Goal: Transaction & Acquisition: Purchase product/service

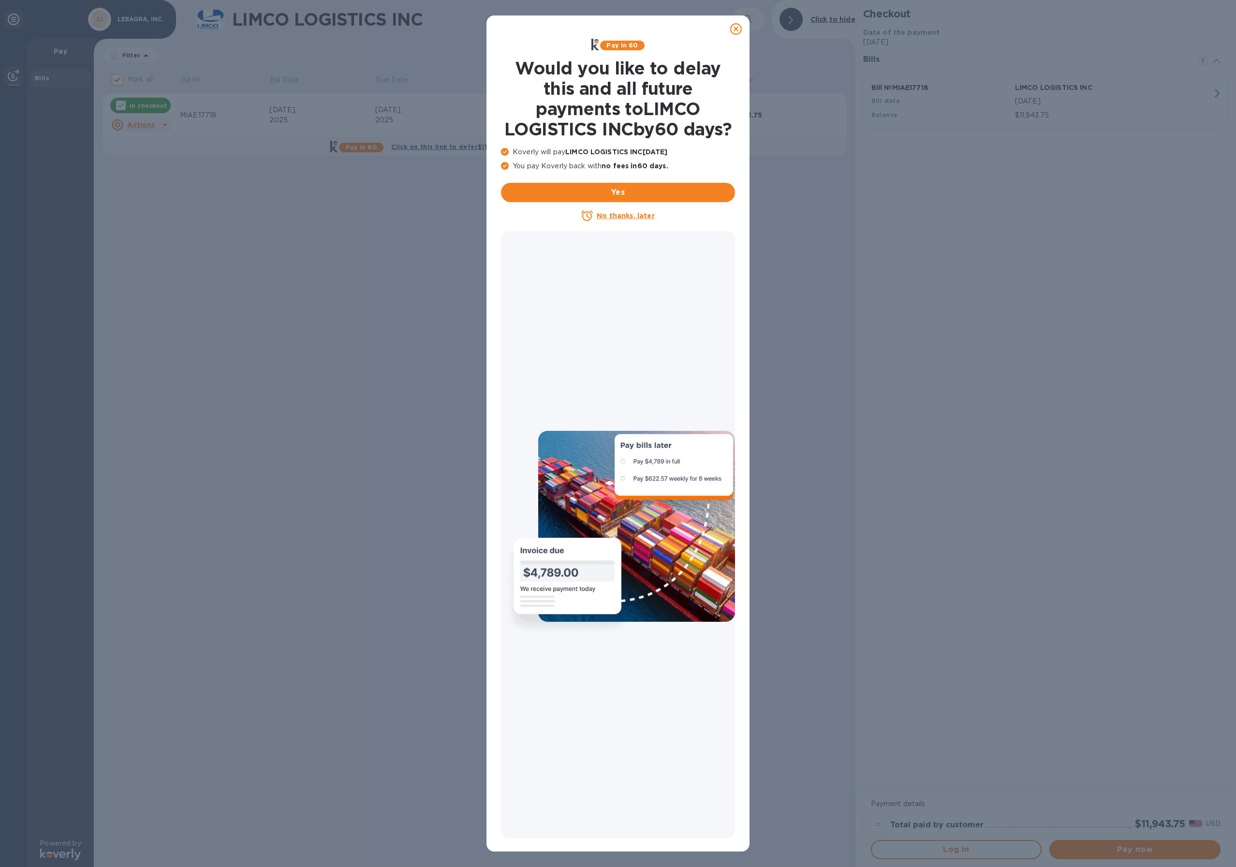
click at [739, 29] on icon at bounding box center [736, 29] width 12 height 12
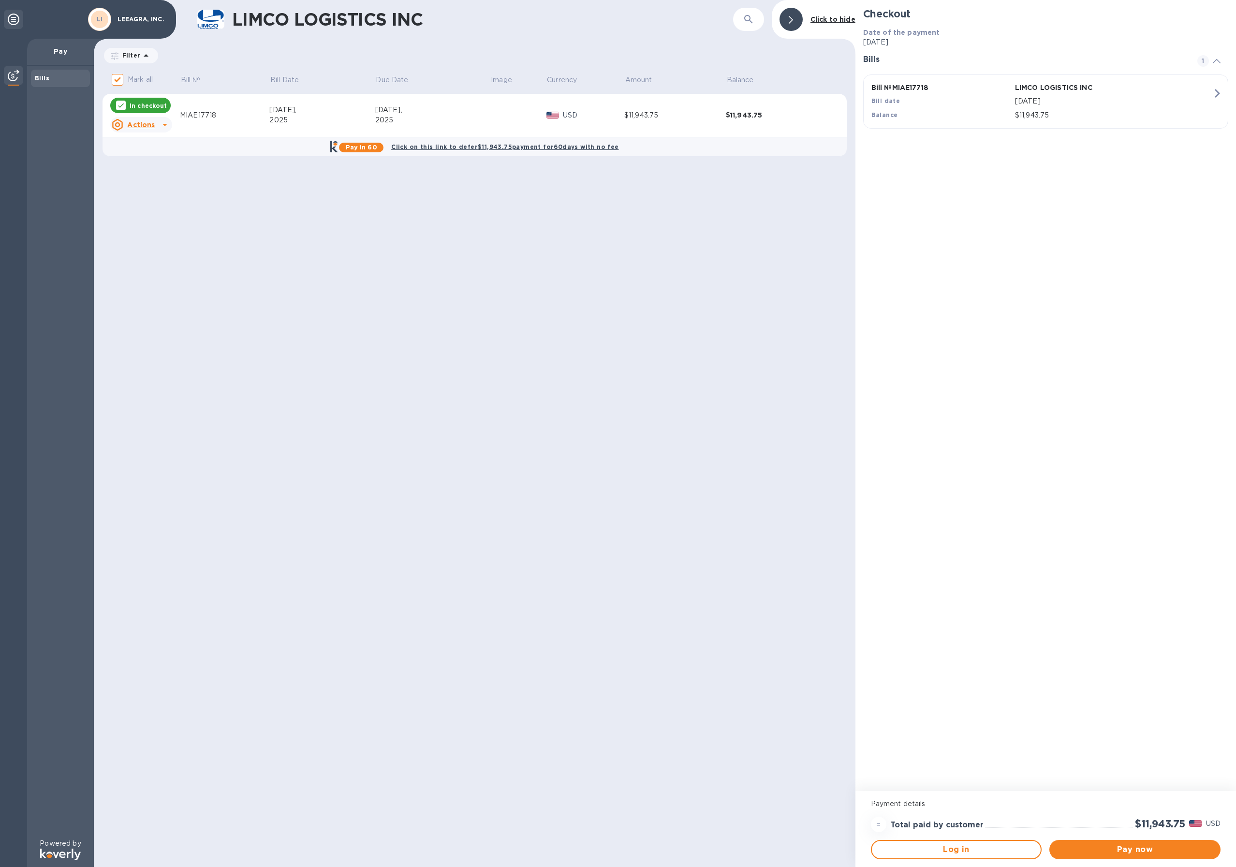
click at [141, 125] on u "Actions" at bounding box center [141, 125] width 28 height 8
click at [149, 165] on b "Open bill" at bounding box center [153, 164] width 32 height 8
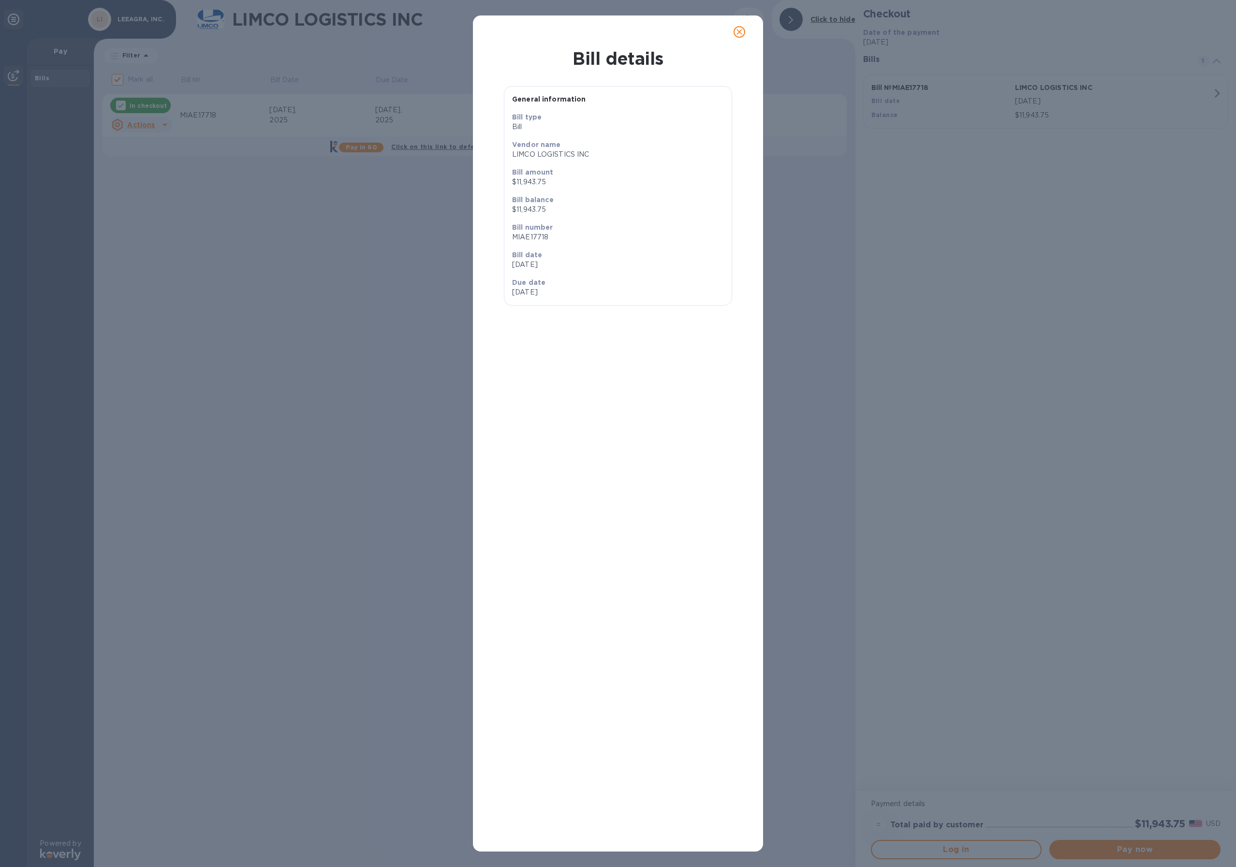
click at [736, 31] on icon "close" at bounding box center [739, 32] width 10 height 10
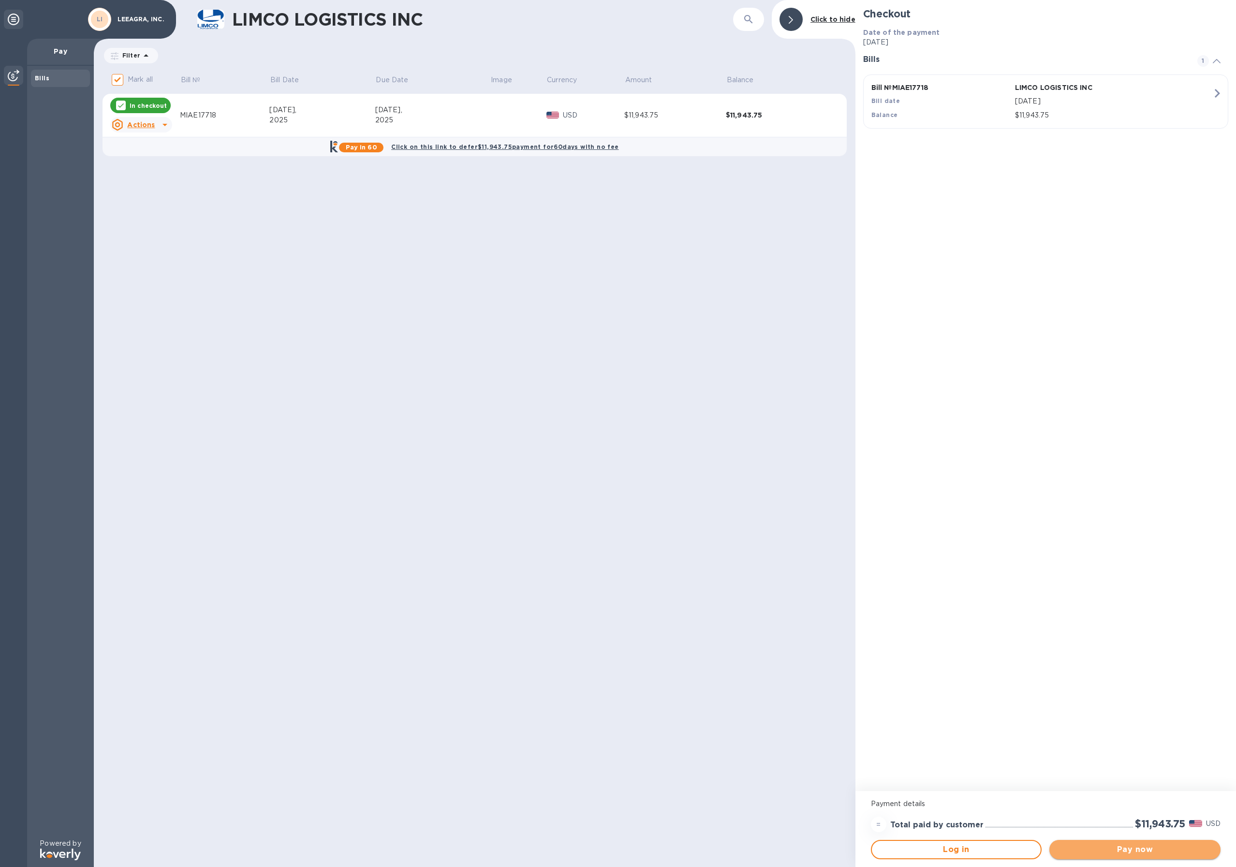
click at [1180, 856] on button "Pay now" at bounding box center [1134, 849] width 171 height 19
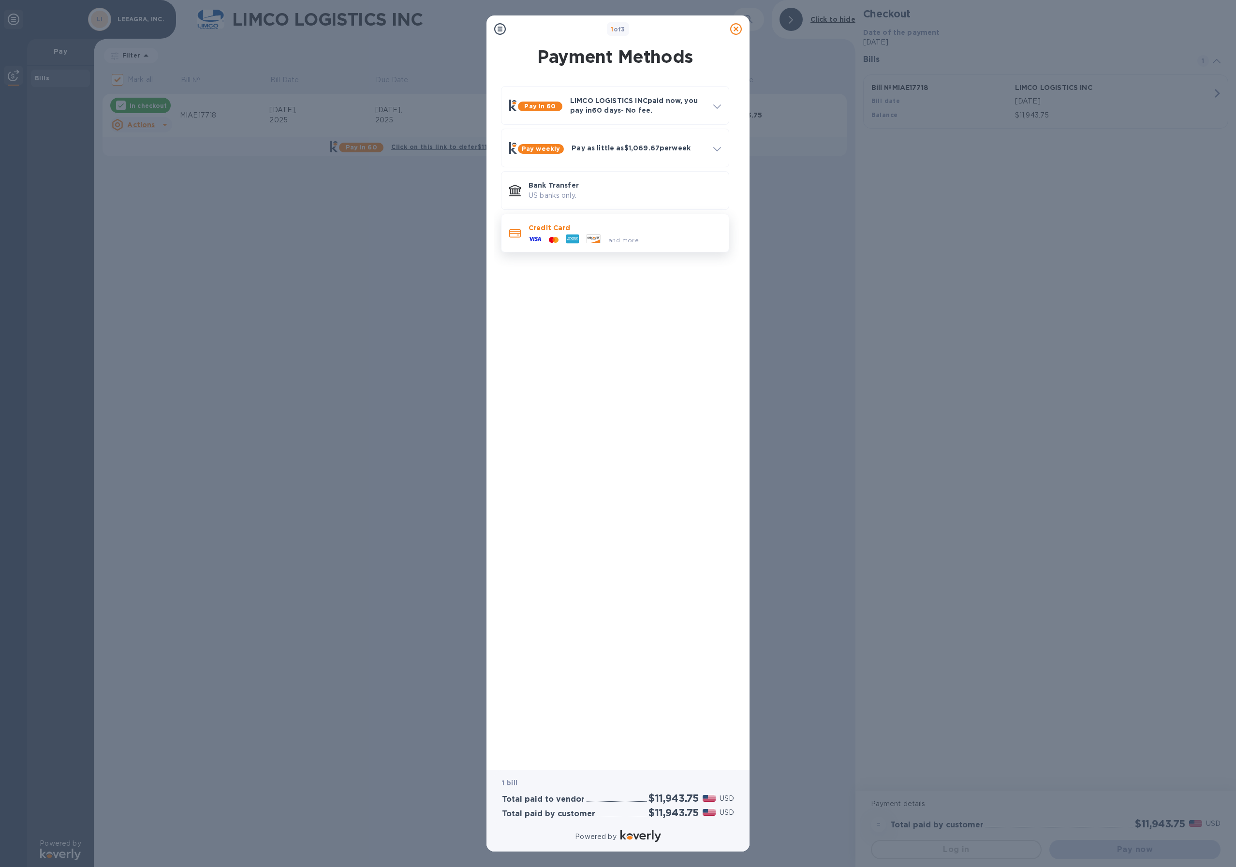
click at [592, 233] on div "and more..." at bounding box center [586, 240] width 123 height 15
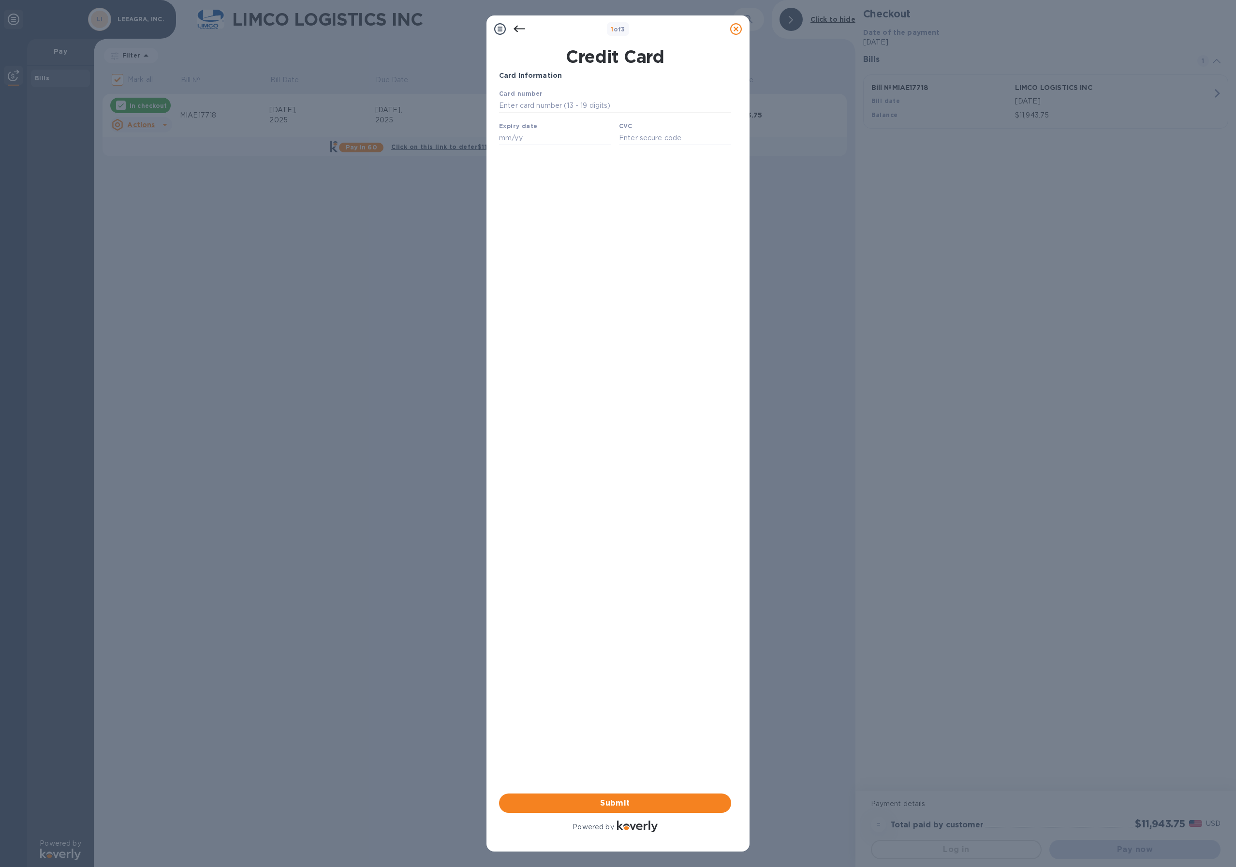
click at [581, 100] on input "text" at bounding box center [615, 106] width 232 height 15
click at [518, 29] on icon at bounding box center [519, 29] width 12 height 12
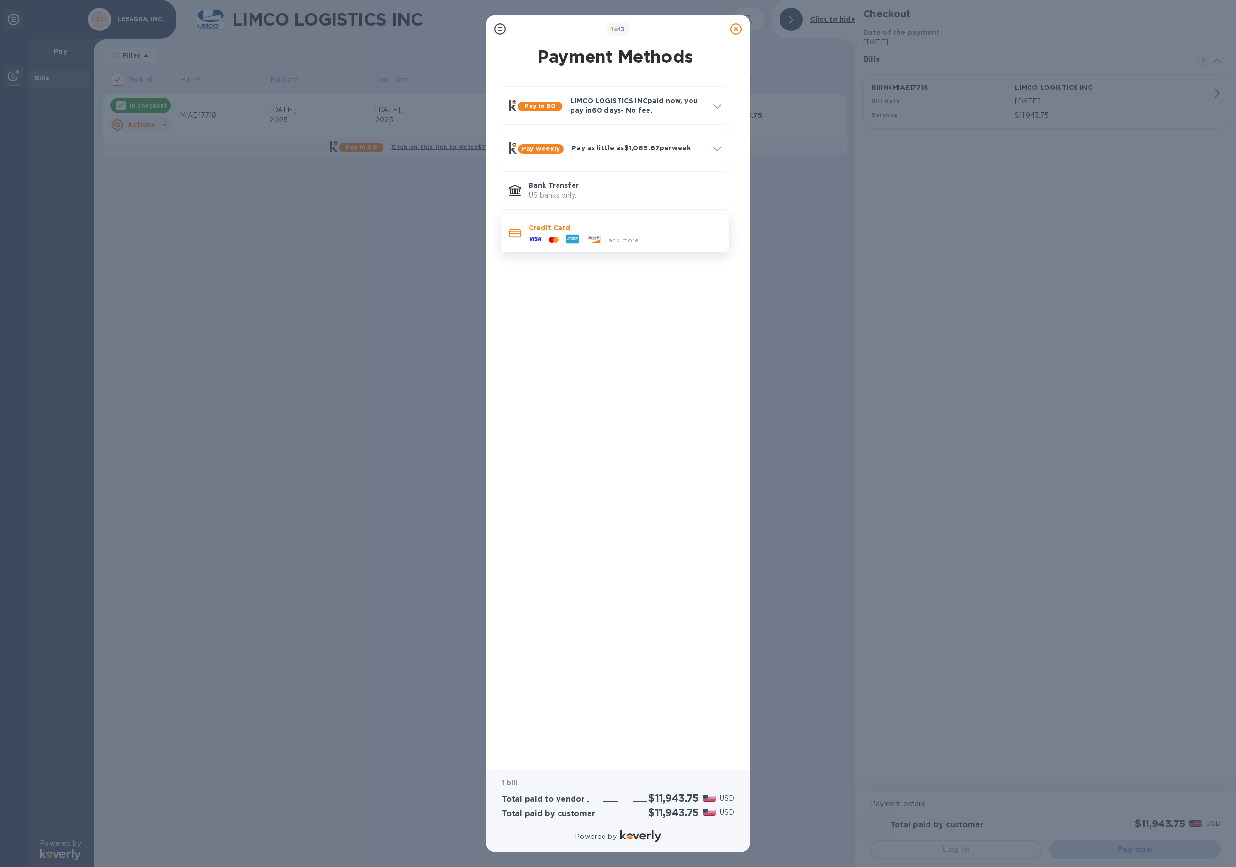
click at [628, 243] on span "and more..." at bounding box center [625, 239] width 35 height 7
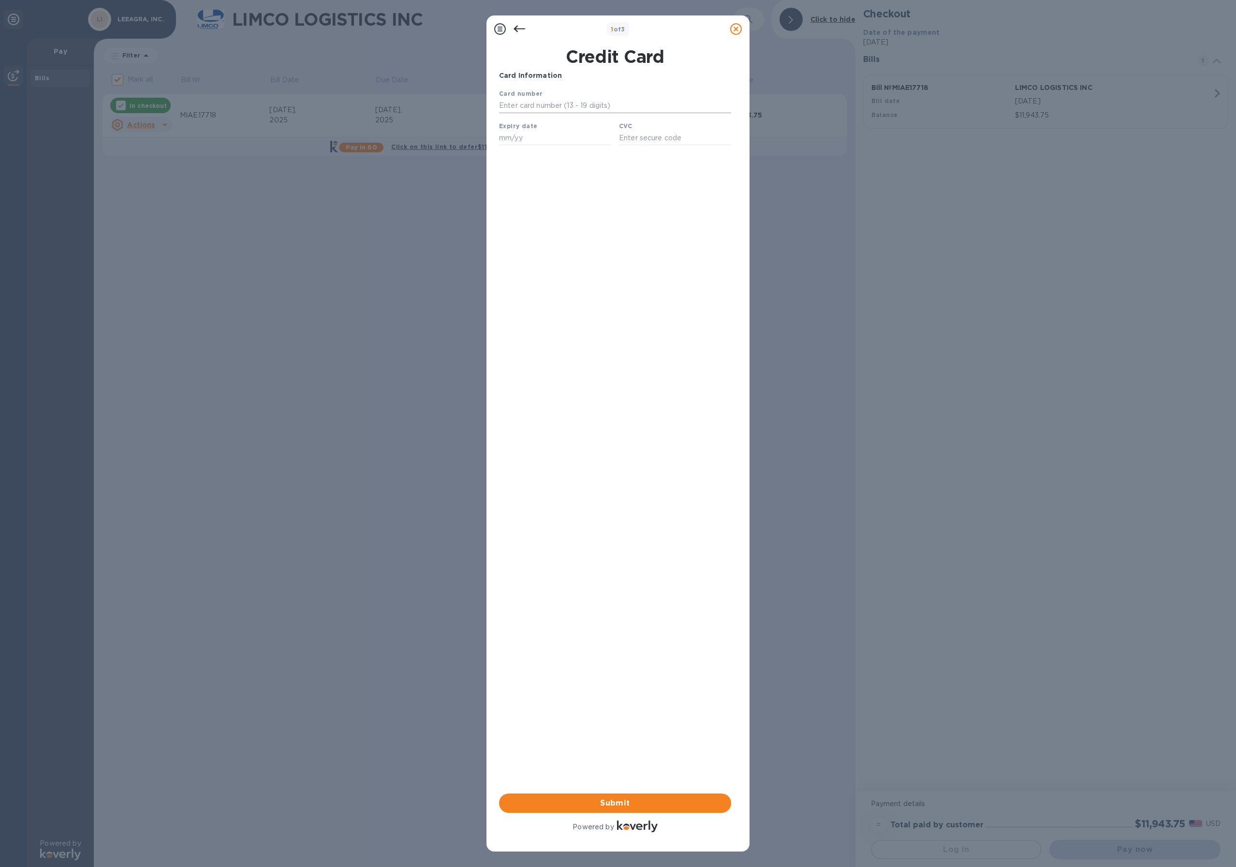
click at [548, 104] on input "text" at bounding box center [615, 106] width 232 height 15
click at [591, 112] on input "text" at bounding box center [615, 106] width 232 height 15
click at [591, 107] on input "text" at bounding box center [615, 106] width 232 height 15
type input "6011 0089 1787 8925"
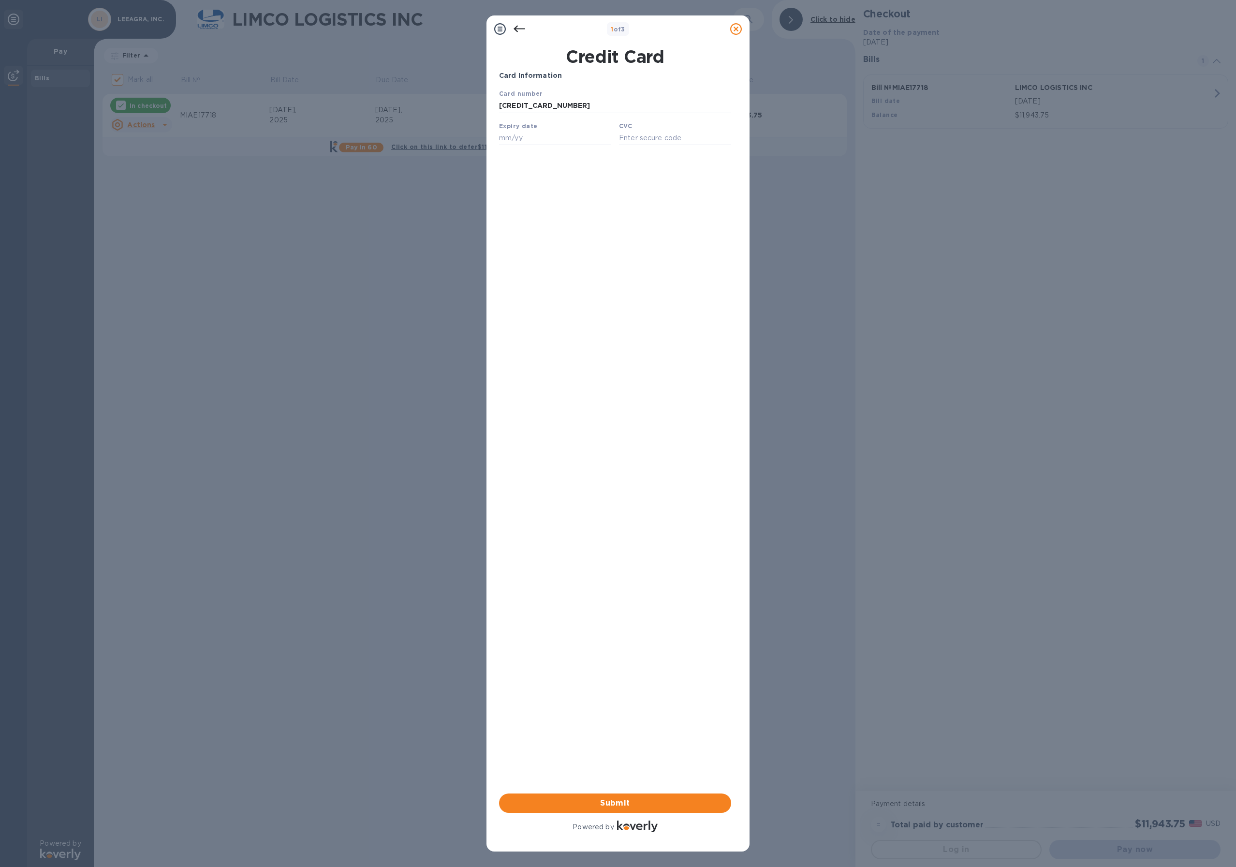
type input "04/26"
type input "002"
click at [356, 291] on div "1 of 3 Credit Card Card Information Your browser does not support iframes Submi…" at bounding box center [618, 433] width 1236 height 867
click at [567, 807] on span "Submit" at bounding box center [615, 803] width 217 height 12
click at [584, 110] on input "6011 0089 1787 8925" at bounding box center [615, 106] width 232 height 15
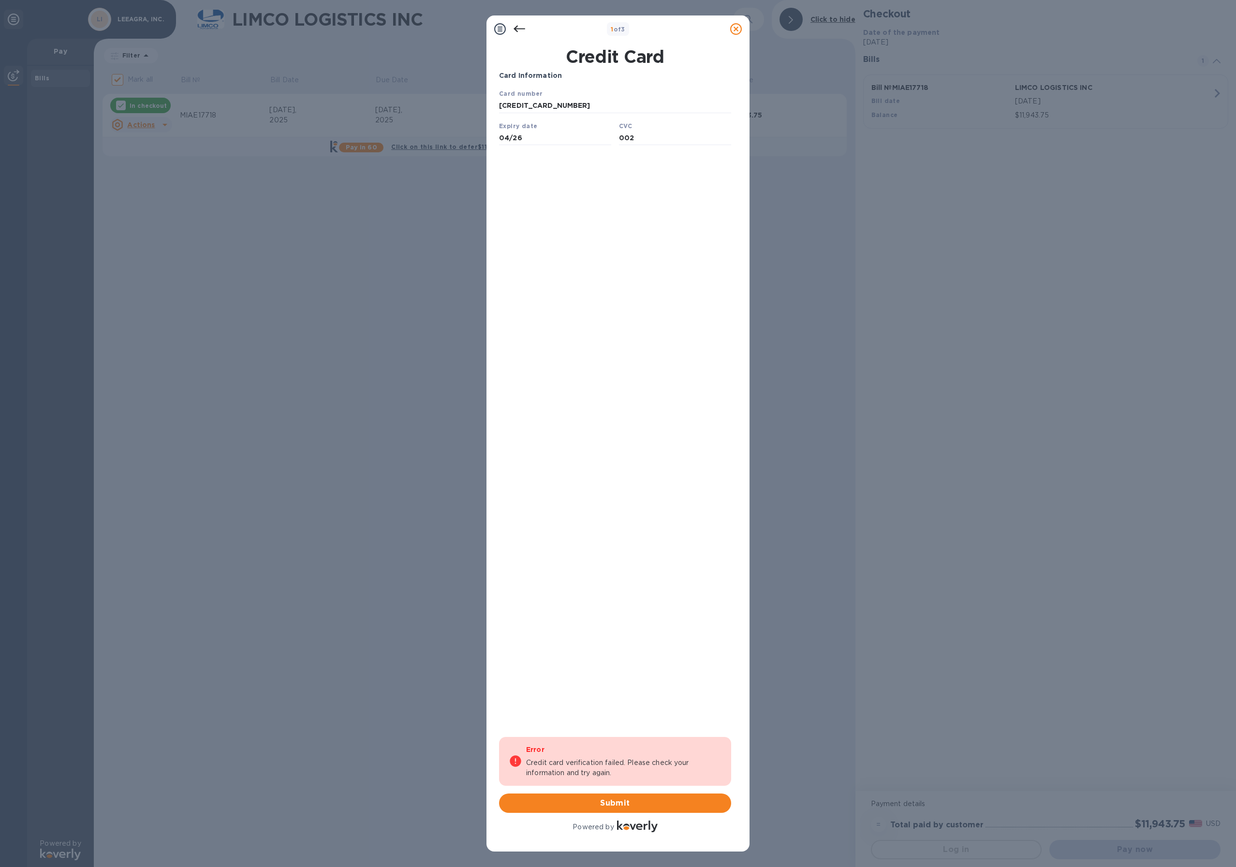
click at [351, 504] on div "1 of 3 Credit Card Card Information Your browser does not support iframes Error…" at bounding box center [618, 433] width 1236 height 867
click at [527, 139] on input "04/26" at bounding box center [555, 138] width 112 height 15
click at [513, 27] on icon at bounding box center [519, 29] width 12 height 12
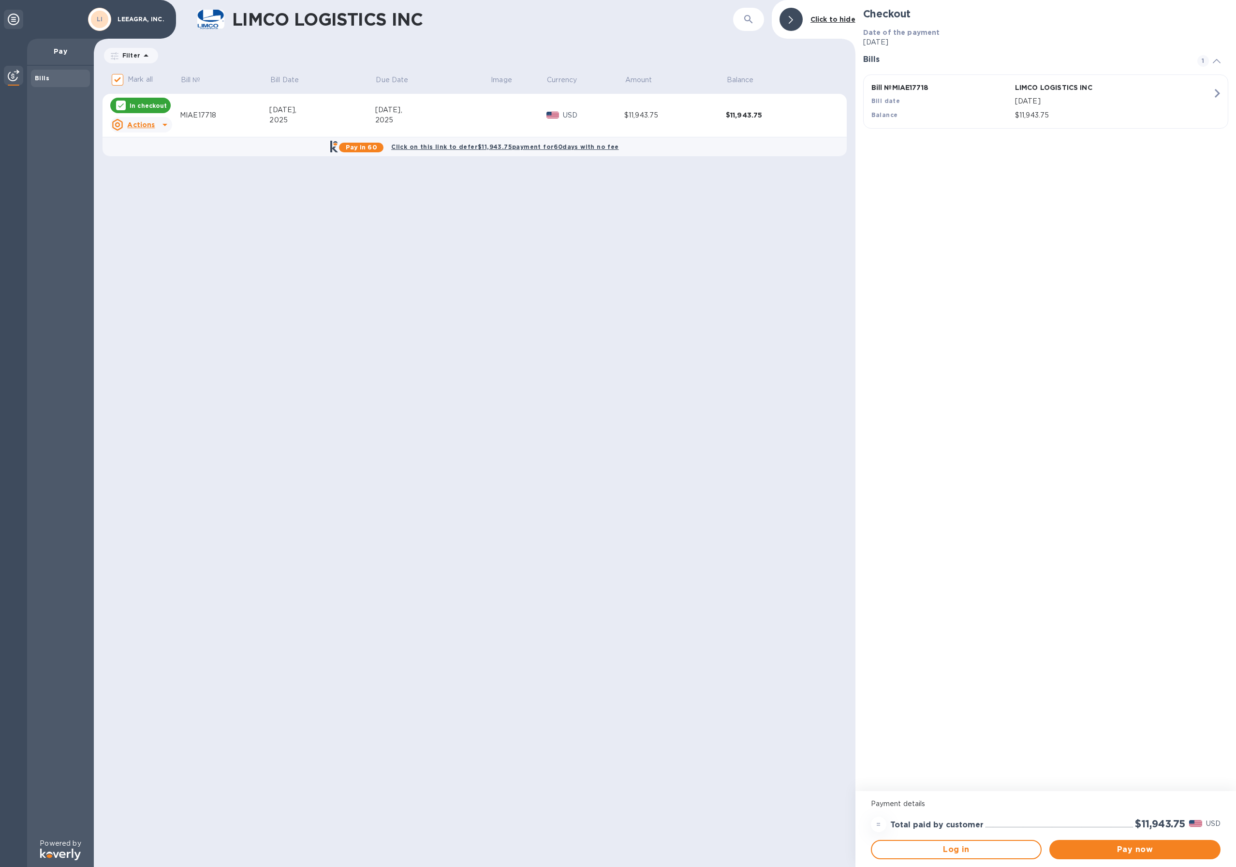
drag, startPoint x: 446, startPoint y: 520, endPoint x: 442, endPoint y: 513, distance: 8.0
click at [445, 519] on div "LIMCO LOGISTICS INC ​ Click to hide Filter Amount Mark all Bill № Bill Date Due…" at bounding box center [474, 433] width 761 height 867
click at [132, 78] on p "Mark all" at bounding box center [140, 79] width 25 height 10
click at [128, 78] on input "Mark all" at bounding box center [117, 80] width 20 height 20
checkbox input "false"
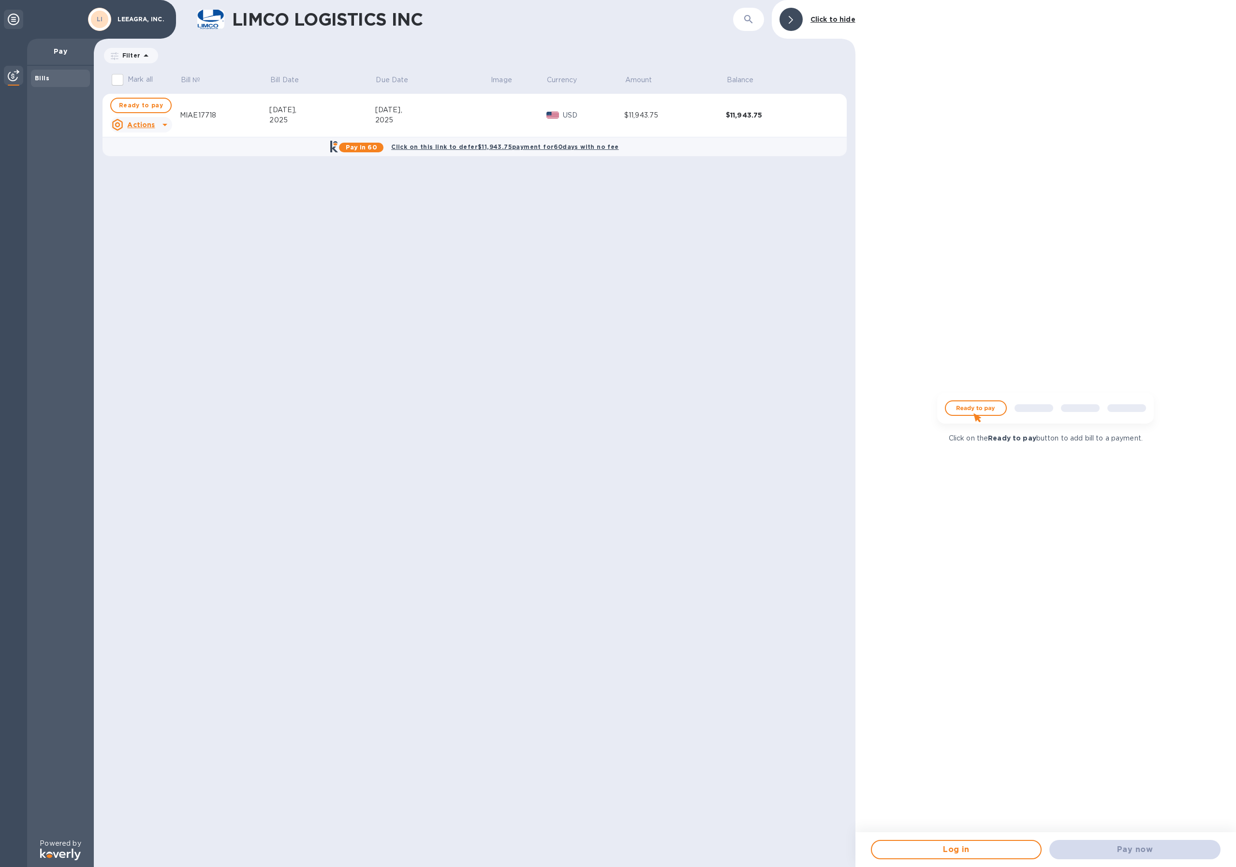
click at [149, 125] on u "Actions" at bounding box center [141, 125] width 28 height 8
click at [164, 166] on b "Open bill" at bounding box center [153, 164] width 32 height 8
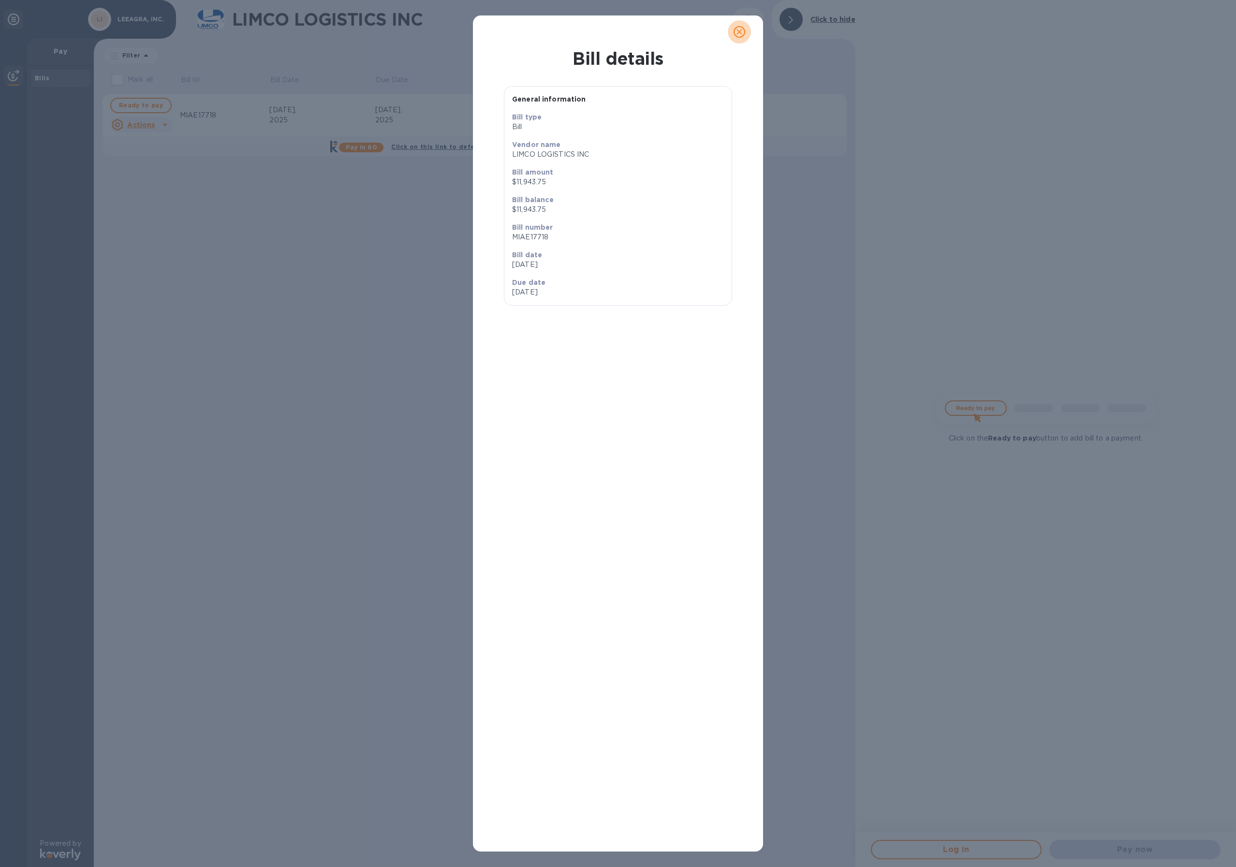
click at [736, 29] on icon "close" at bounding box center [739, 32] width 10 height 10
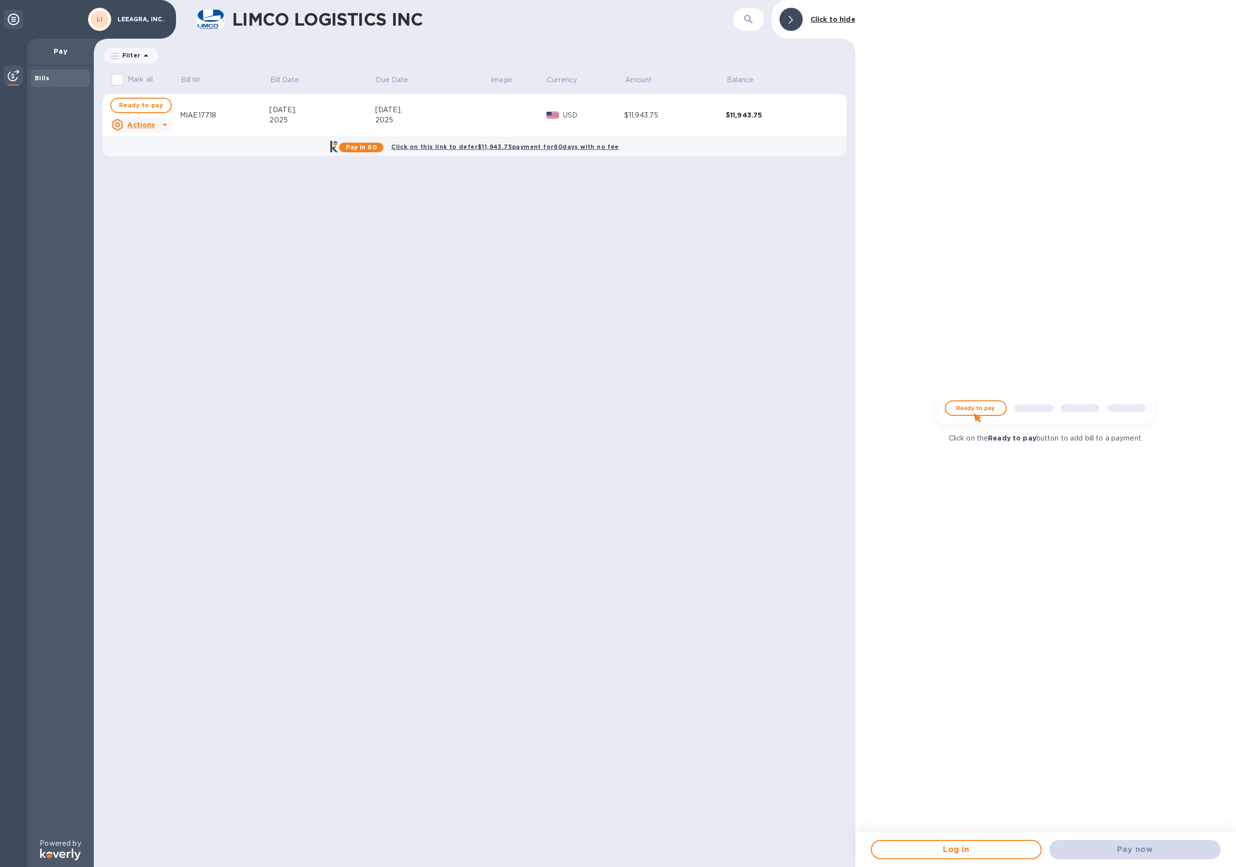
click at [140, 57] on icon at bounding box center [146, 56] width 12 height 12
click at [161, 119] on p "Amount" at bounding box center [169, 121] width 106 height 10
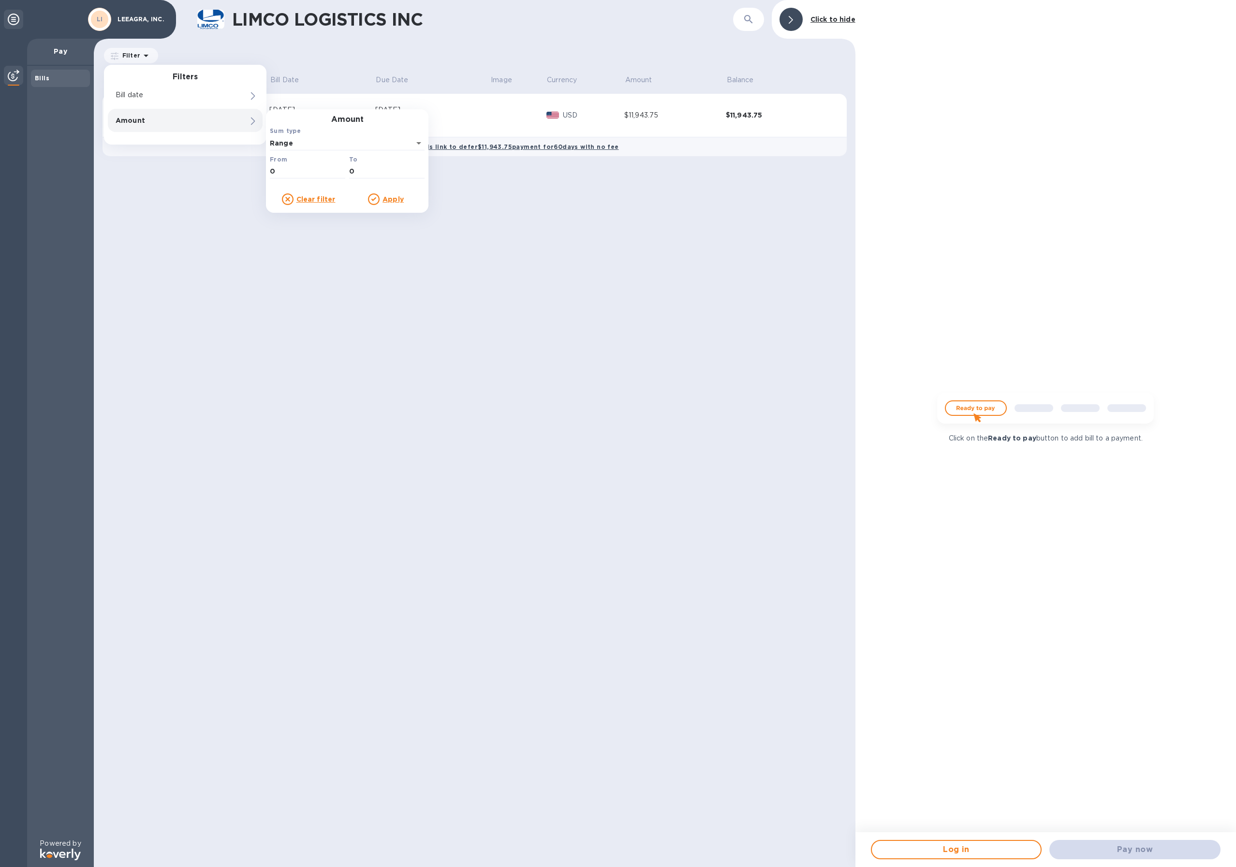
click at [322, 200] on u "Clear filter" at bounding box center [315, 199] width 39 height 8
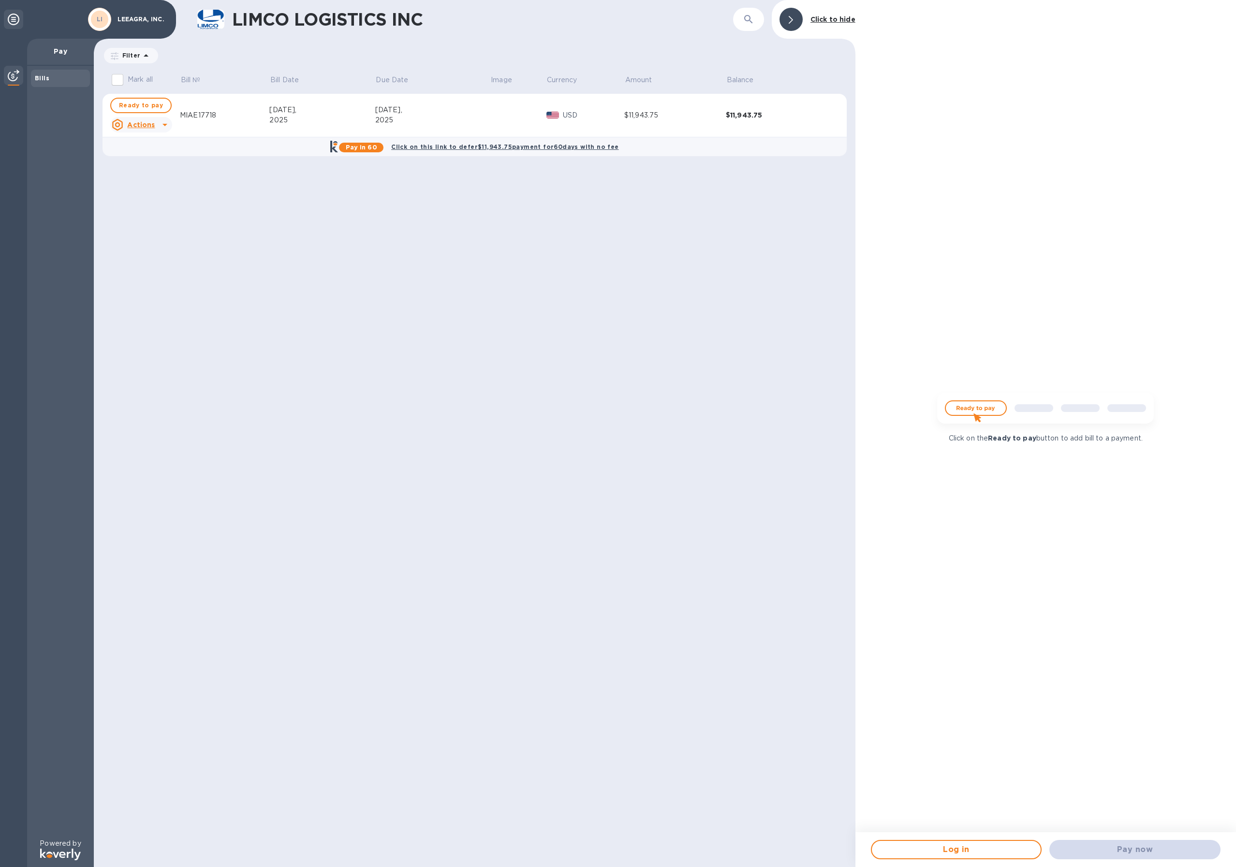
click at [239, 189] on div "LIMCO LOGISTICS INC ​ Click to hide Filter Amount Mark all Bill № Bill Date Due…" at bounding box center [474, 433] width 761 height 867
click at [745, 122] on td "$11,943.75" at bounding box center [777, 116] width 102 height 44
click at [743, 115] on div "$11,943.75" at bounding box center [777, 115] width 102 height 10
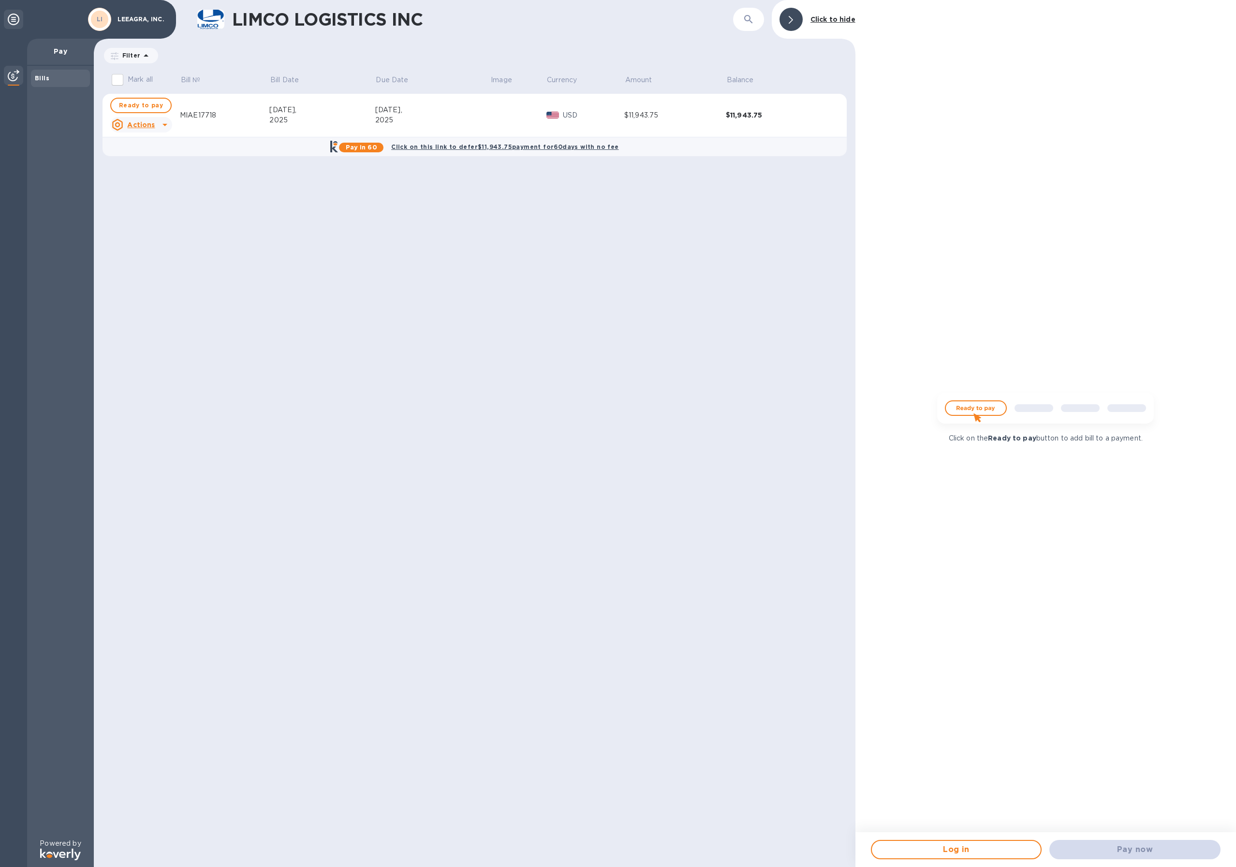
click at [792, 12] on div at bounding box center [790, 19] width 23 height 23
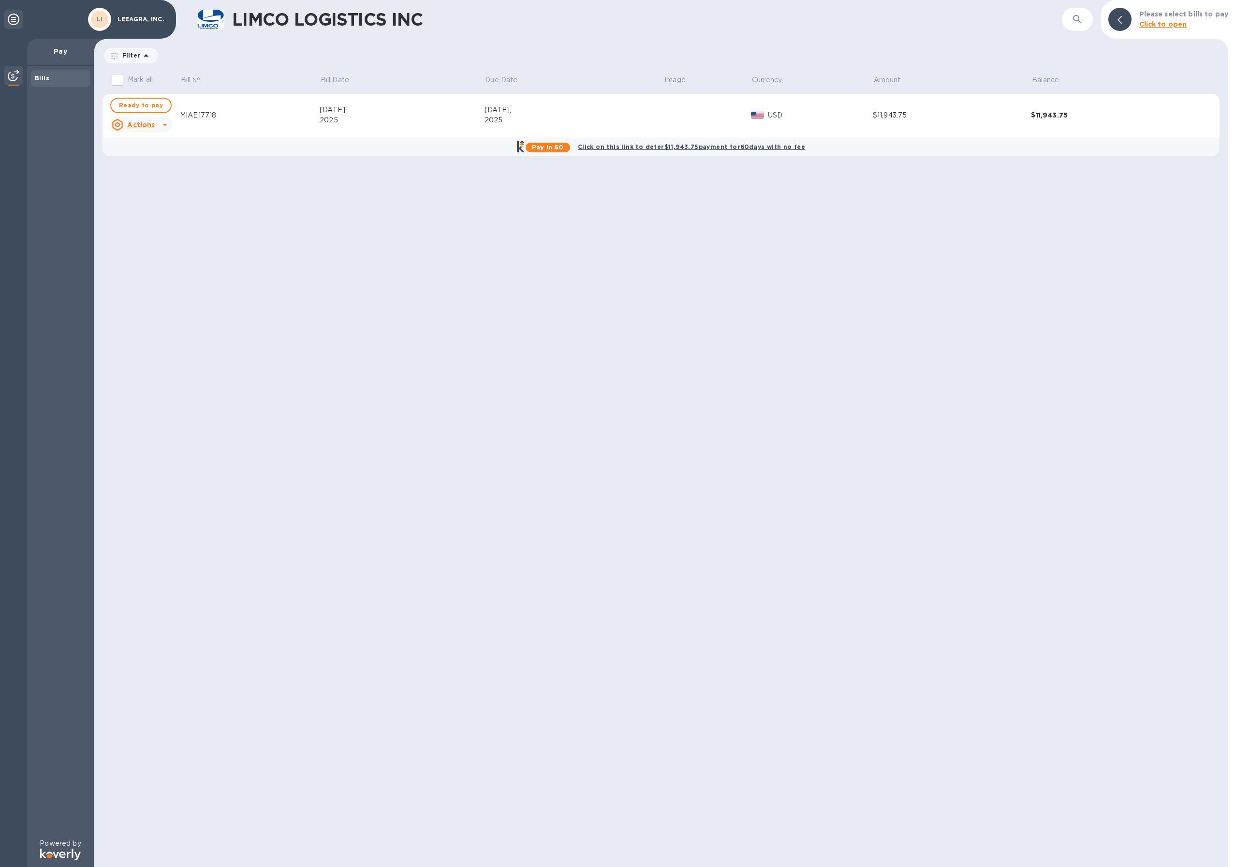
click at [249, 19] on h1 "LIMCO LOGISTICS INC" at bounding box center [572, 19] width 681 height 20
click at [227, 22] on div at bounding box center [214, 19] width 35 height 19
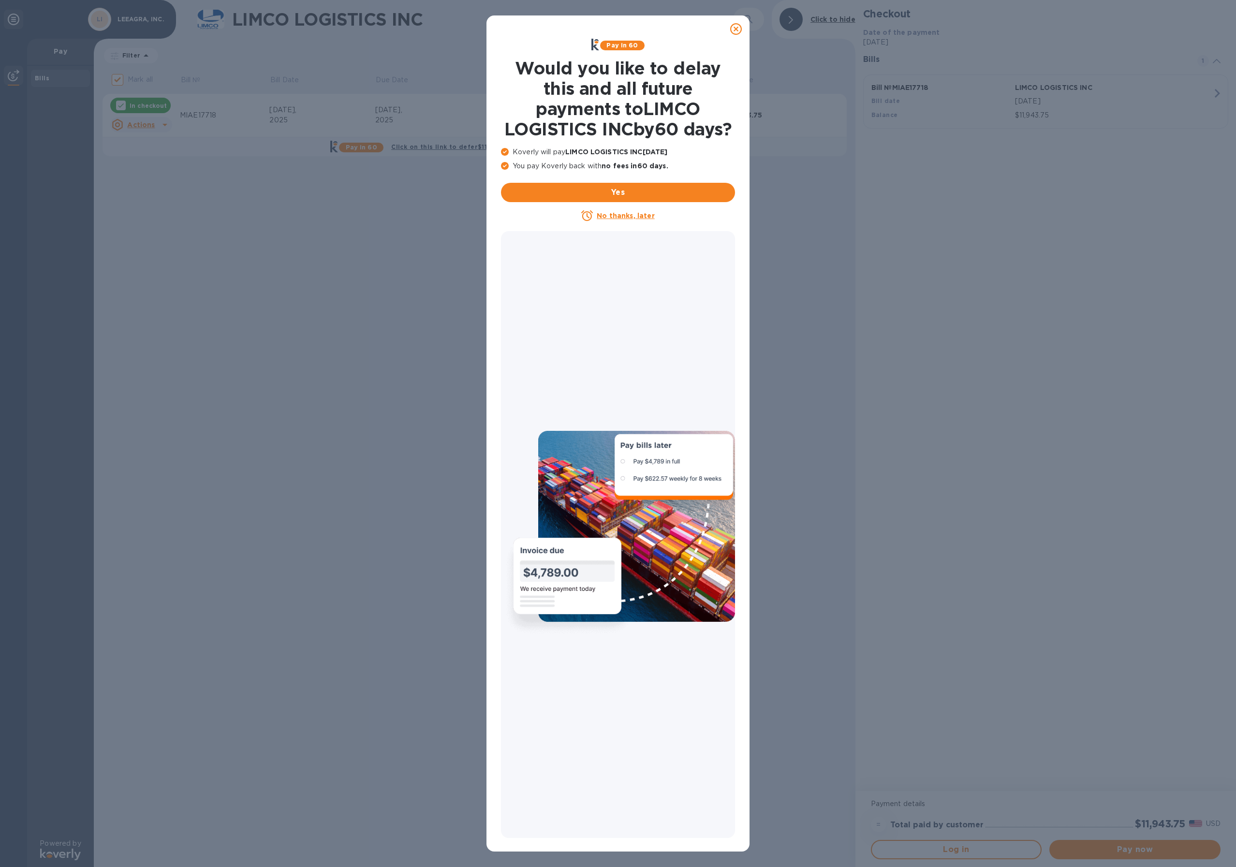
click at [631, 219] on u "No thanks, later" at bounding box center [626, 216] width 58 height 8
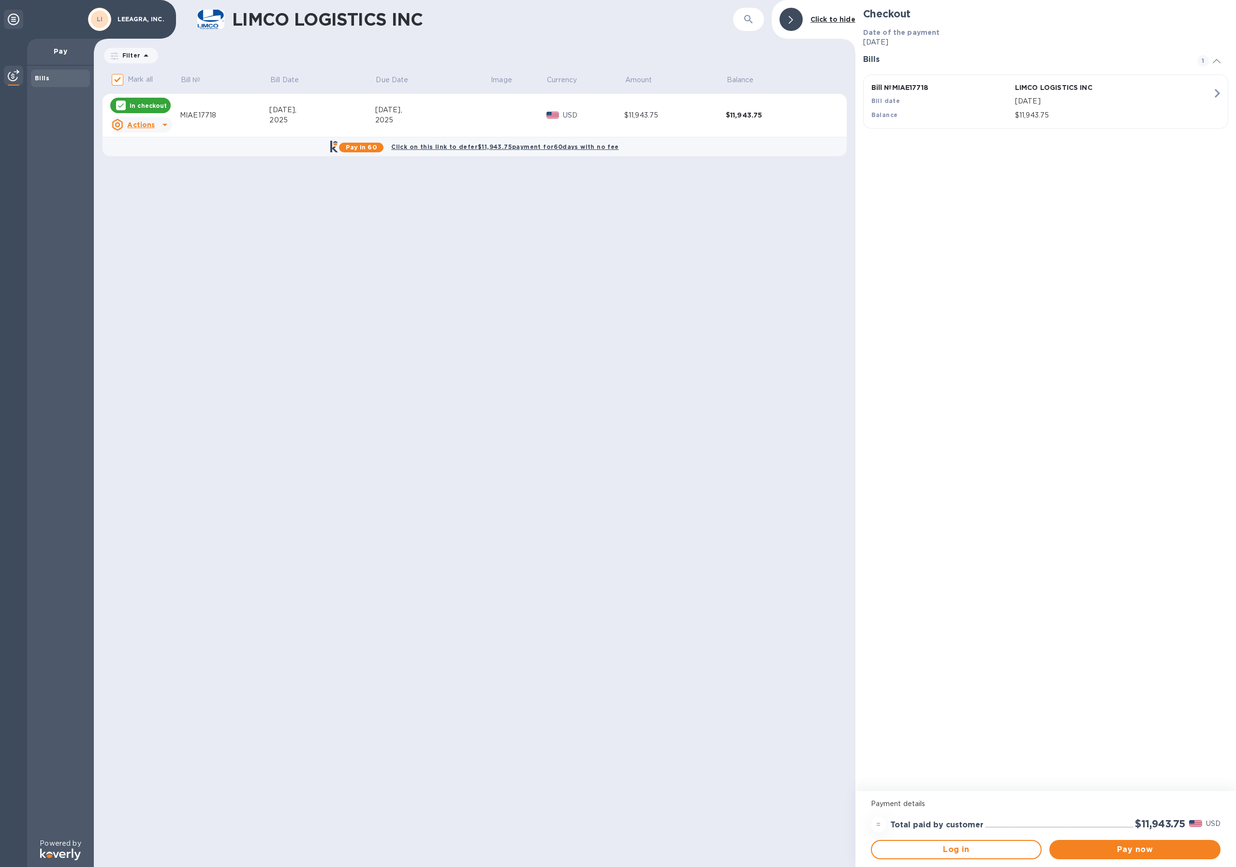
click at [750, 117] on div "$11,943.75" at bounding box center [777, 115] width 102 height 10
click at [650, 117] on div "$11,943.75" at bounding box center [675, 115] width 102 height 10
click at [646, 116] on div "$11,943.75" at bounding box center [675, 115] width 102 height 10
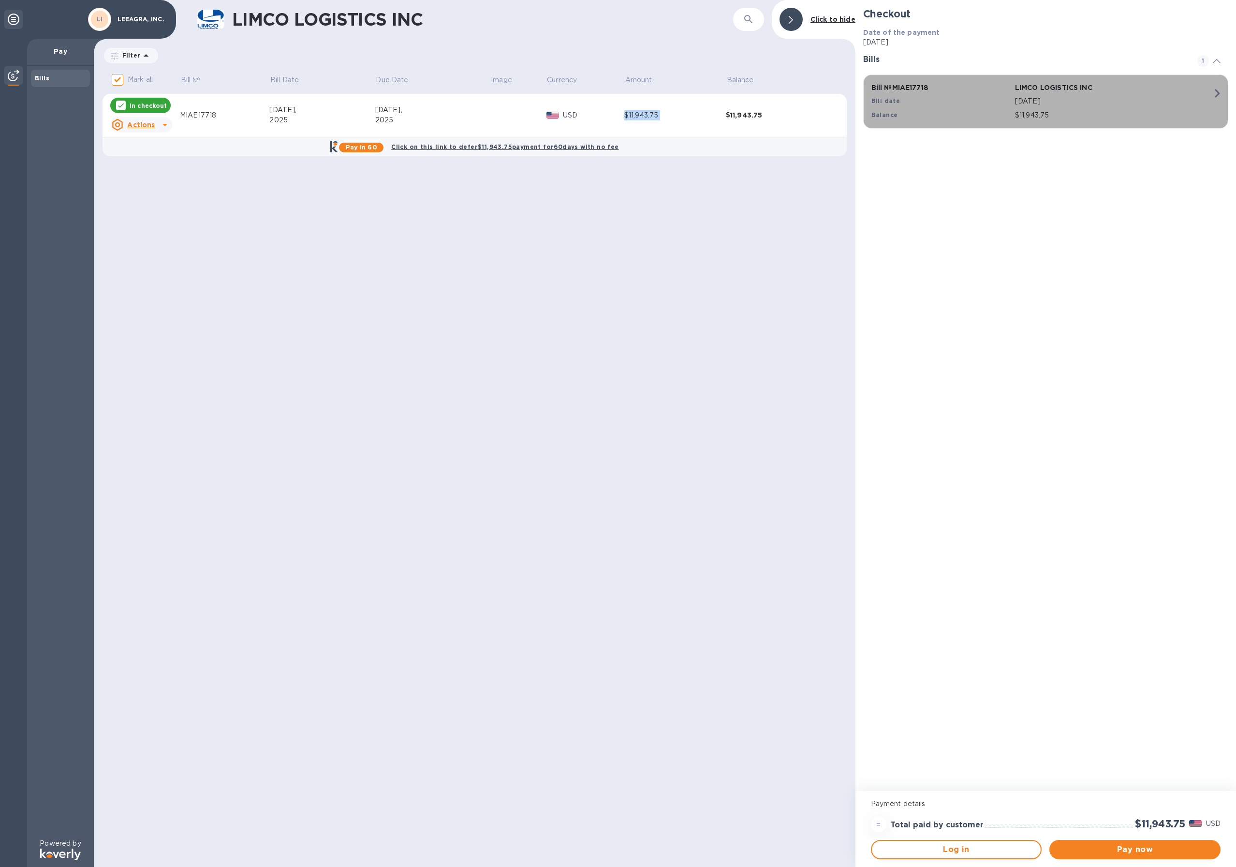
click at [1215, 94] on icon "button" at bounding box center [1216, 93] width 17 height 17
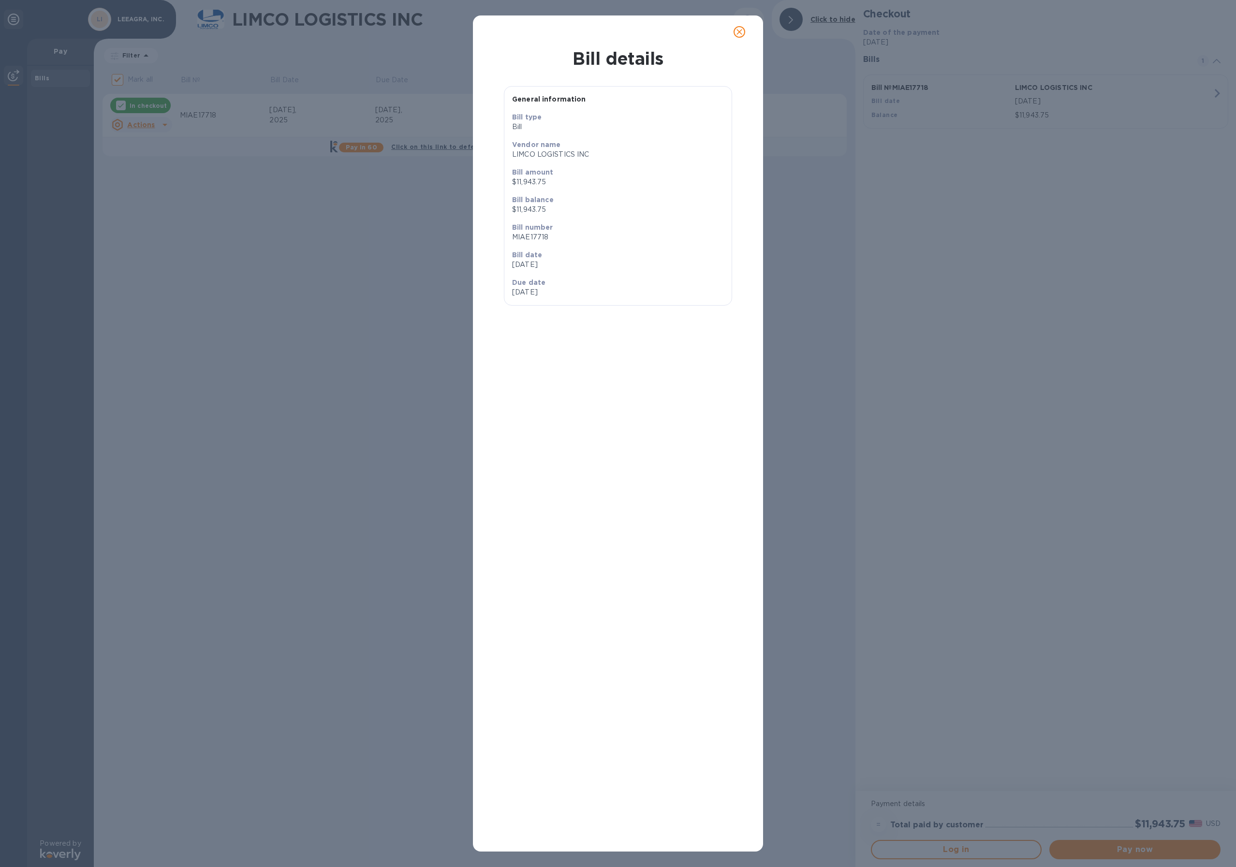
click at [1215, 94] on div "Bill details General information Bill type Bill Vendor name LIMCO LOGISTICS INC…" at bounding box center [618, 433] width 1236 height 867
click at [1136, 229] on div "Bill details General information Bill type Bill Vendor name LIMCO LOGISTICS INC…" at bounding box center [618, 433] width 1236 height 867
click at [742, 33] on icon "close" at bounding box center [739, 32] width 10 height 10
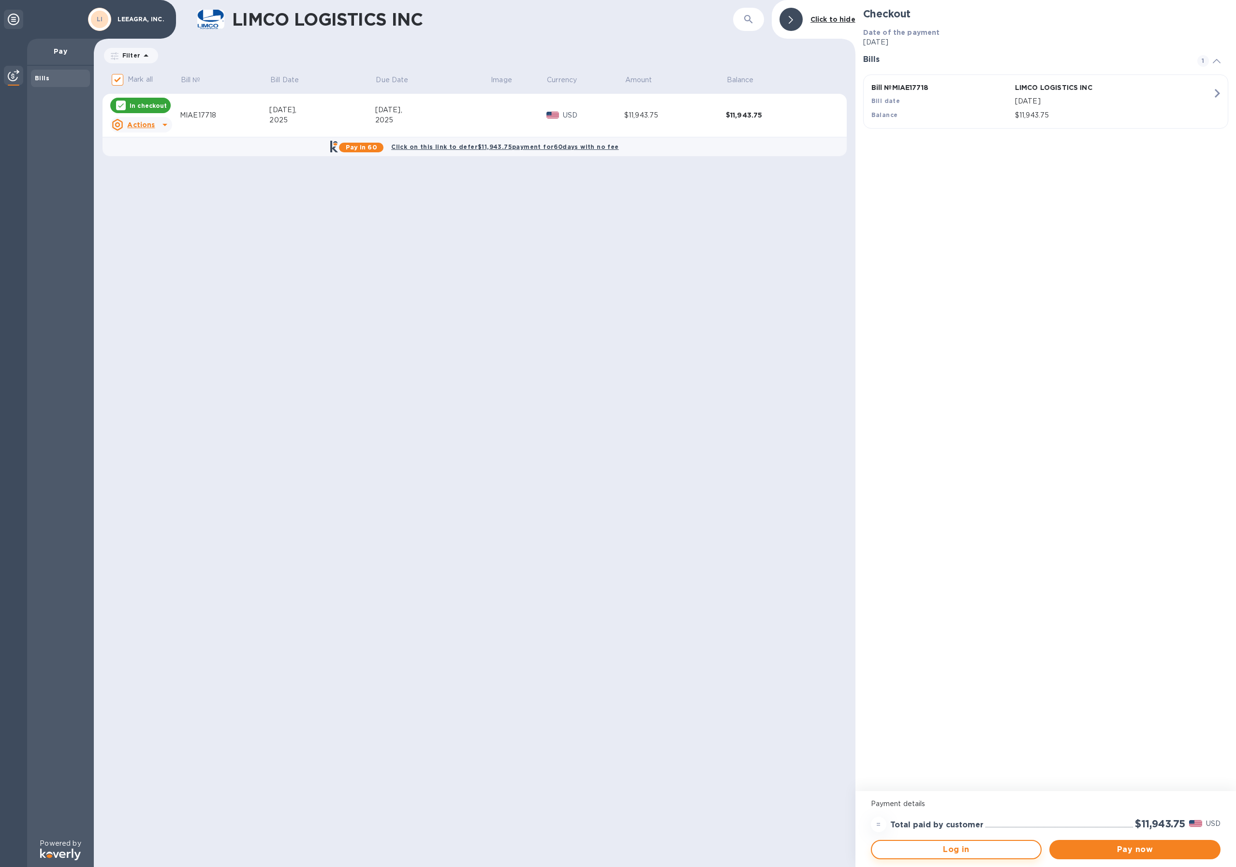
click at [948, 846] on span "Log in" at bounding box center [956, 850] width 154 height 12
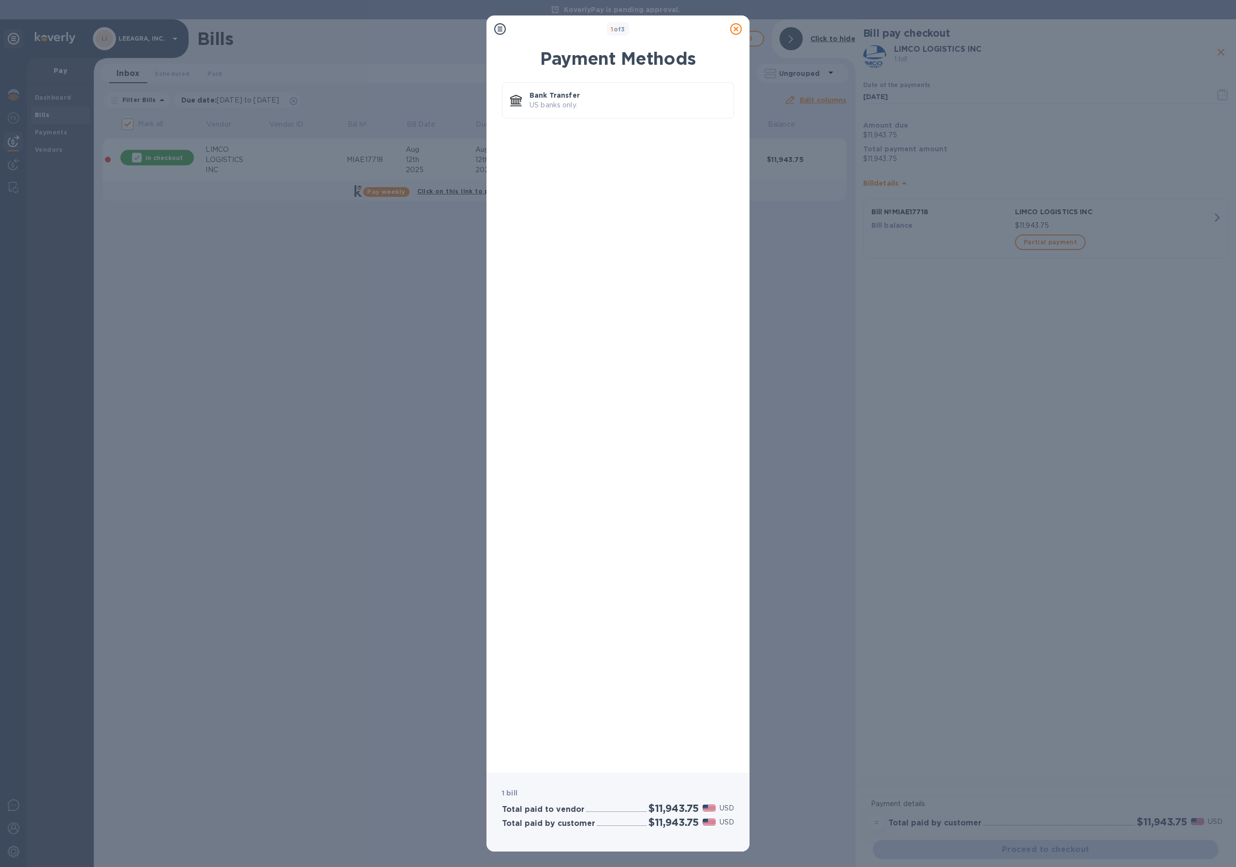
click at [499, 29] on icon at bounding box center [500, 29] width 12 height 12
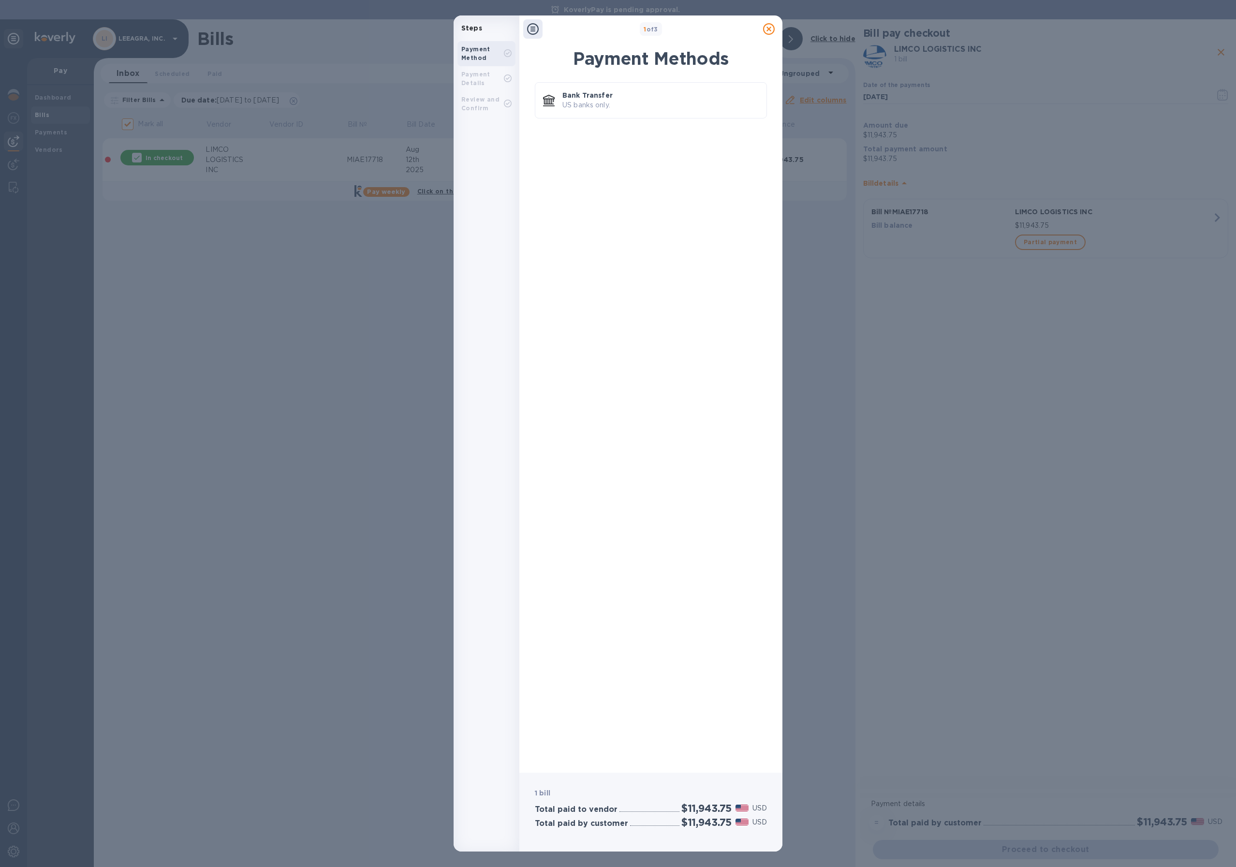
click at [472, 74] on b "Payment Details" at bounding box center [475, 79] width 29 height 16
drag, startPoint x: 476, startPoint y: 105, endPoint x: 633, endPoint y: 81, distance: 158.9
click at [476, 105] on b "Review and Confirm" at bounding box center [480, 104] width 38 height 16
click at [764, 27] on icon at bounding box center [769, 29] width 12 height 12
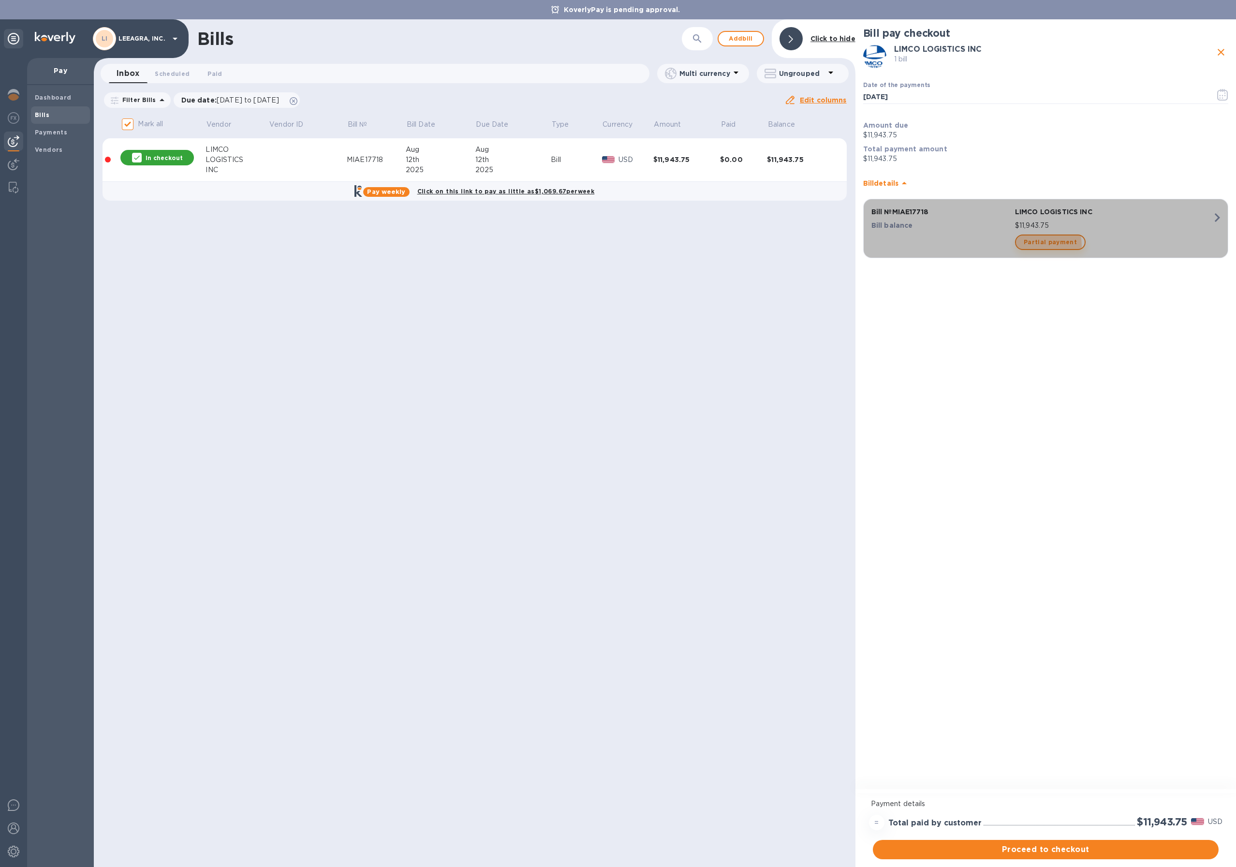
click at [1026, 246] on span "Partial payment" at bounding box center [1050, 242] width 53 height 12
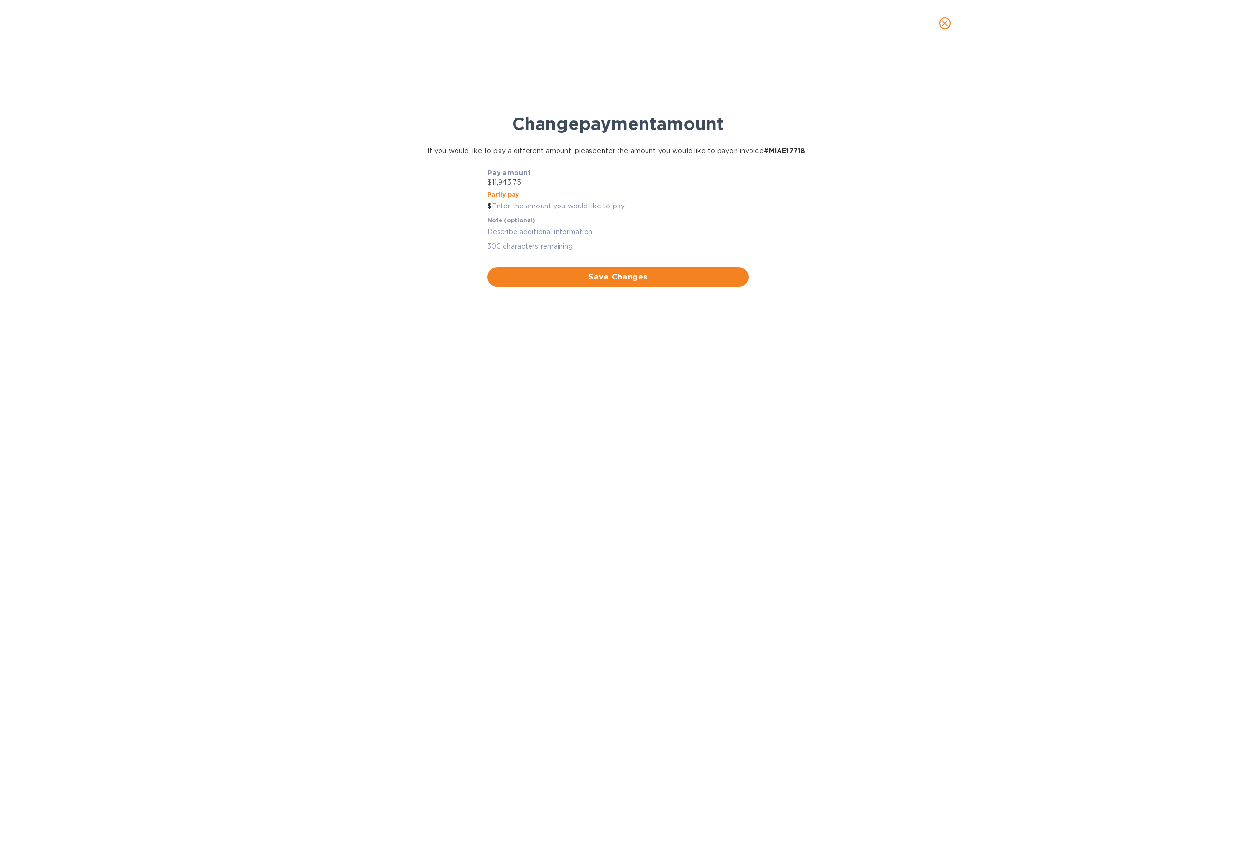
click at [517, 204] on input "text" at bounding box center [620, 206] width 257 height 15
type input "5"
type input "8,500"
click at [568, 279] on span "Save Changes" at bounding box center [618, 277] width 246 height 12
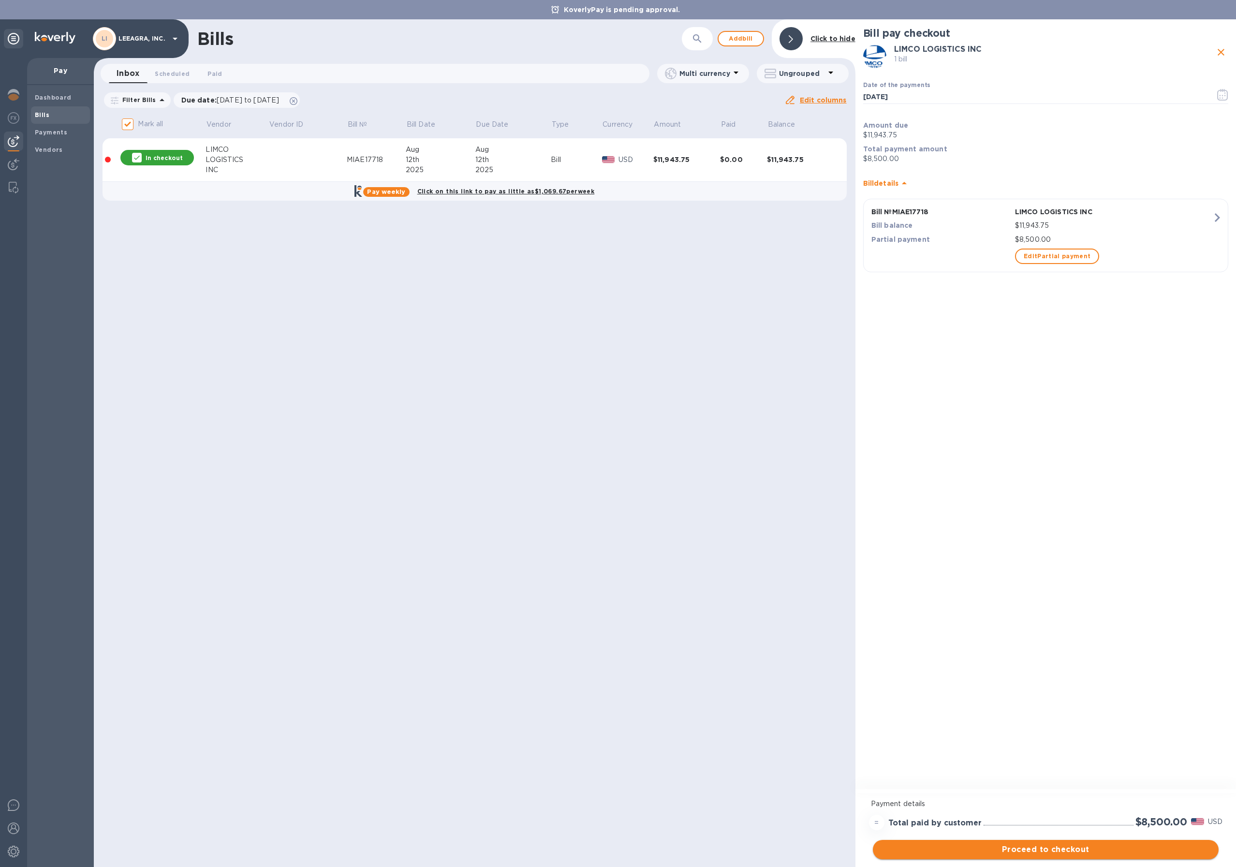
click at [1066, 851] on span "Proceed to checkout" at bounding box center [1045, 850] width 330 height 12
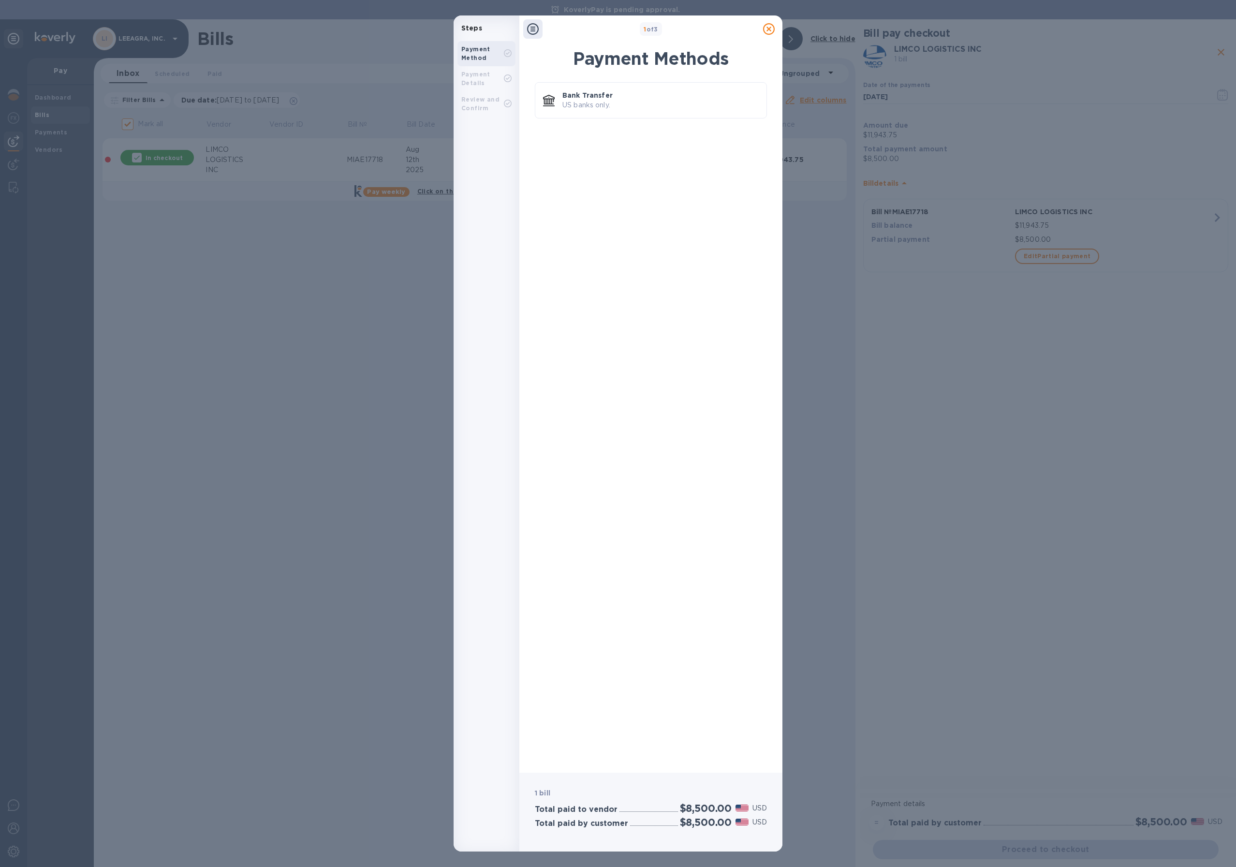
click at [468, 78] on div "Payment Details" at bounding box center [482, 78] width 43 height 17
click at [460, 105] on div "Payment Method Payment Details Review and Confirm" at bounding box center [486, 78] width 66 height 83
click at [766, 29] on icon at bounding box center [769, 29] width 12 height 12
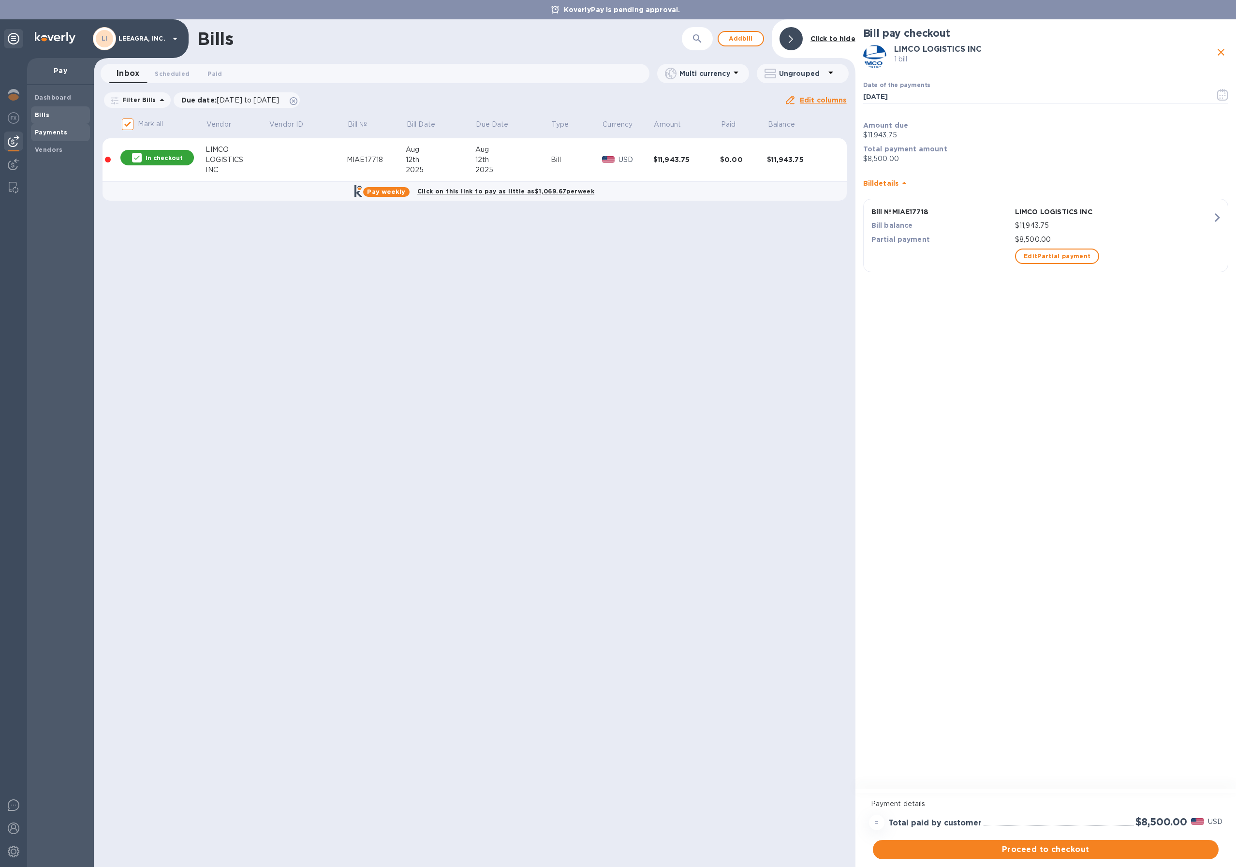
click at [52, 134] on b "Payments" at bounding box center [51, 132] width 32 height 7
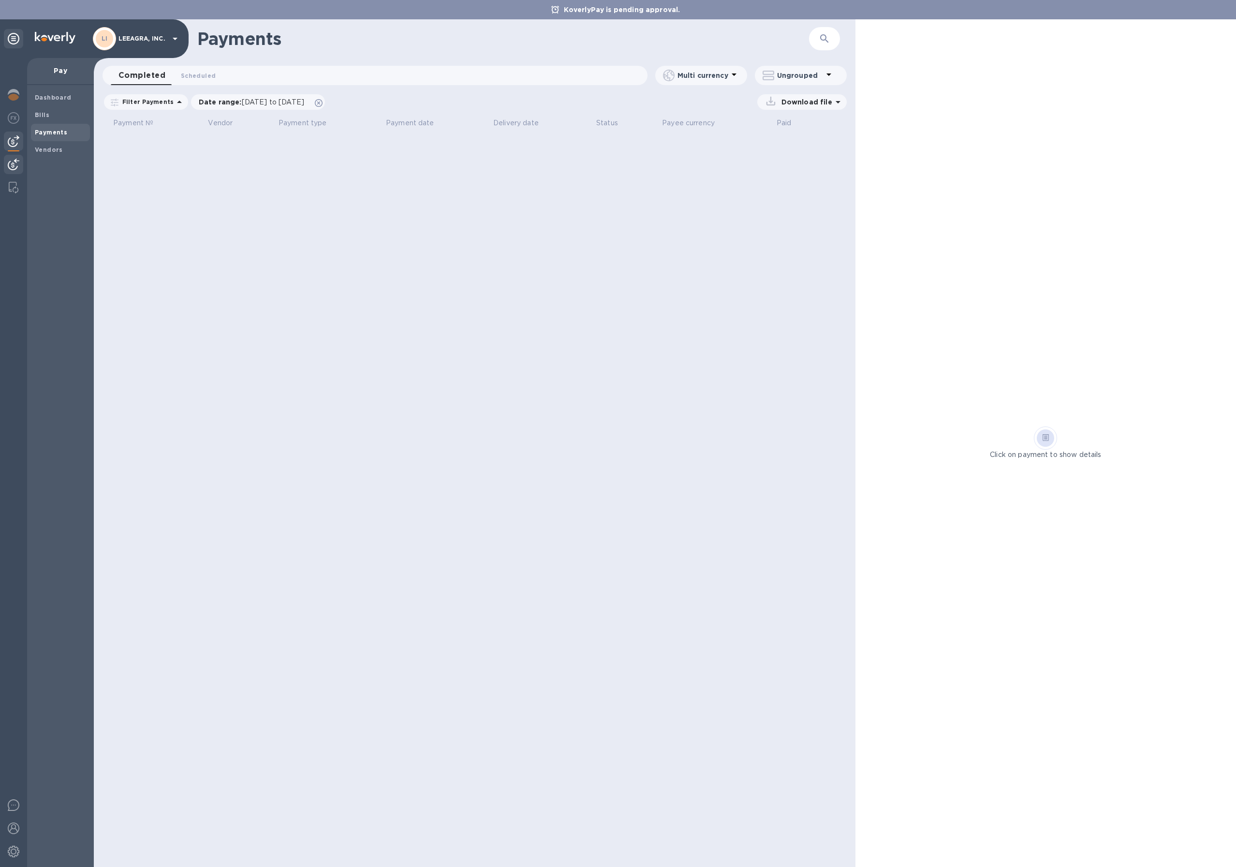
click at [13, 161] on img at bounding box center [14, 165] width 12 height 12
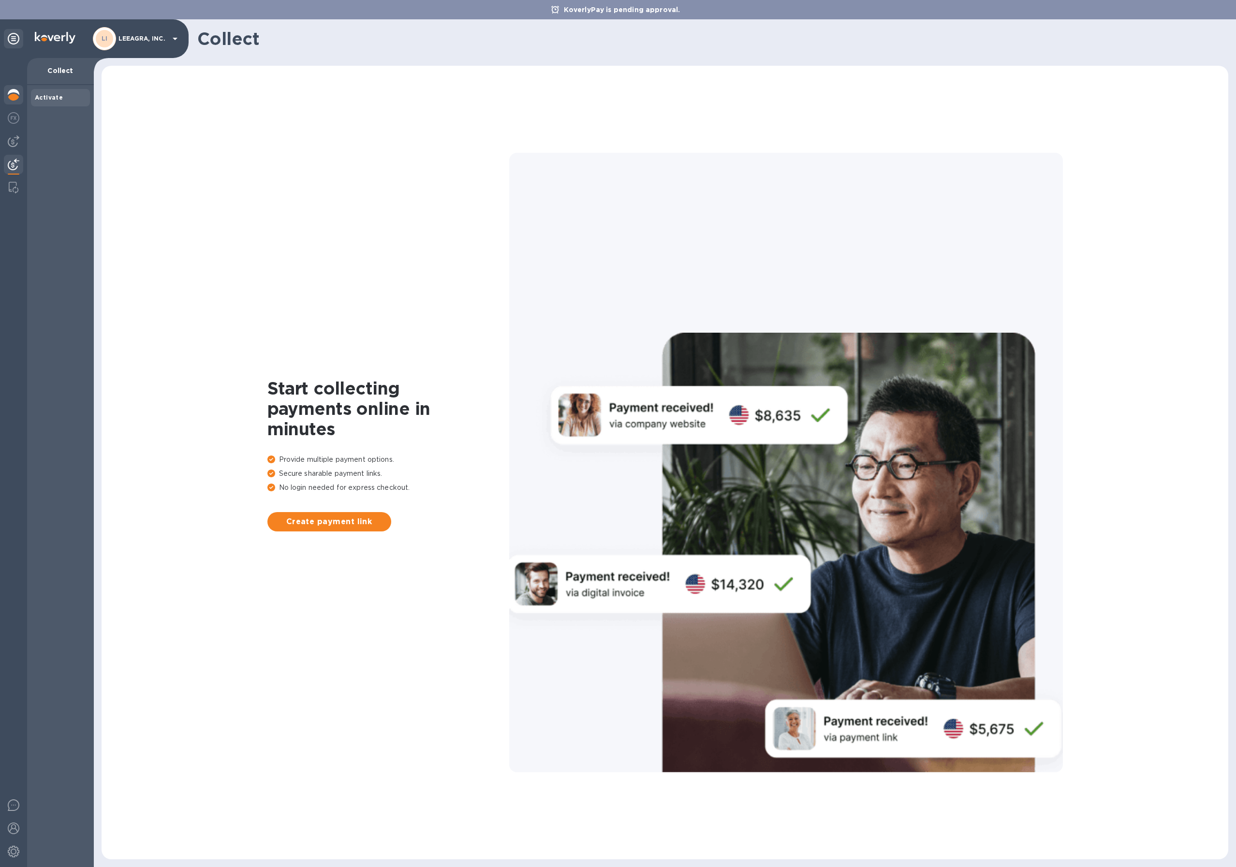
click at [12, 98] on img at bounding box center [14, 95] width 12 height 12
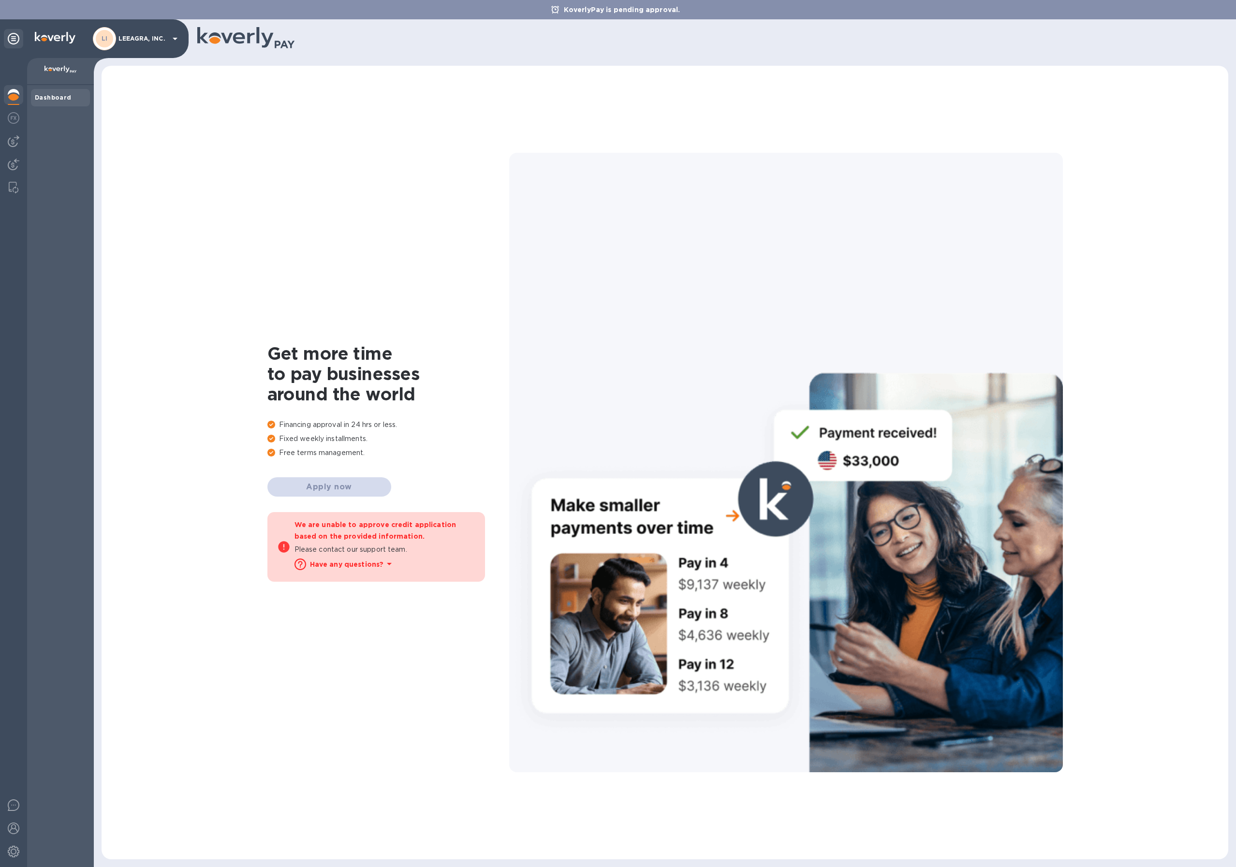
click at [152, 41] on p "LEEAGRA, INC." at bounding box center [142, 38] width 48 height 7
click at [152, 41] on div at bounding box center [618, 433] width 1236 height 867
click at [9, 113] on img at bounding box center [14, 118] width 12 height 12
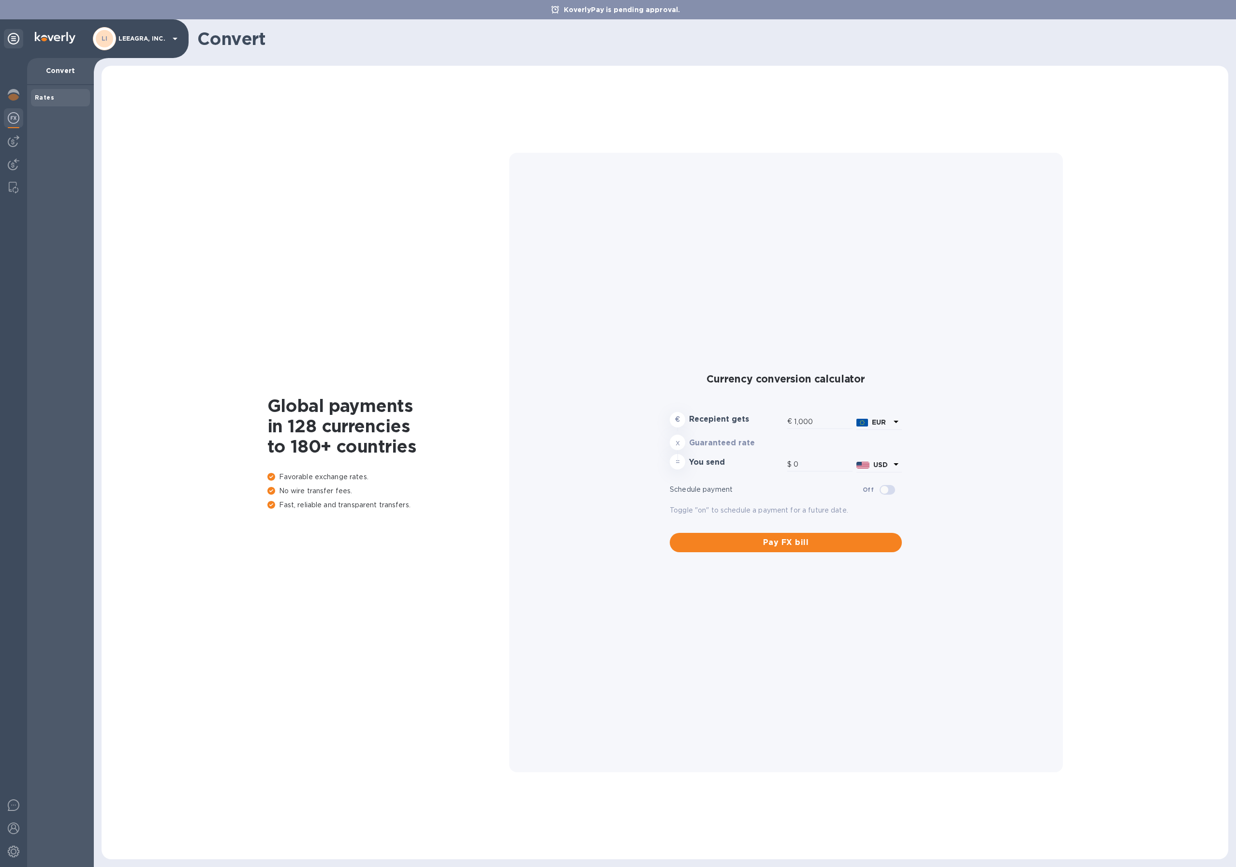
type input "1,173.15"
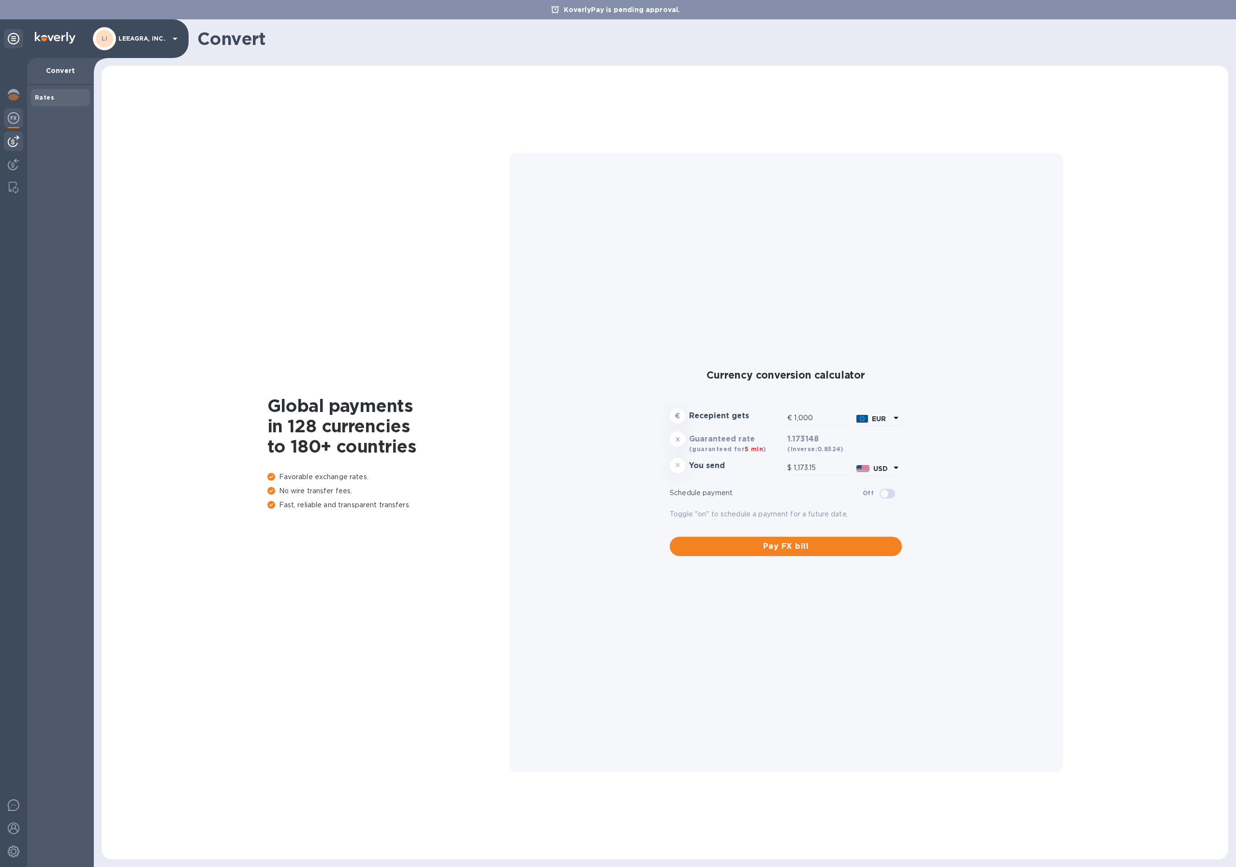
click at [12, 142] on img at bounding box center [14, 141] width 12 height 12
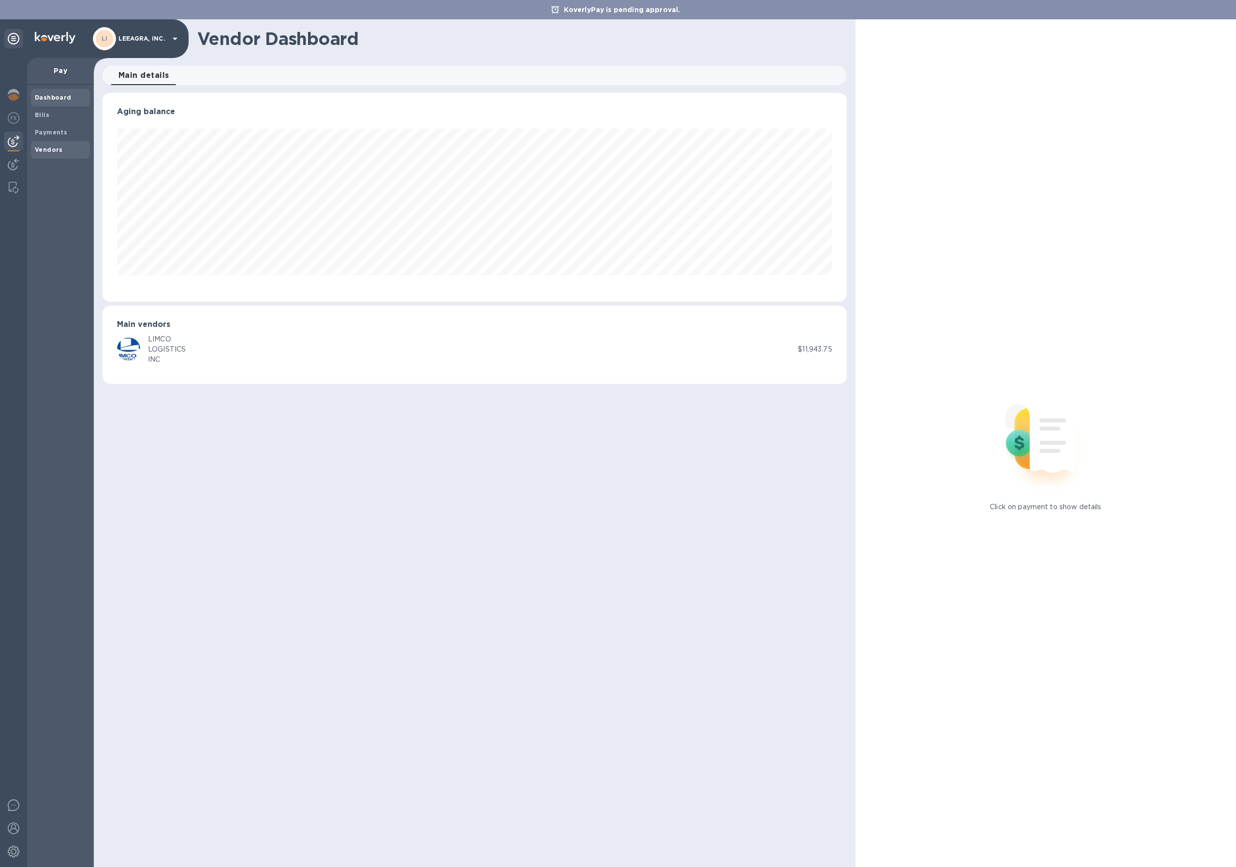
scroll to position [209, 744]
click at [18, 162] on img at bounding box center [14, 165] width 12 height 12
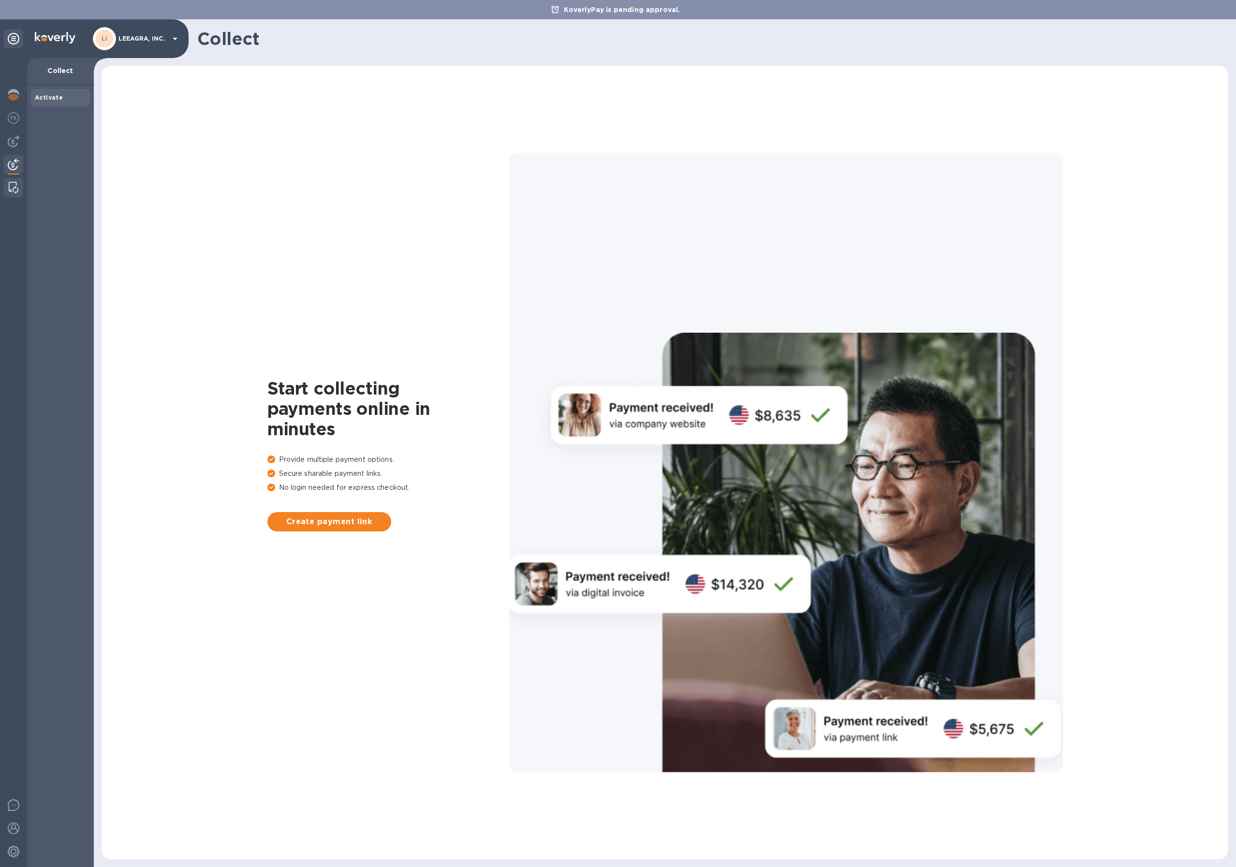
click at [15, 190] on img at bounding box center [14, 188] width 10 height 12
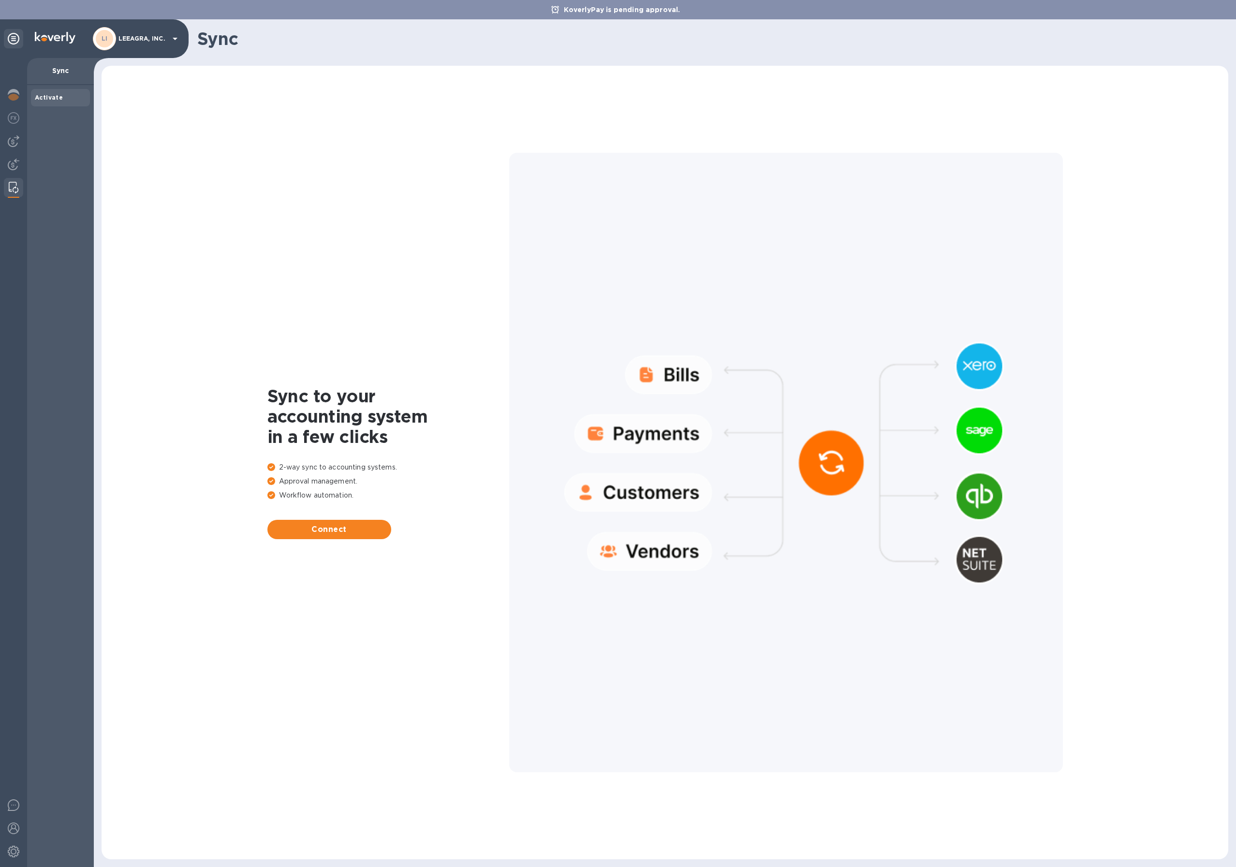
click at [16, 39] on icon at bounding box center [14, 39] width 12 height 12
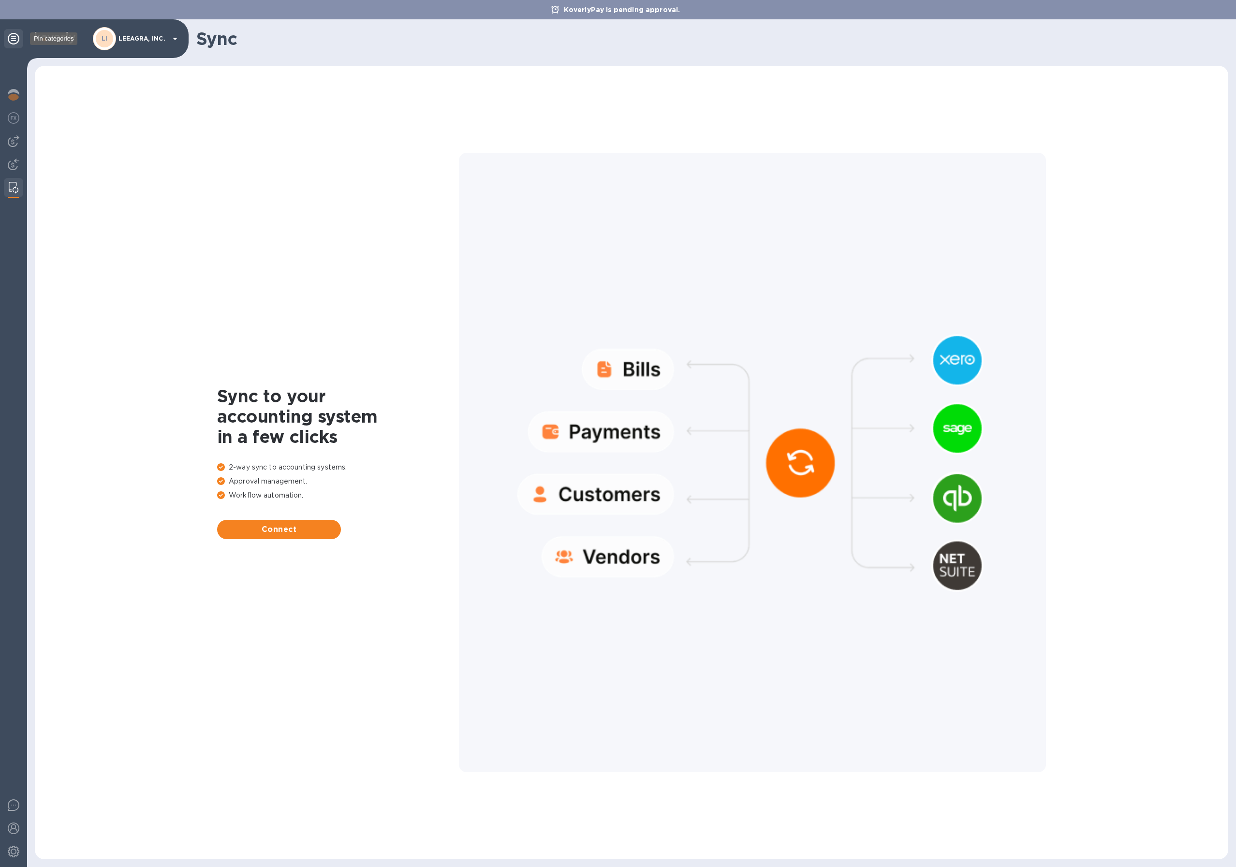
click at [16, 39] on icon at bounding box center [14, 39] width 12 height 12
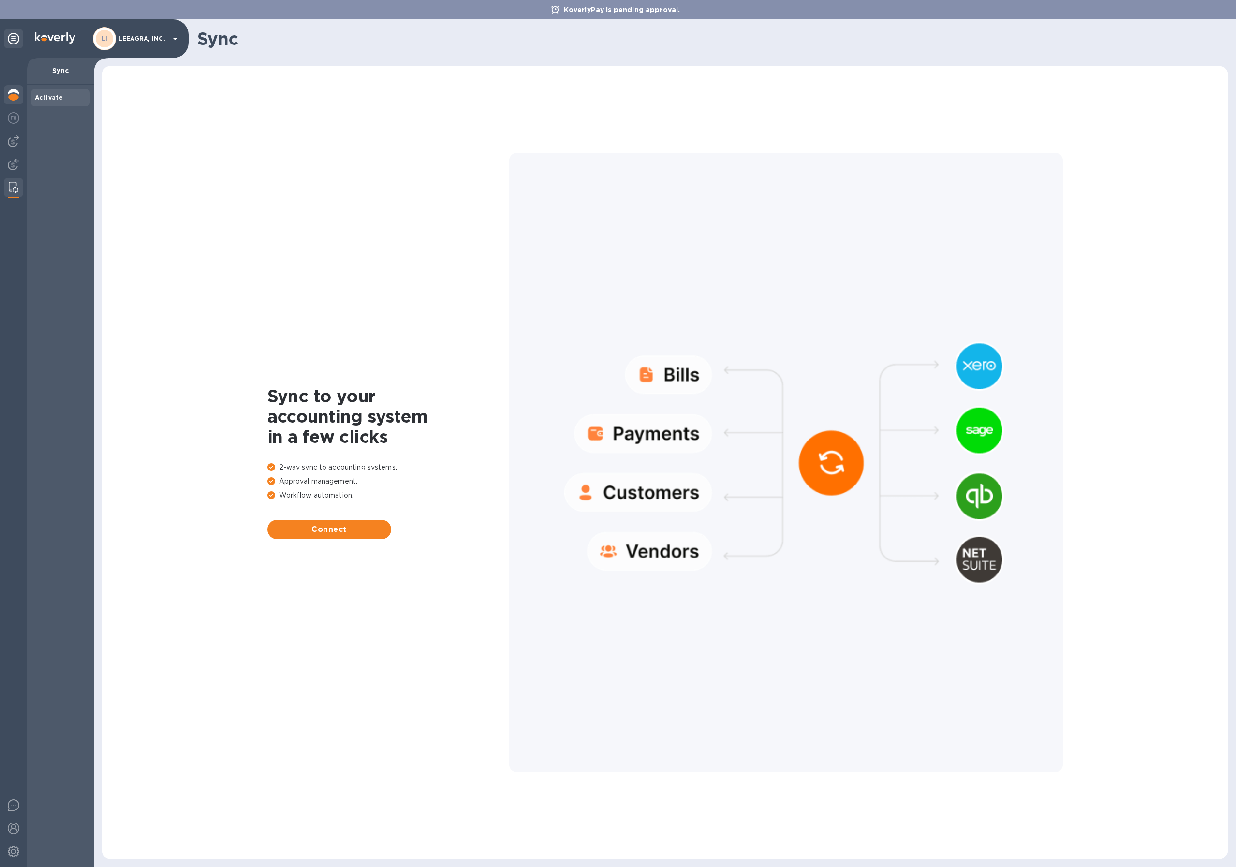
click at [12, 93] on img at bounding box center [14, 95] width 12 height 12
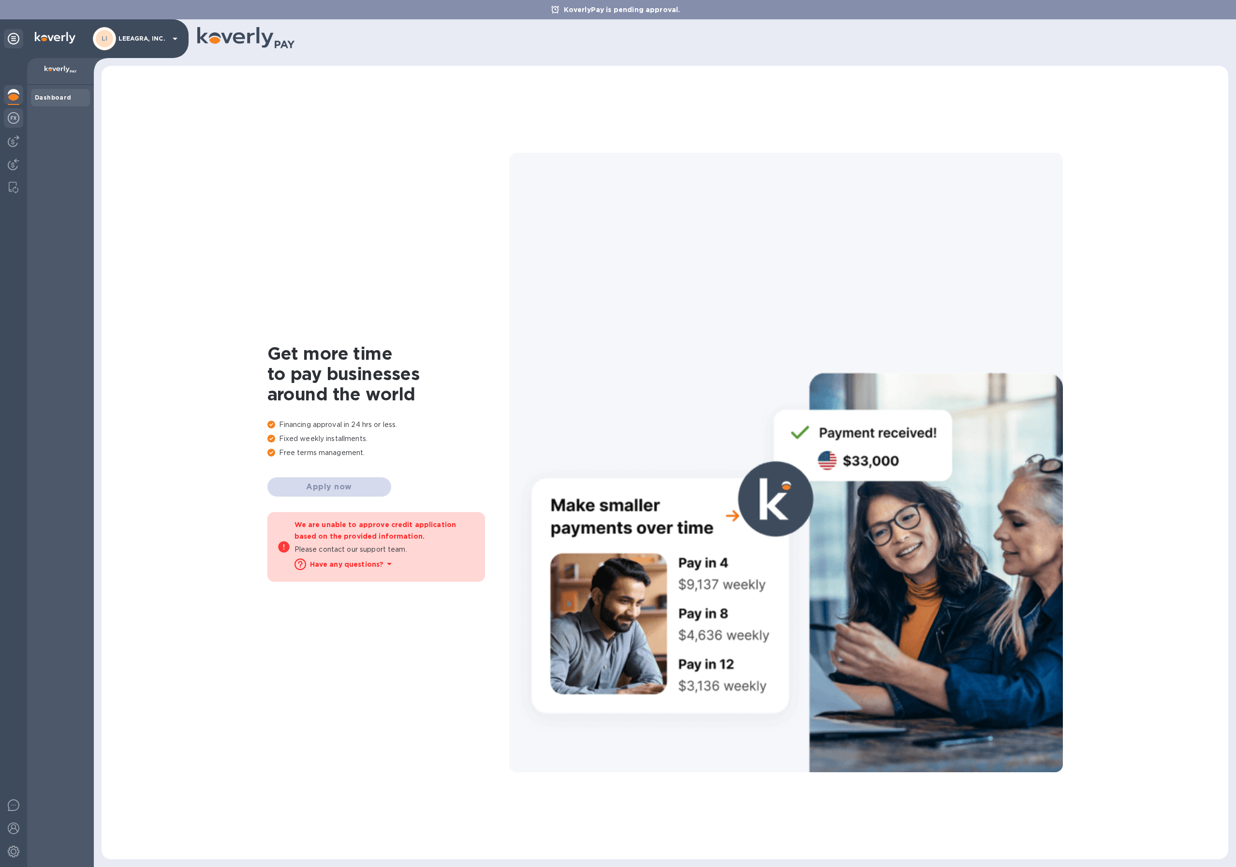
click at [13, 119] on img at bounding box center [14, 118] width 12 height 12
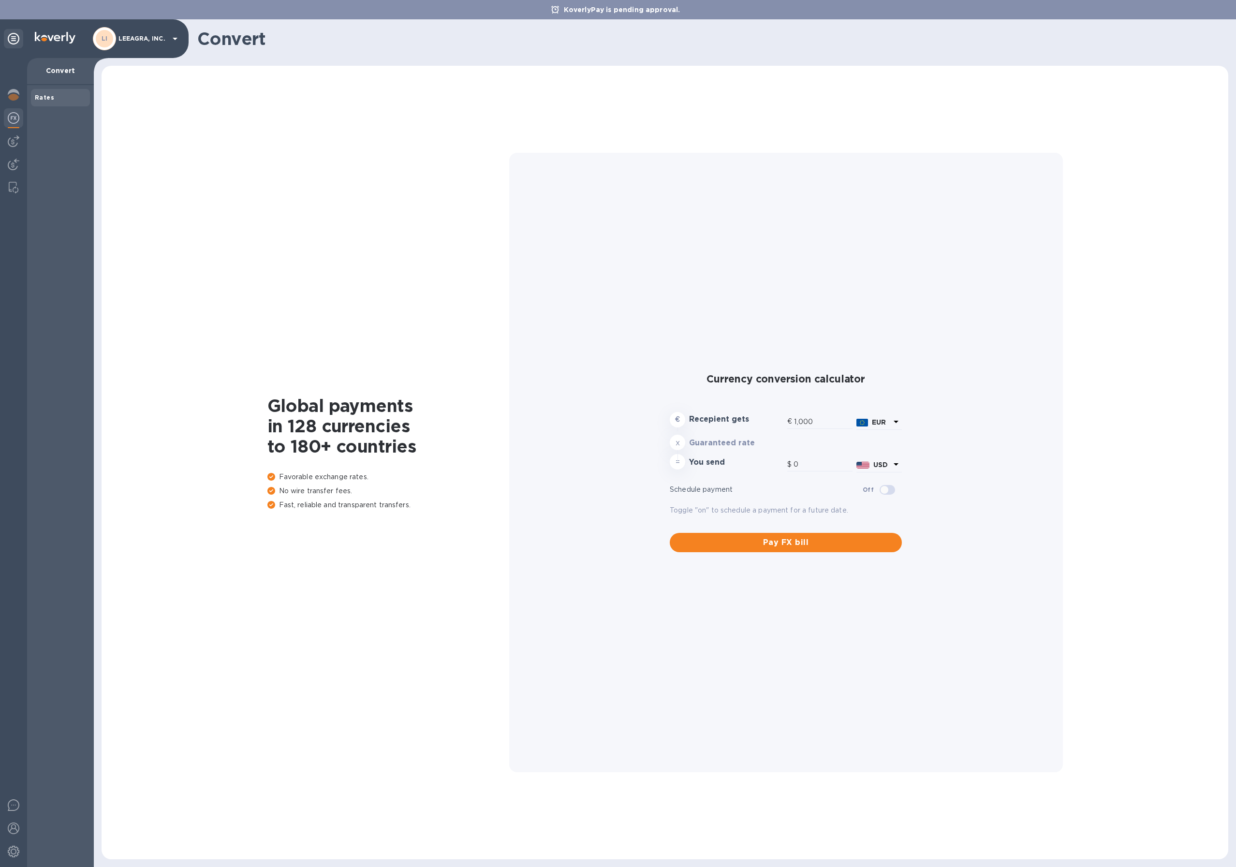
type input "1,173.15"
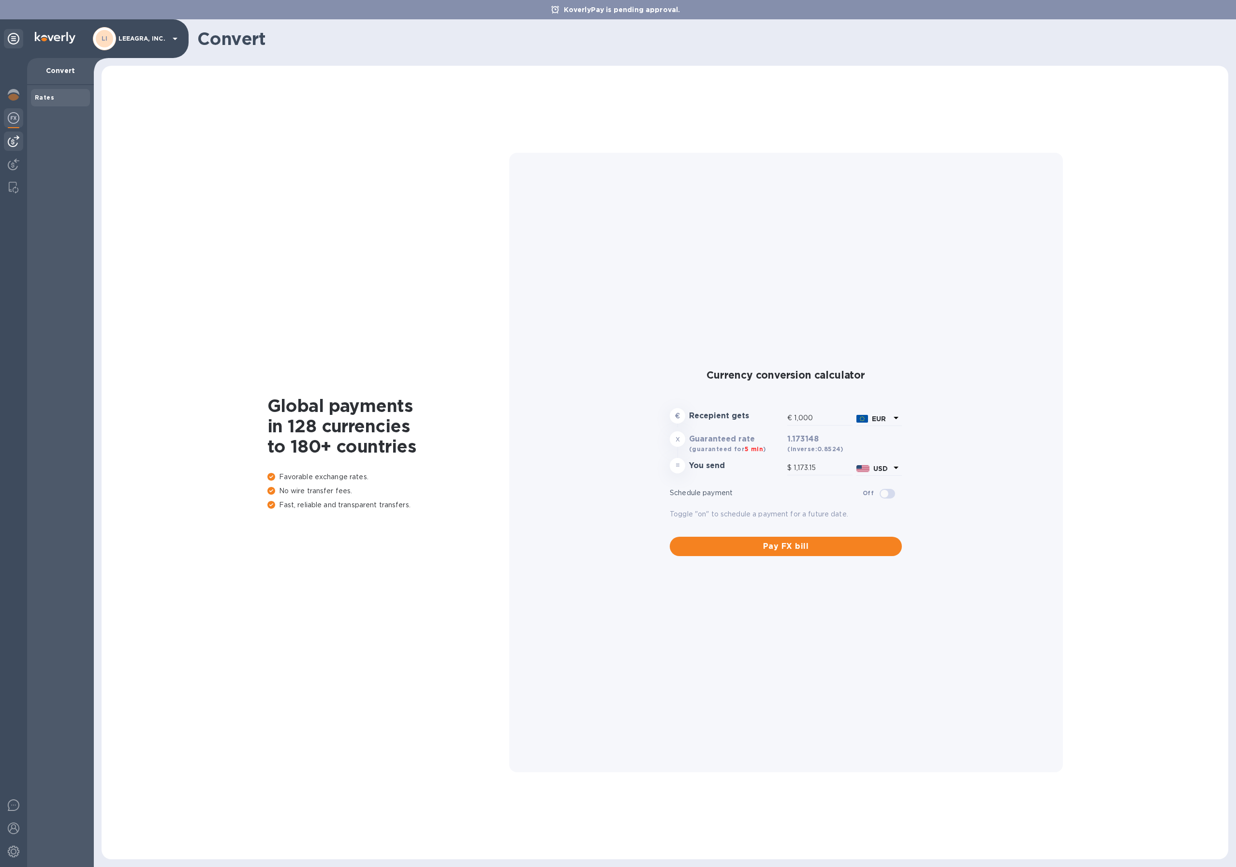
click at [14, 137] on img at bounding box center [14, 141] width 12 height 12
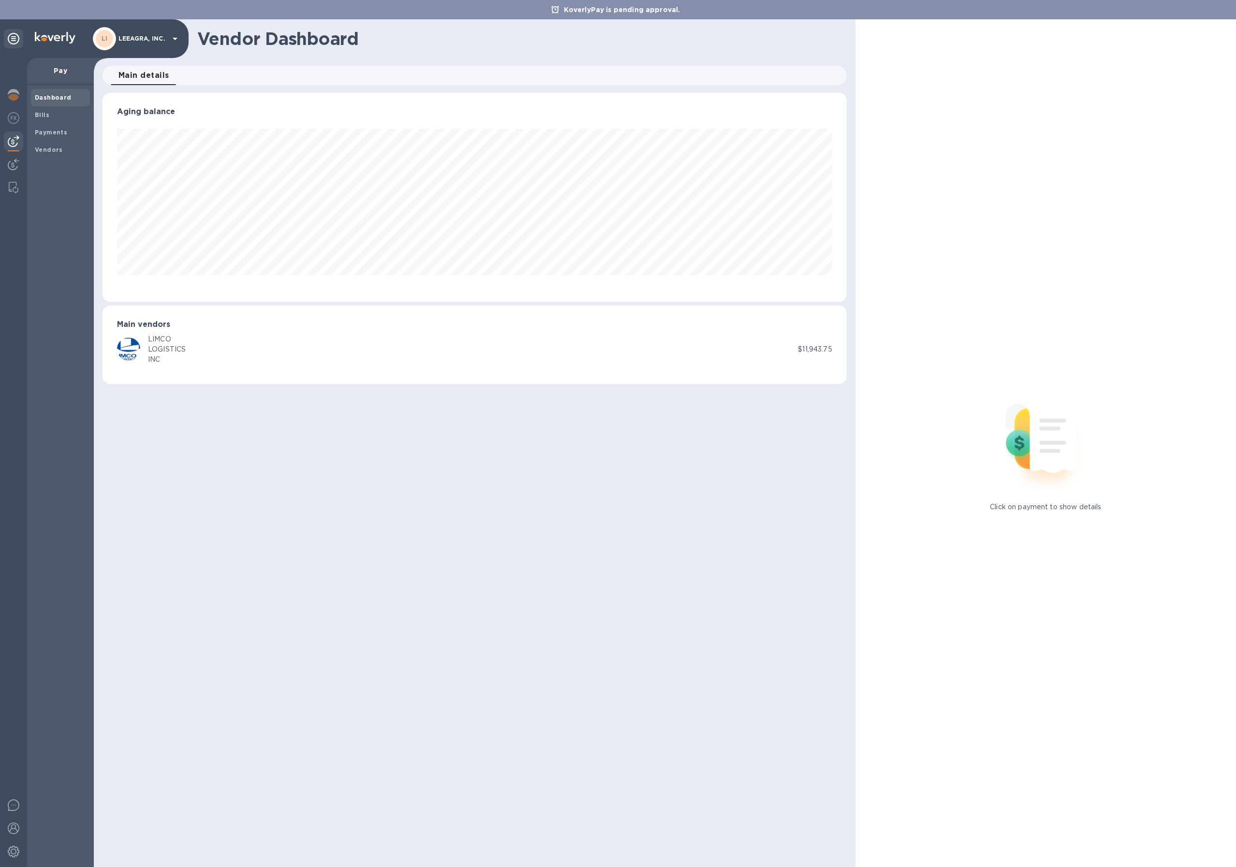
scroll to position [209, 744]
click at [57, 124] on div "Payments" at bounding box center [60, 132] width 59 height 17
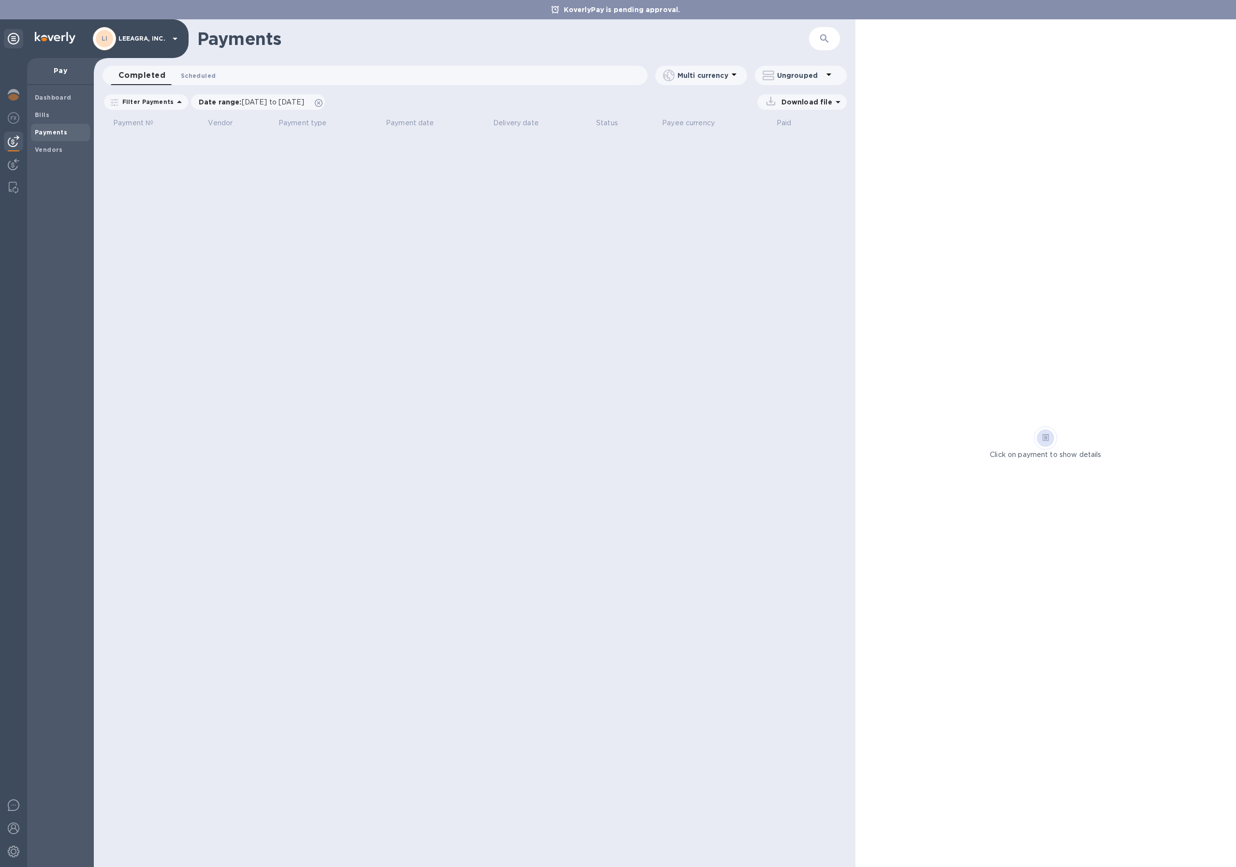
click at [195, 78] on span "Scheduled 0" at bounding box center [198, 76] width 35 height 10
click at [153, 78] on button "Completed 0" at bounding box center [137, 75] width 52 height 19
click at [706, 78] on p "Multi currency" at bounding box center [702, 76] width 51 height 10
click at [706, 77] on div at bounding box center [618, 433] width 1236 height 867
click at [799, 74] on p "Ungrouped" at bounding box center [800, 76] width 46 height 10
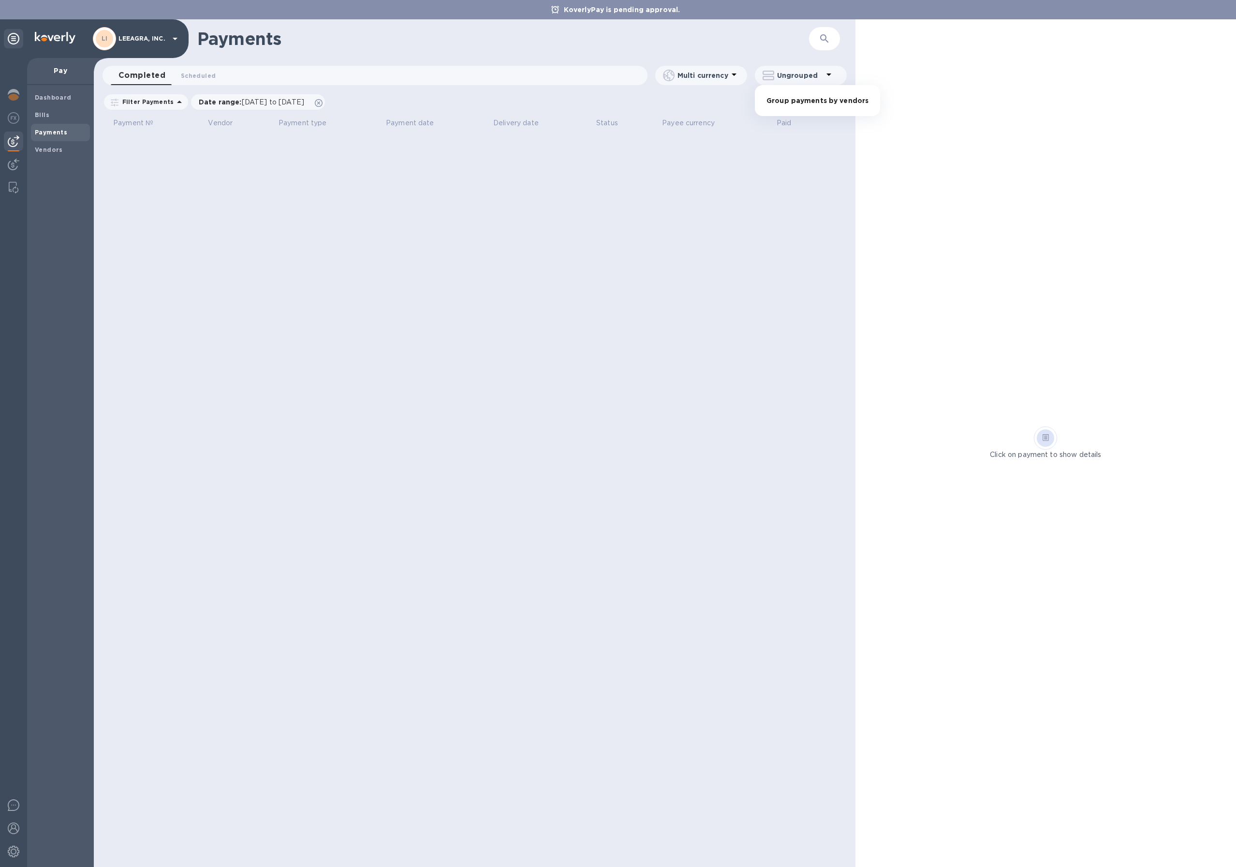
click at [799, 74] on div at bounding box center [618, 433] width 1236 height 867
click at [48, 145] on span "Vendors" at bounding box center [49, 150] width 28 height 10
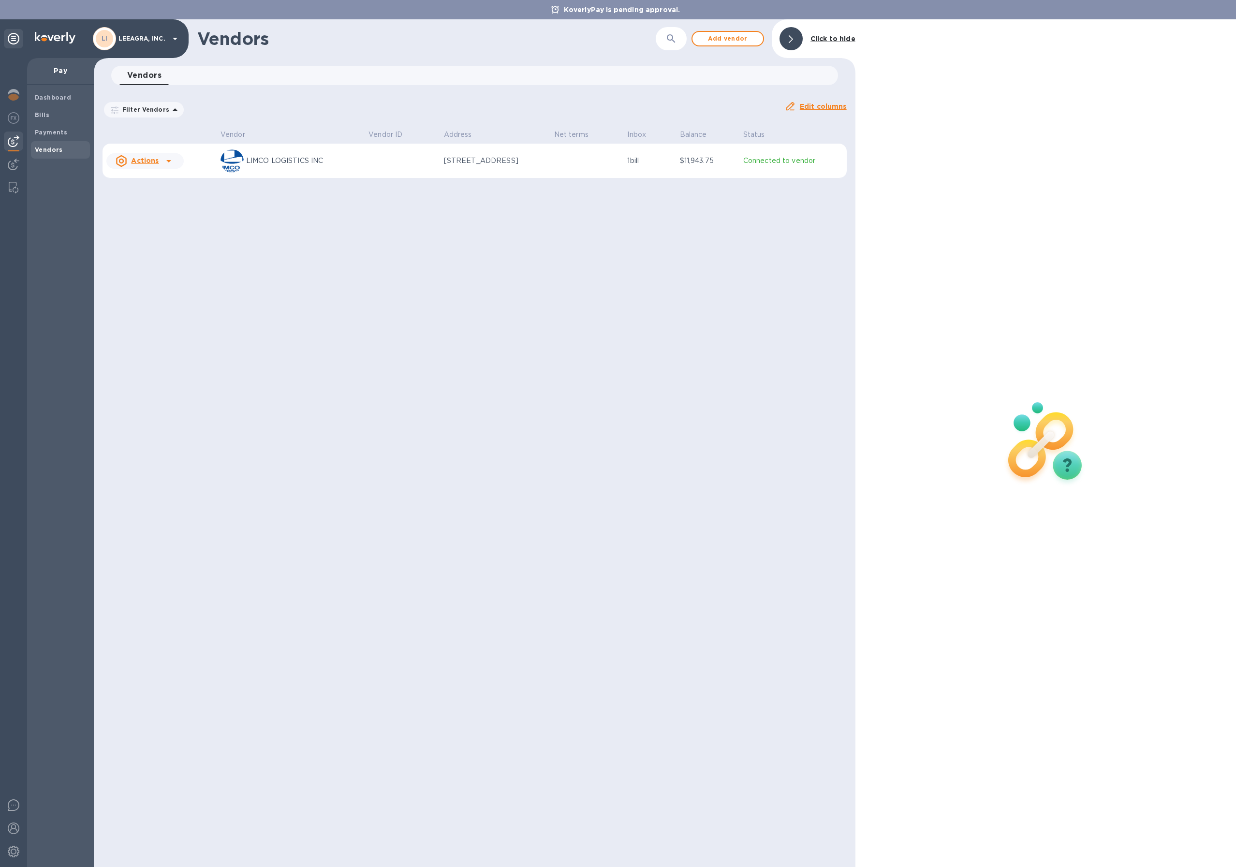
click at [165, 161] on icon at bounding box center [169, 161] width 12 height 12
click at [165, 161] on div at bounding box center [618, 433] width 1236 height 867
click at [51, 137] on span "Payments" at bounding box center [51, 133] width 32 height 10
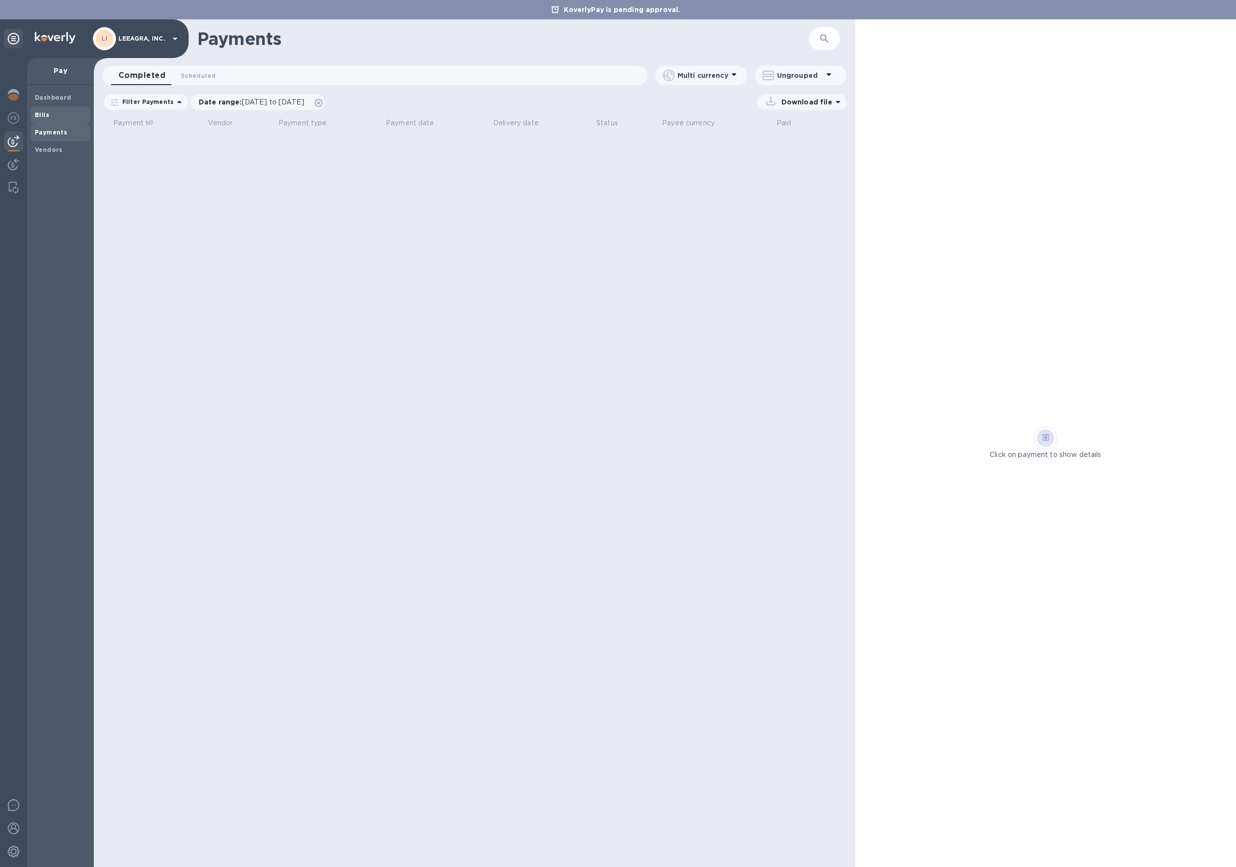
click at [48, 110] on span "Bills" at bounding box center [60, 115] width 51 height 10
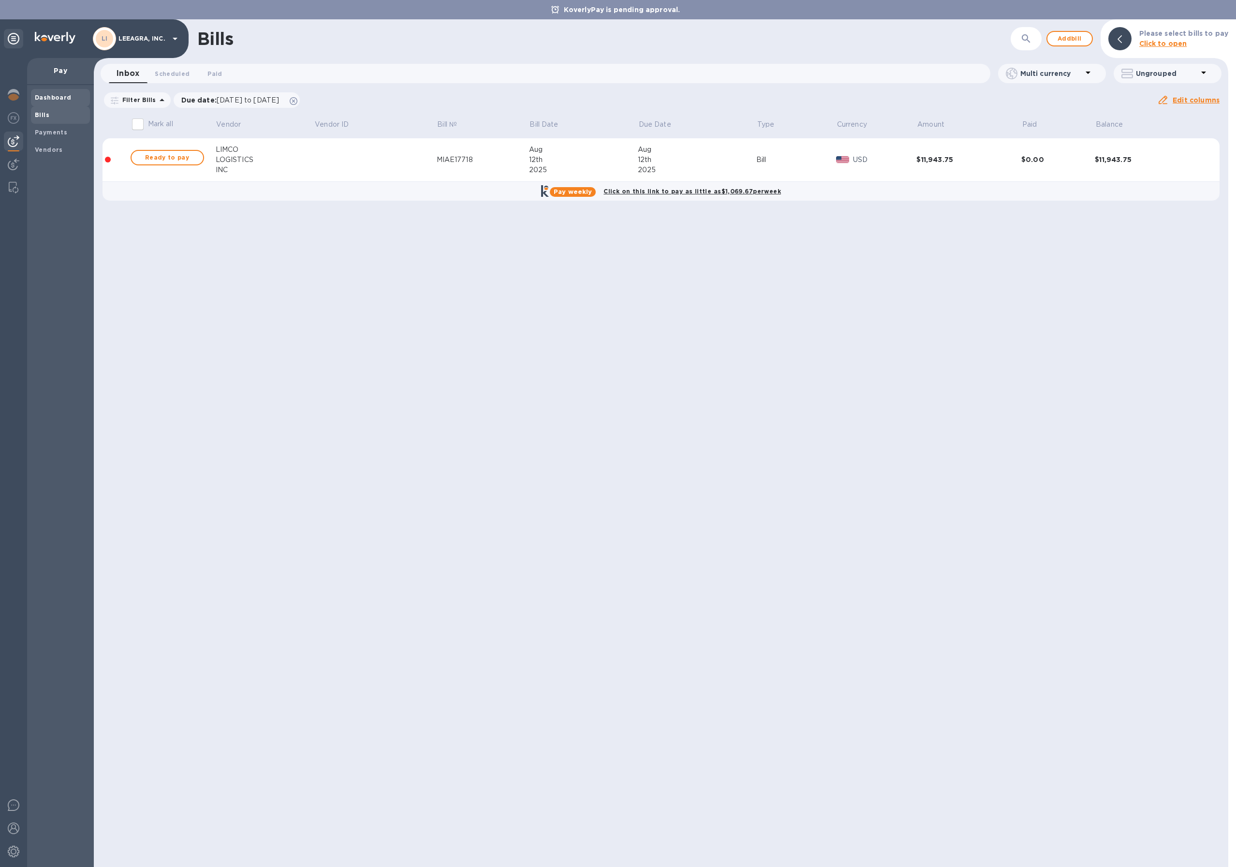
click at [48, 97] on b "Dashboard" at bounding box center [53, 97] width 37 height 7
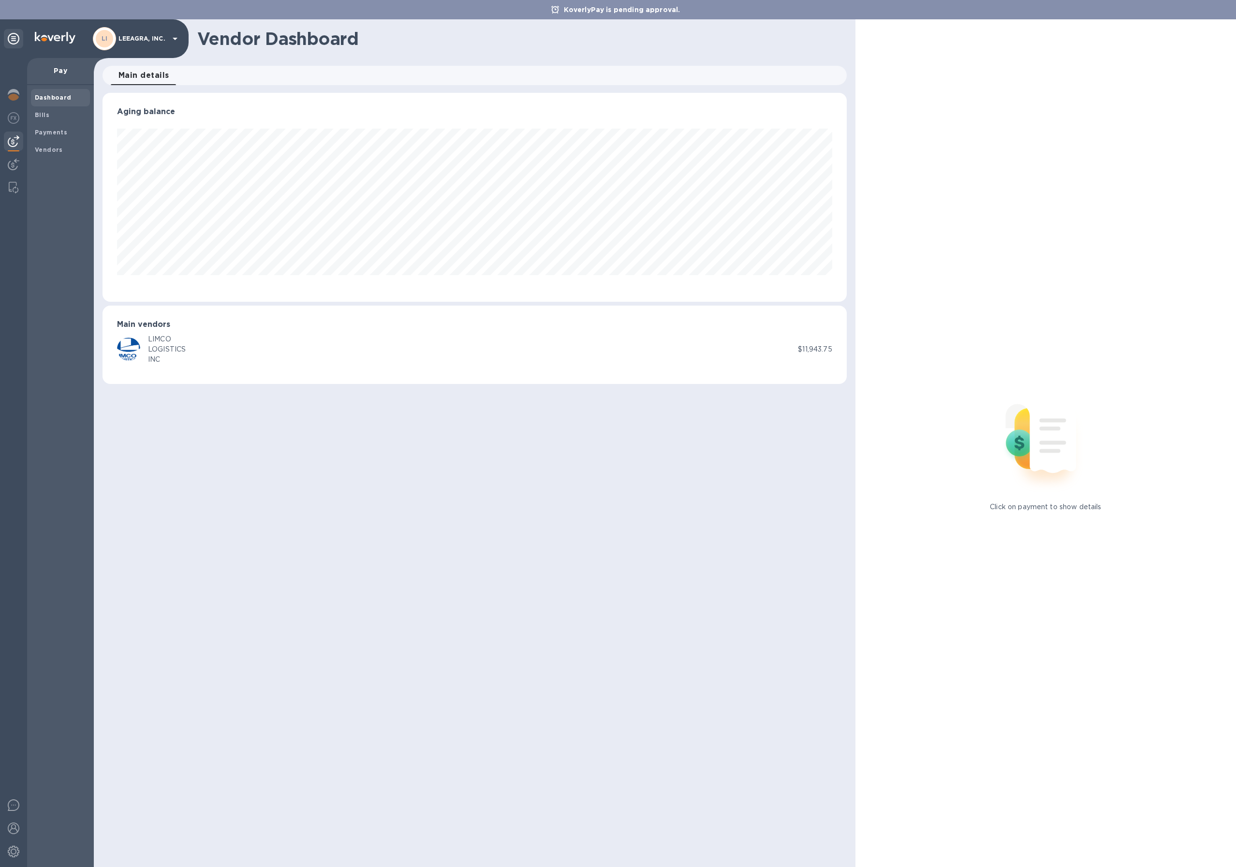
scroll to position [209, 744]
click at [15, 98] on img at bounding box center [14, 95] width 12 height 12
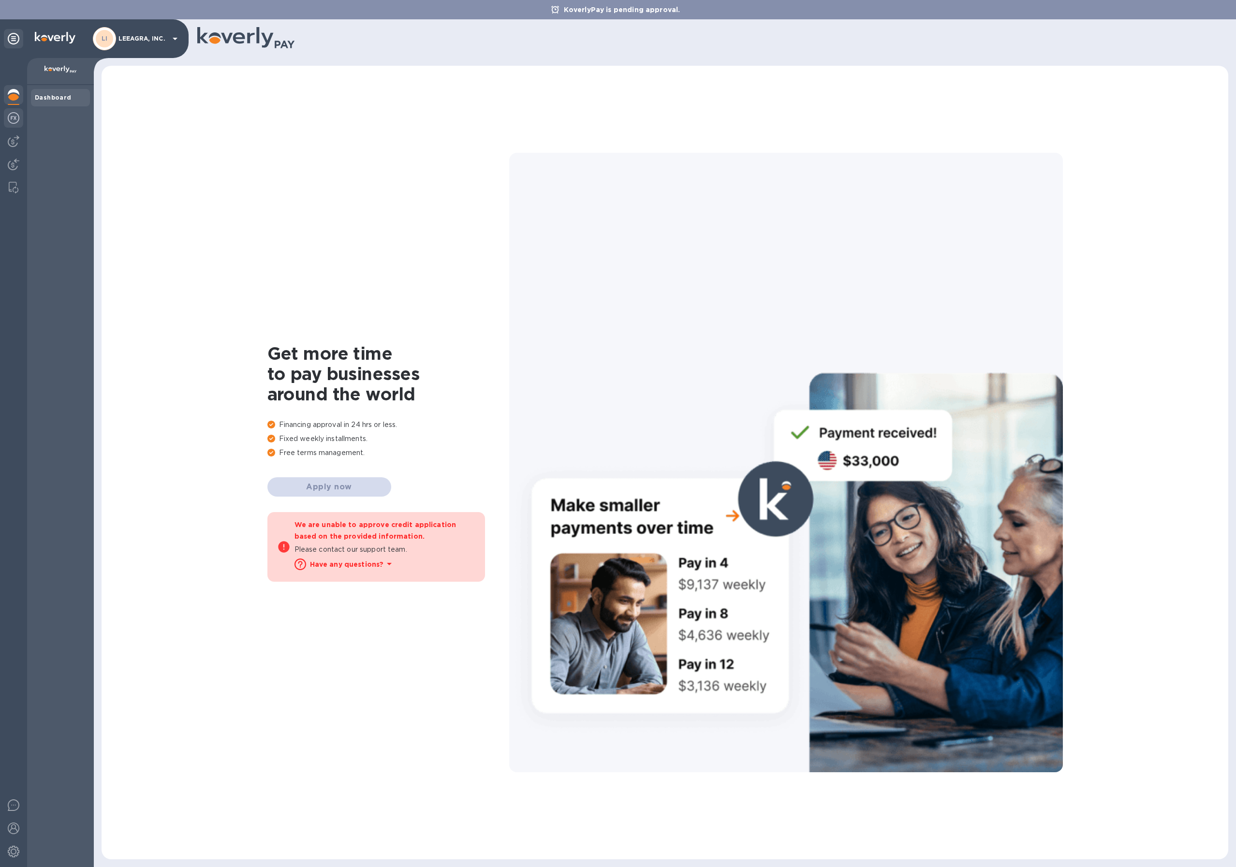
click at [15, 115] on img at bounding box center [14, 118] width 12 height 12
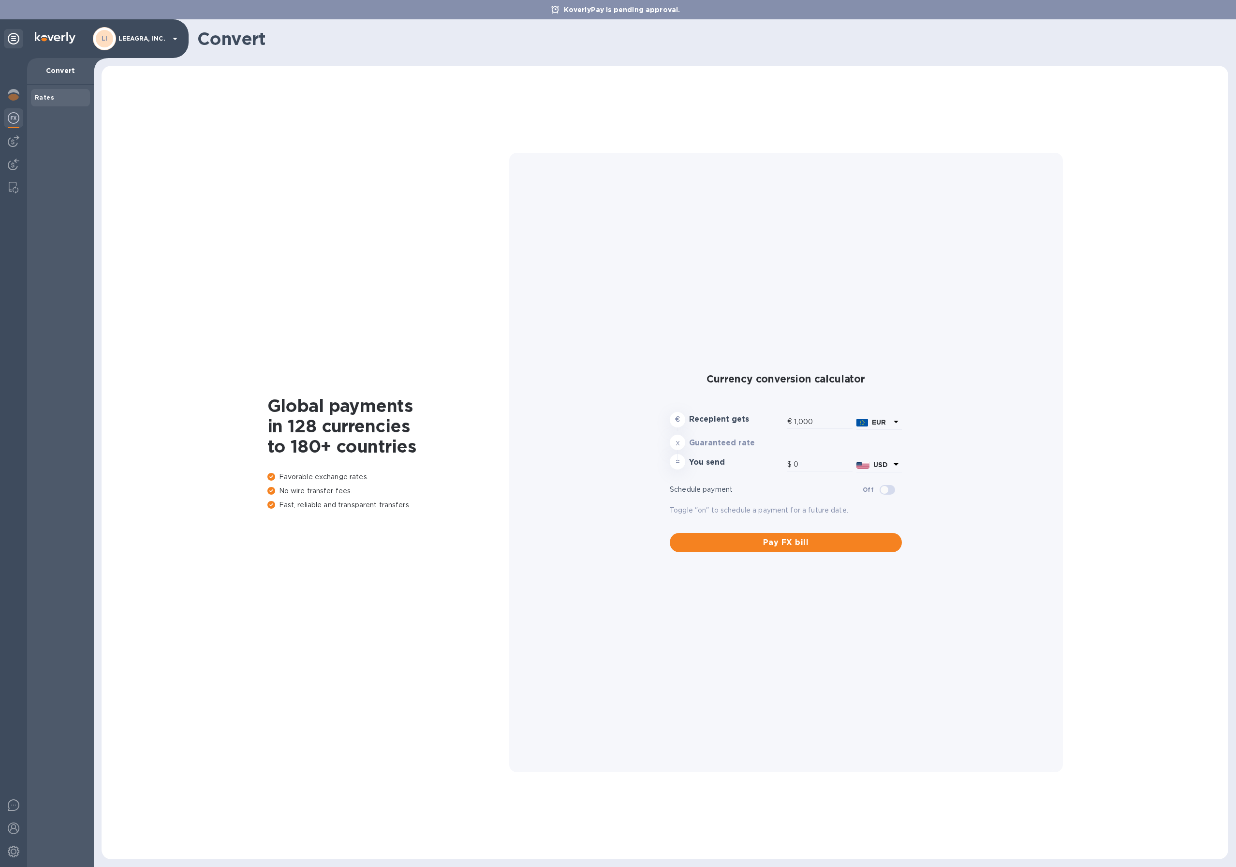
type input "1,173.15"
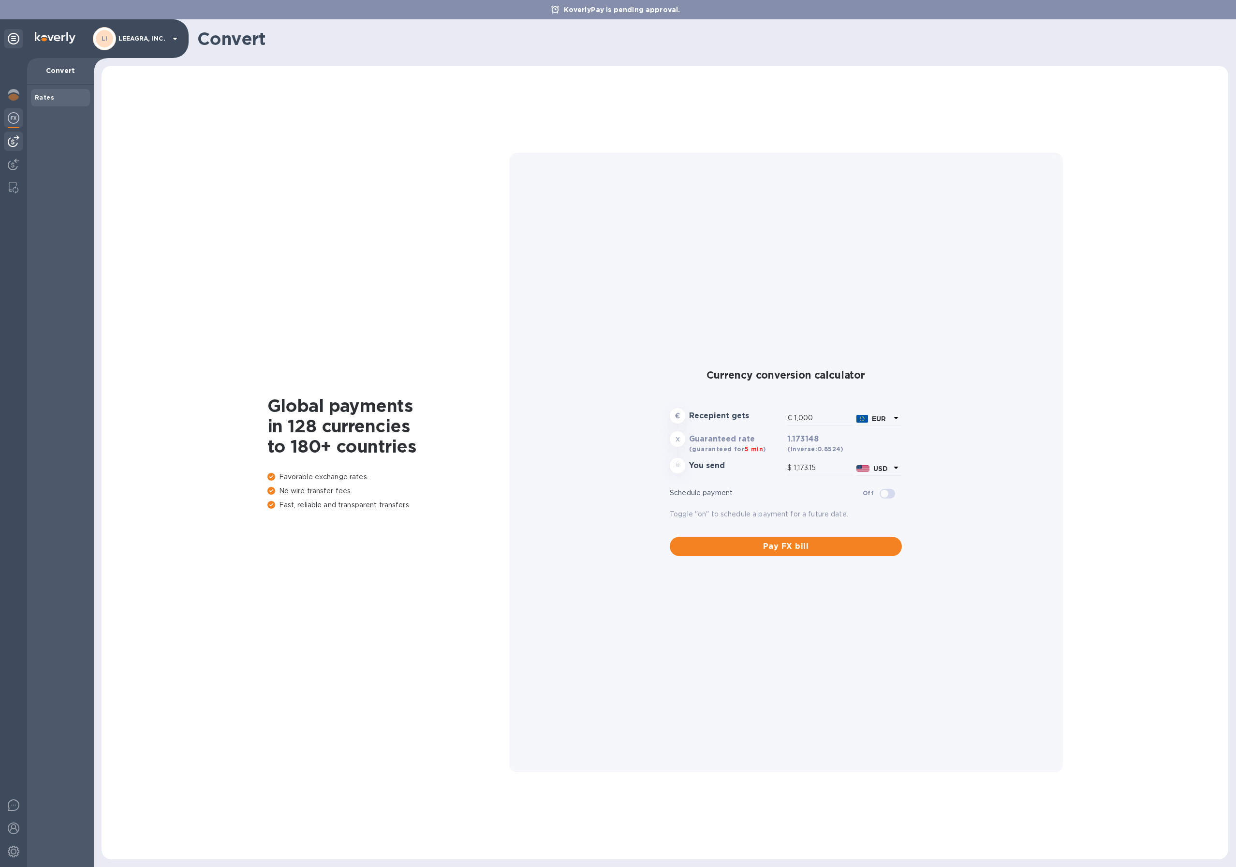
click at [13, 142] on img at bounding box center [14, 141] width 12 height 12
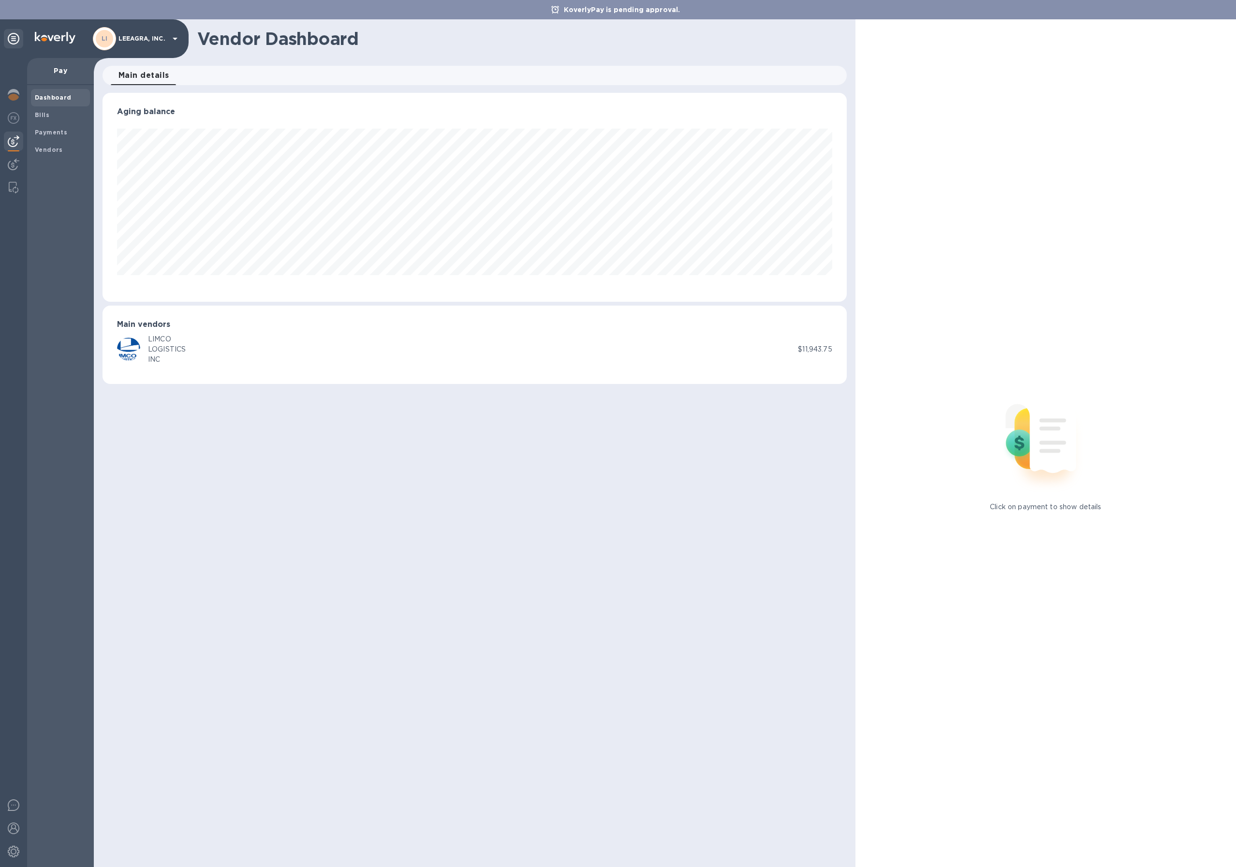
scroll to position [209, 744]
click at [14, 161] on img at bounding box center [14, 165] width 12 height 12
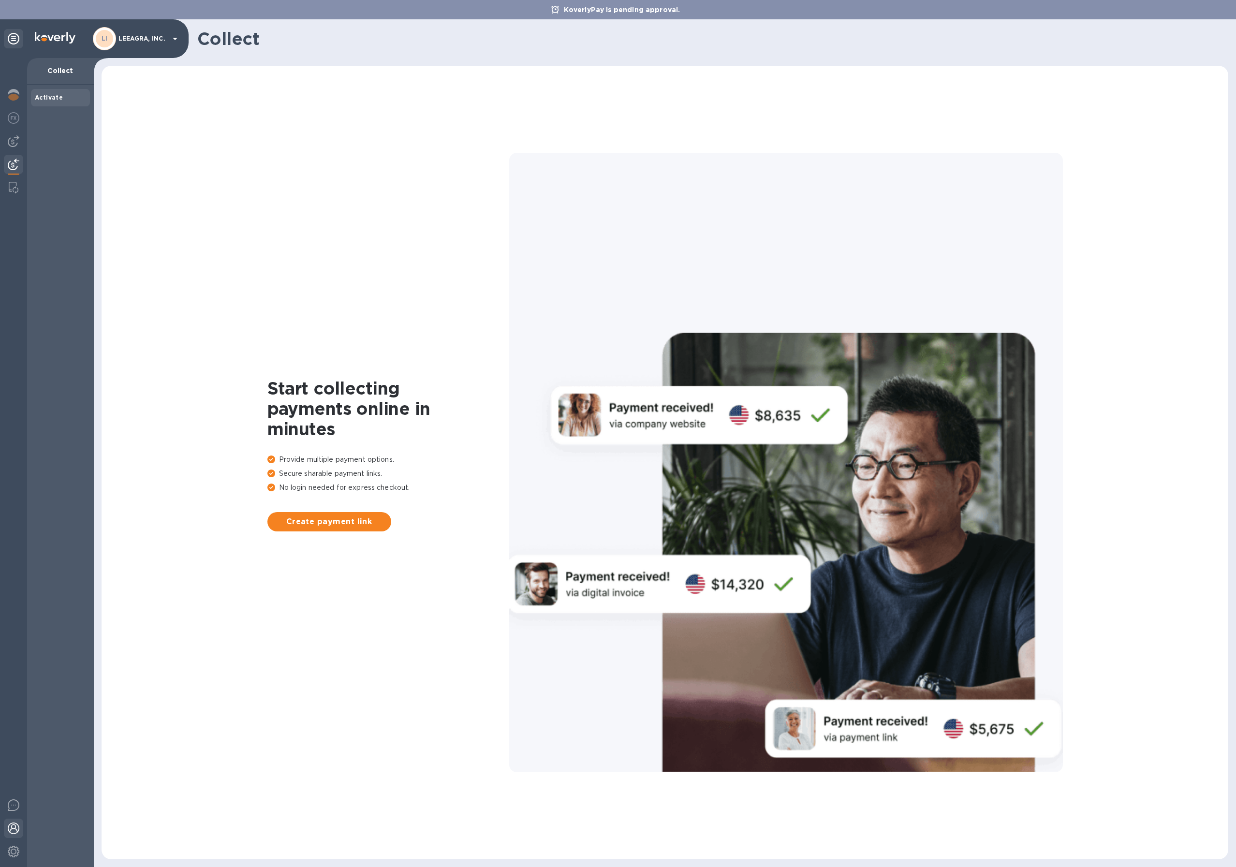
click at [17, 833] on img at bounding box center [14, 828] width 12 height 12
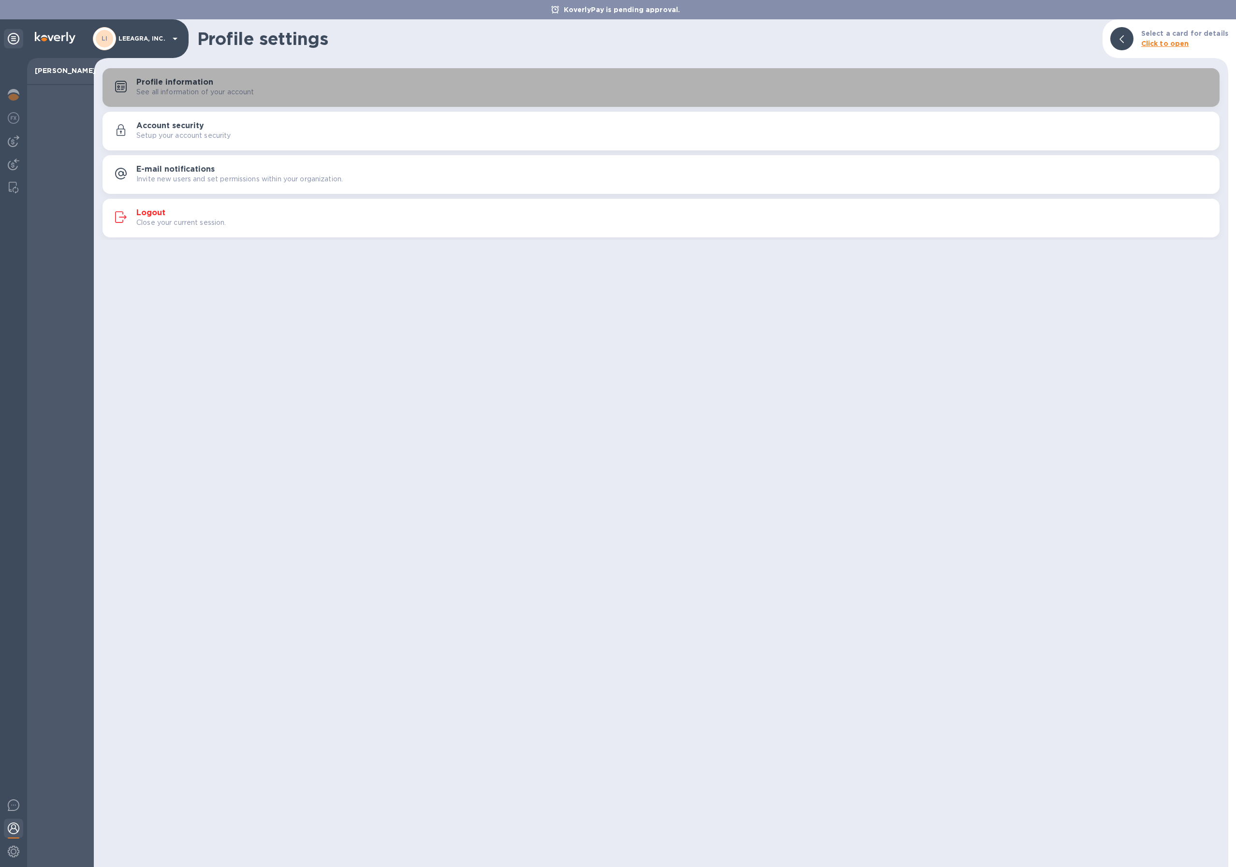
click at [198, 92] on p "See all information of your account" at bounding box center [195, 92] width 118 height 10
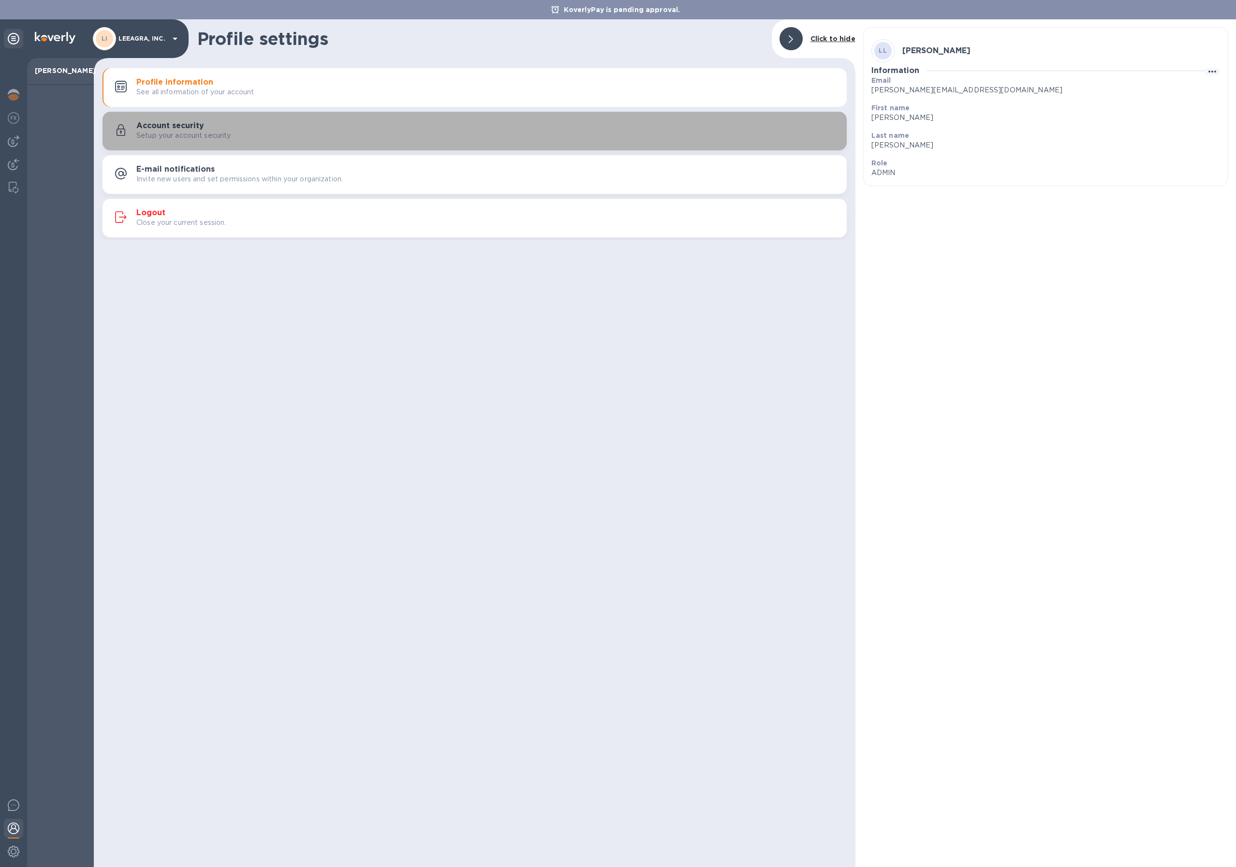
click at [183, 132] on p "Setup your account security" at bounding box center [183, 136] width 95 height 10
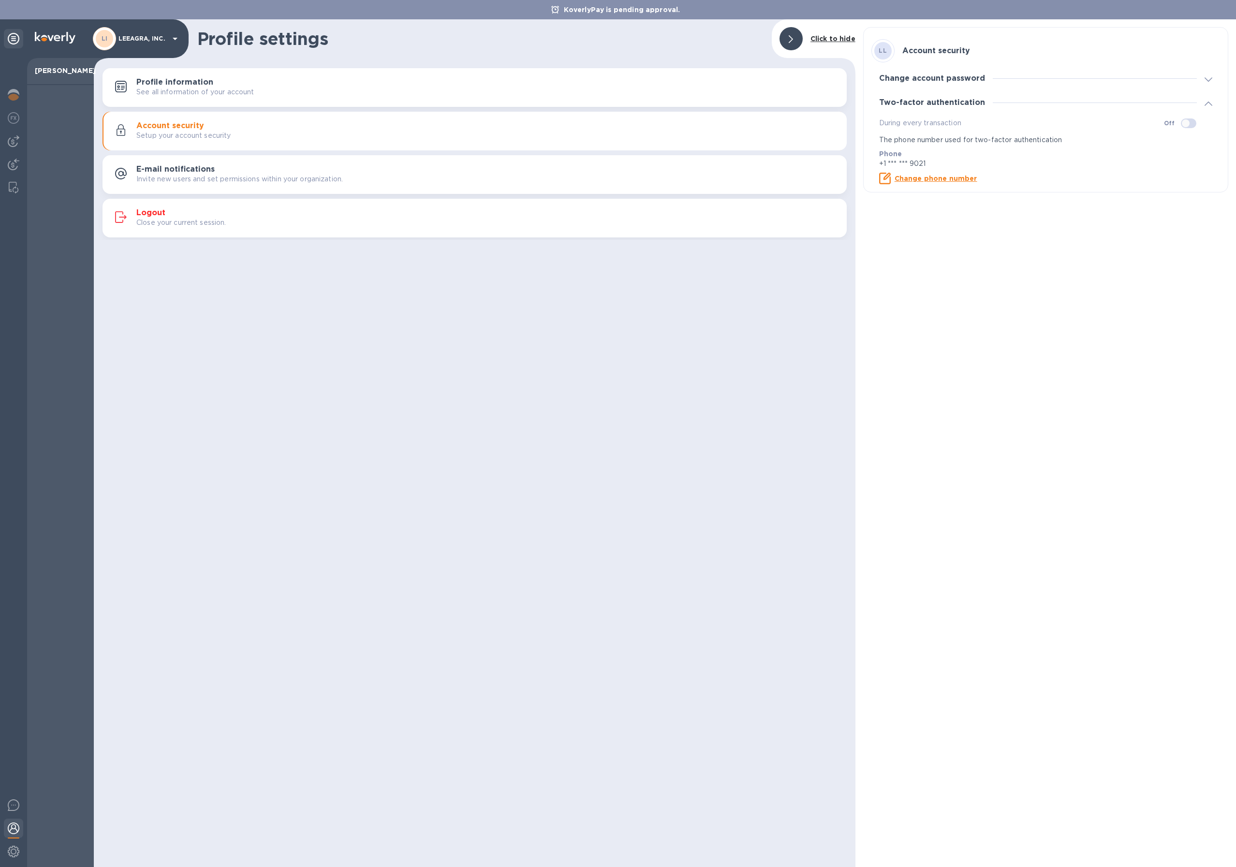
click at [187, 168] on h3 "E-mail notifications" at bounding box center [175, 169] width 78 height 9
click at [173, 221] on p "Close your current session." at bounding box center [181, 223] width 90 height 10
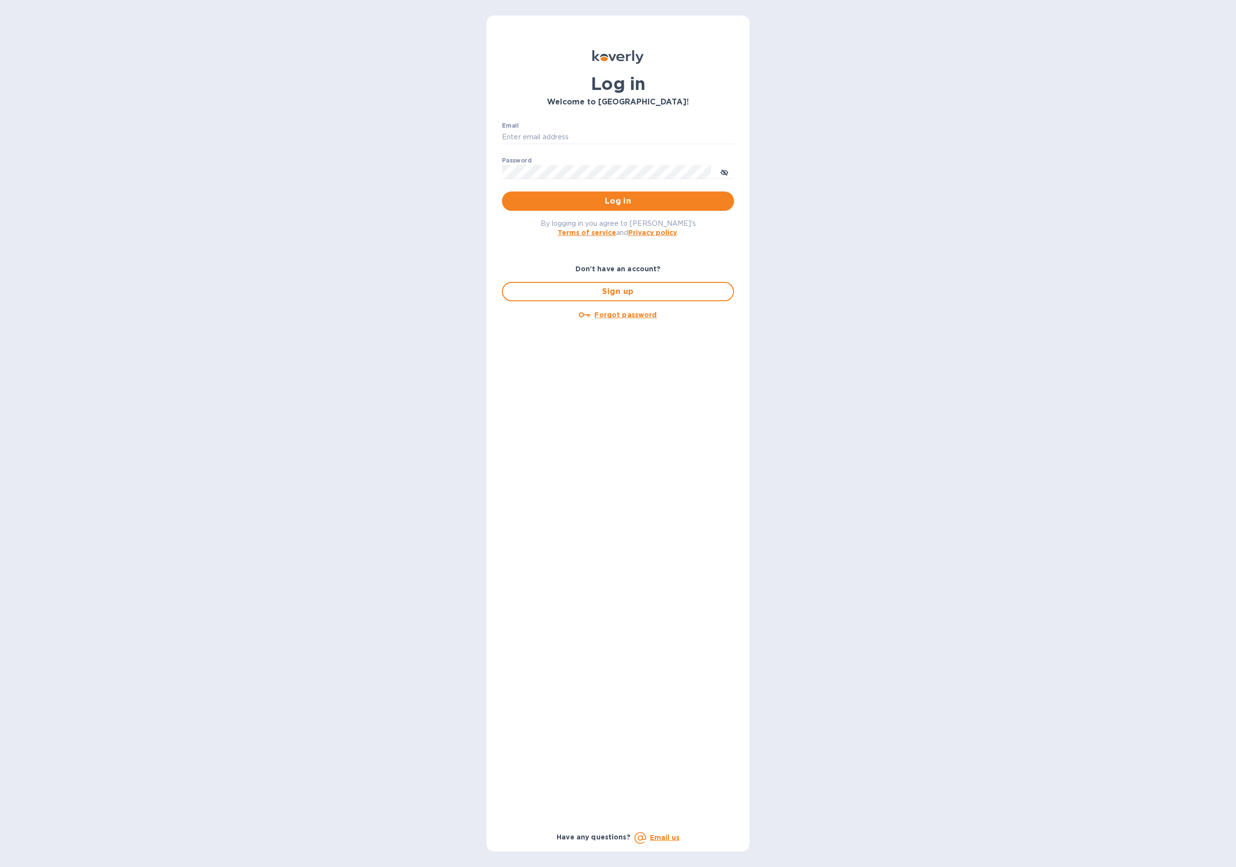
type input "lynn@leeagra.com"
click at [600, 200] on span "Log in" at bounding box center [618, 201] width 217 height 12
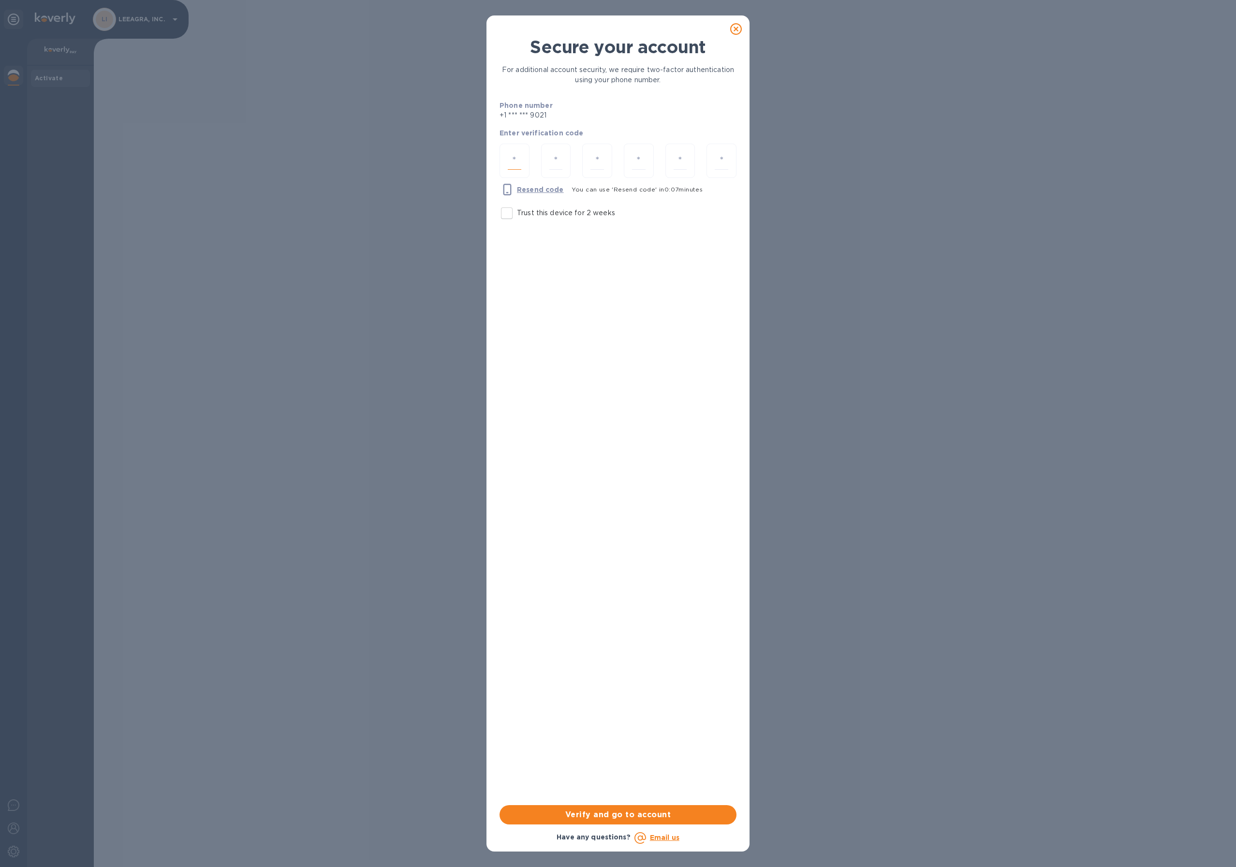
click at [515, 163] on input "number" at bounding box center [515, 161] width 14 height 18
type input "2"
type input "3"
type input "7"
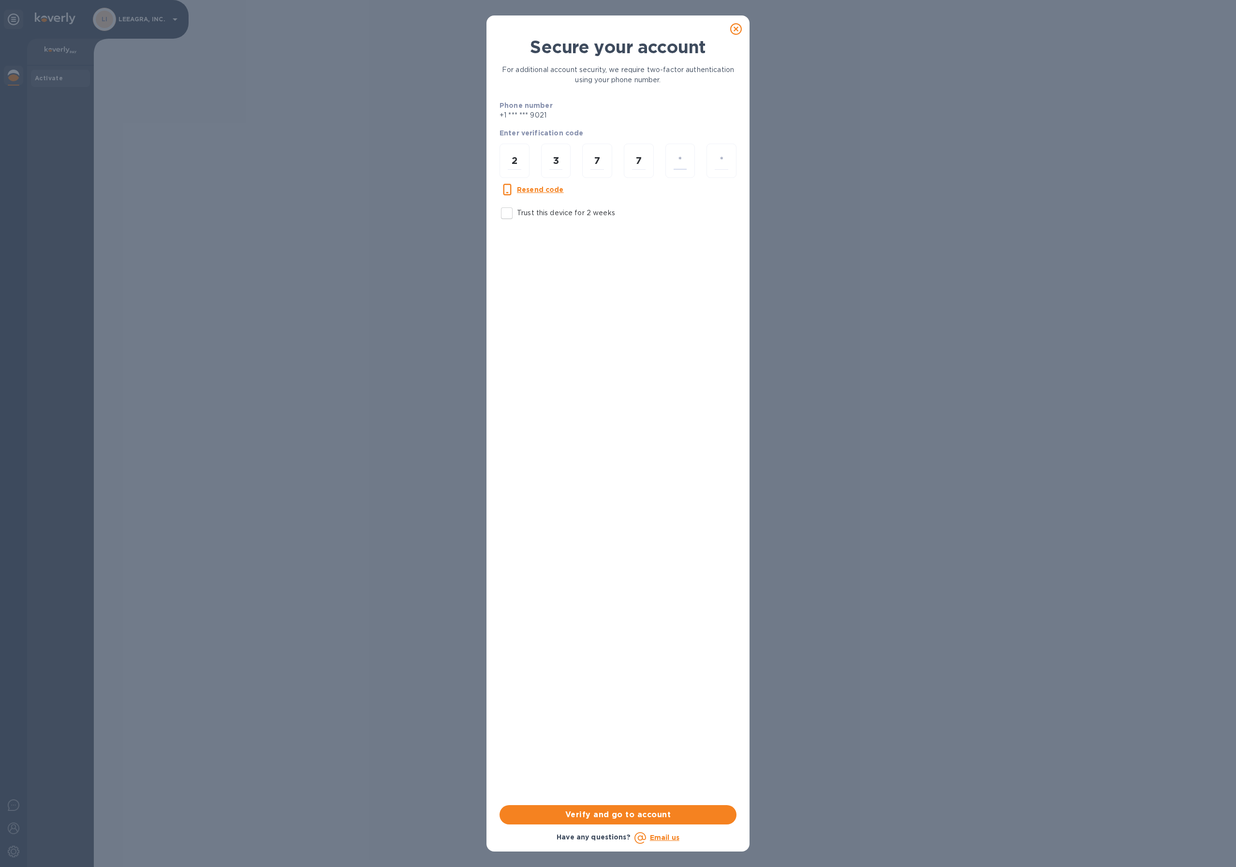
type input "8"
type input "0"
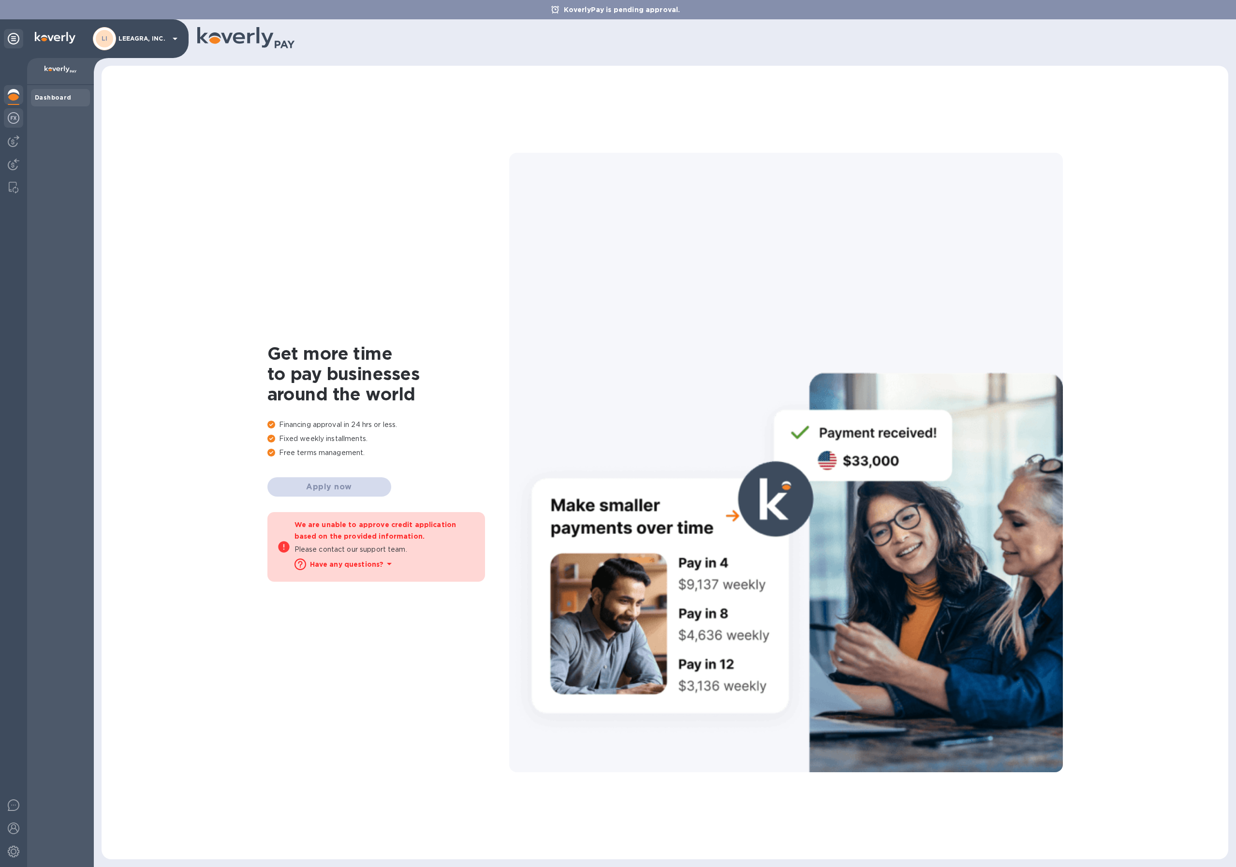
click at [16, 116] on img at bounding box center [14, 118] width 12 height 12
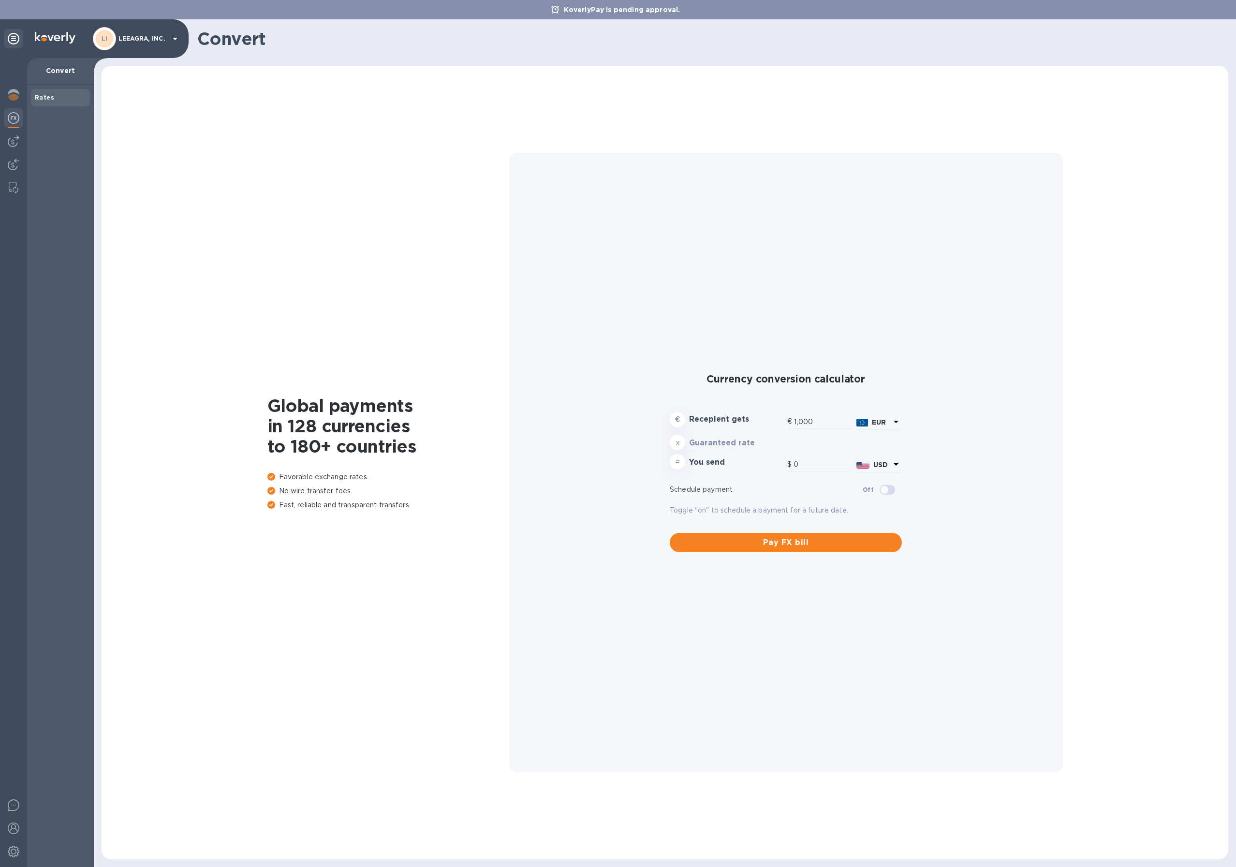
type input "1,173.15"
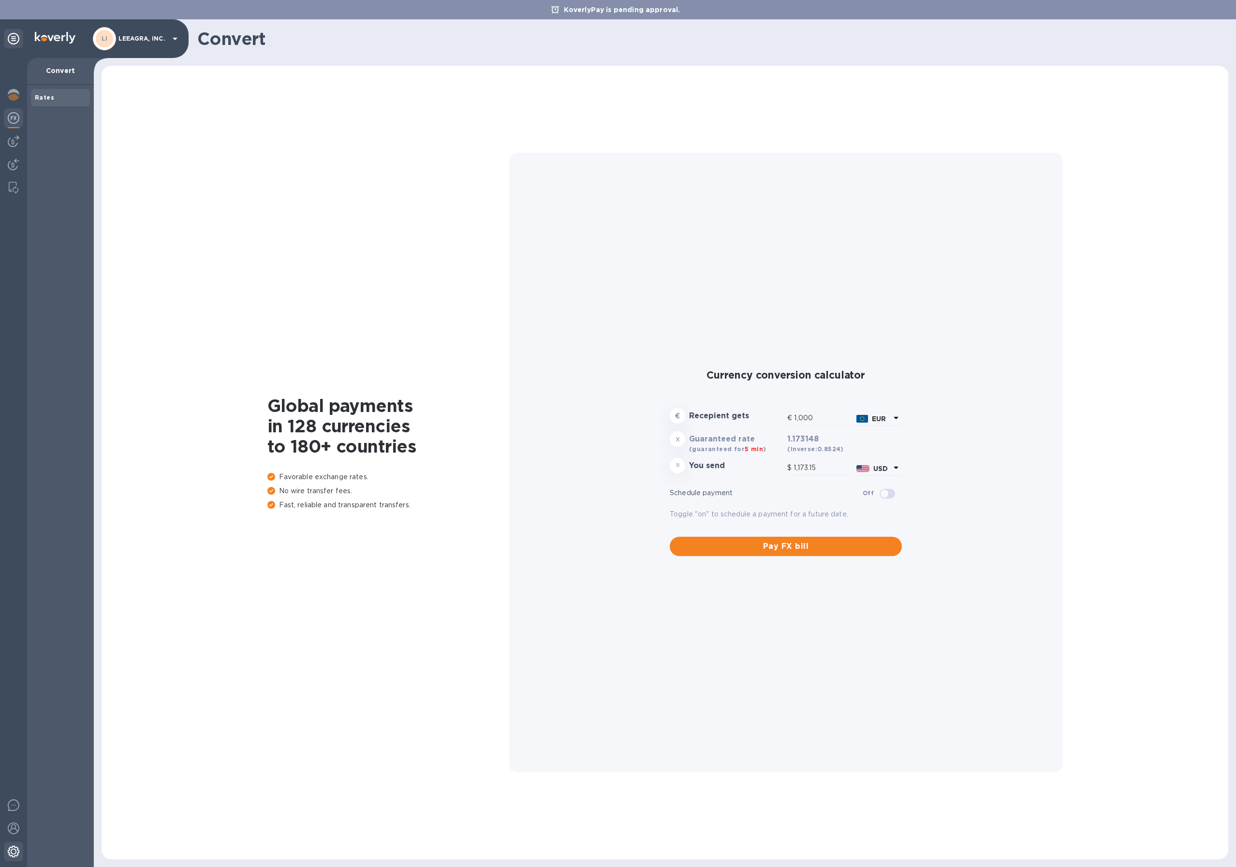
click at [8, 856] on img at bounding box center [14, 852] width 12 height 12
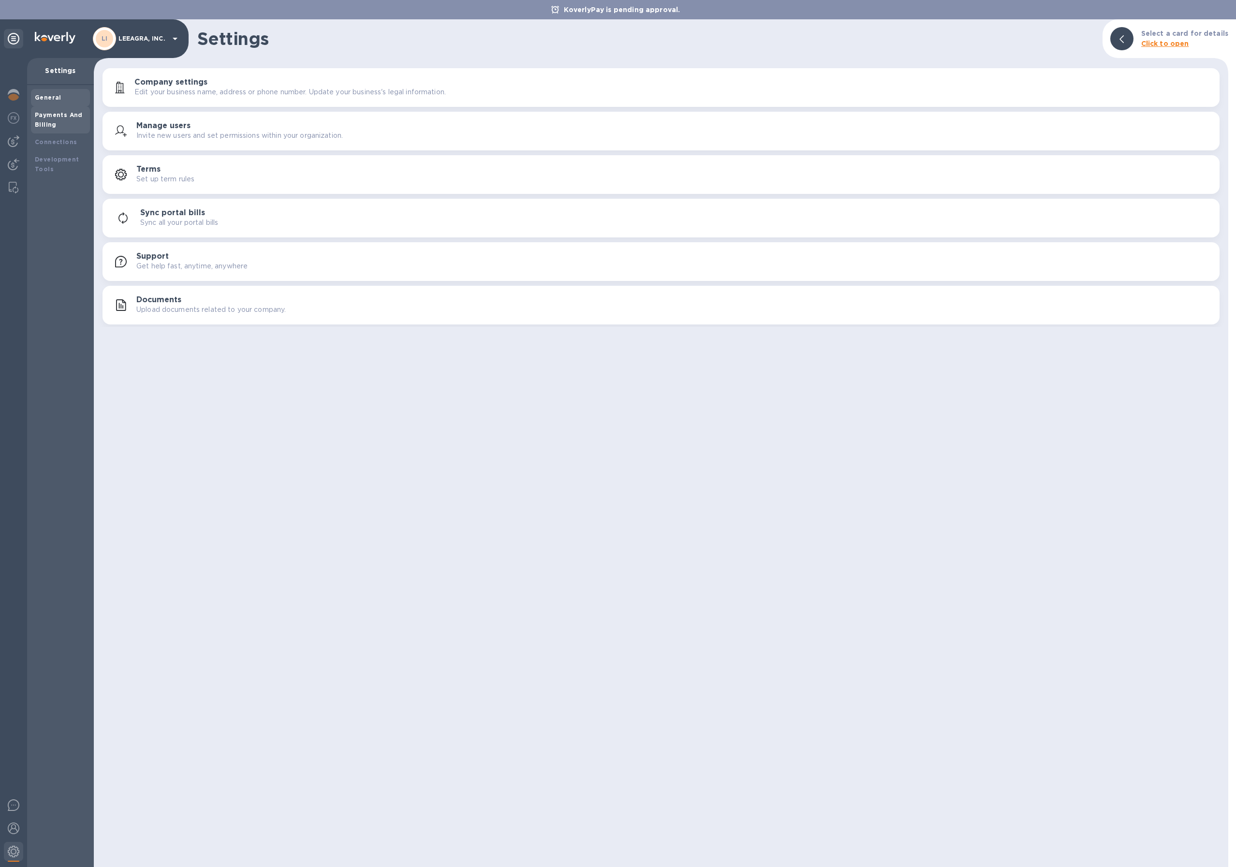
click at [45, 120] on b "Payments And Billing" at bounding box center [59, 119] width 48 height 17
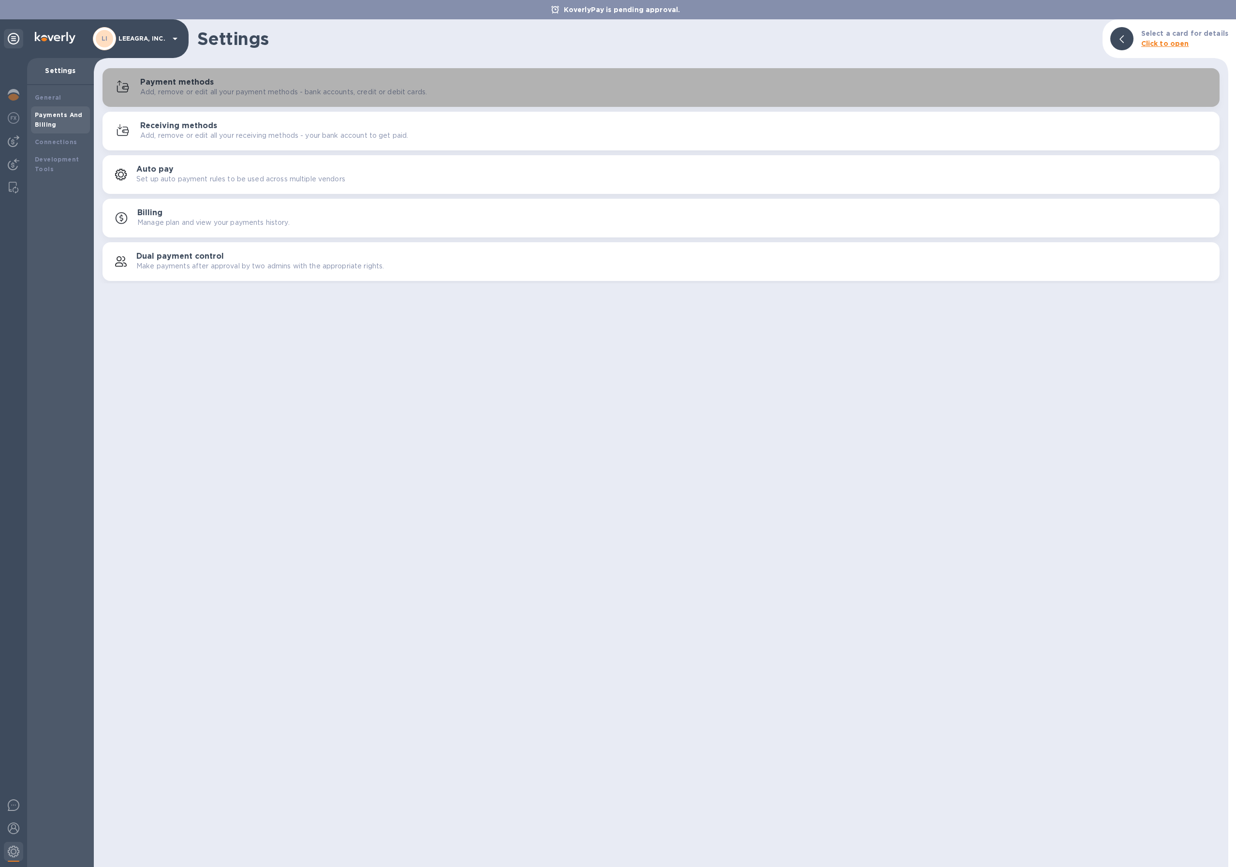
click at [189, 77] on div "Payment methods Add, remove or edit all your payment methods - bank accounts, c…" at bounding box center [660, 87] width 1105 height 23
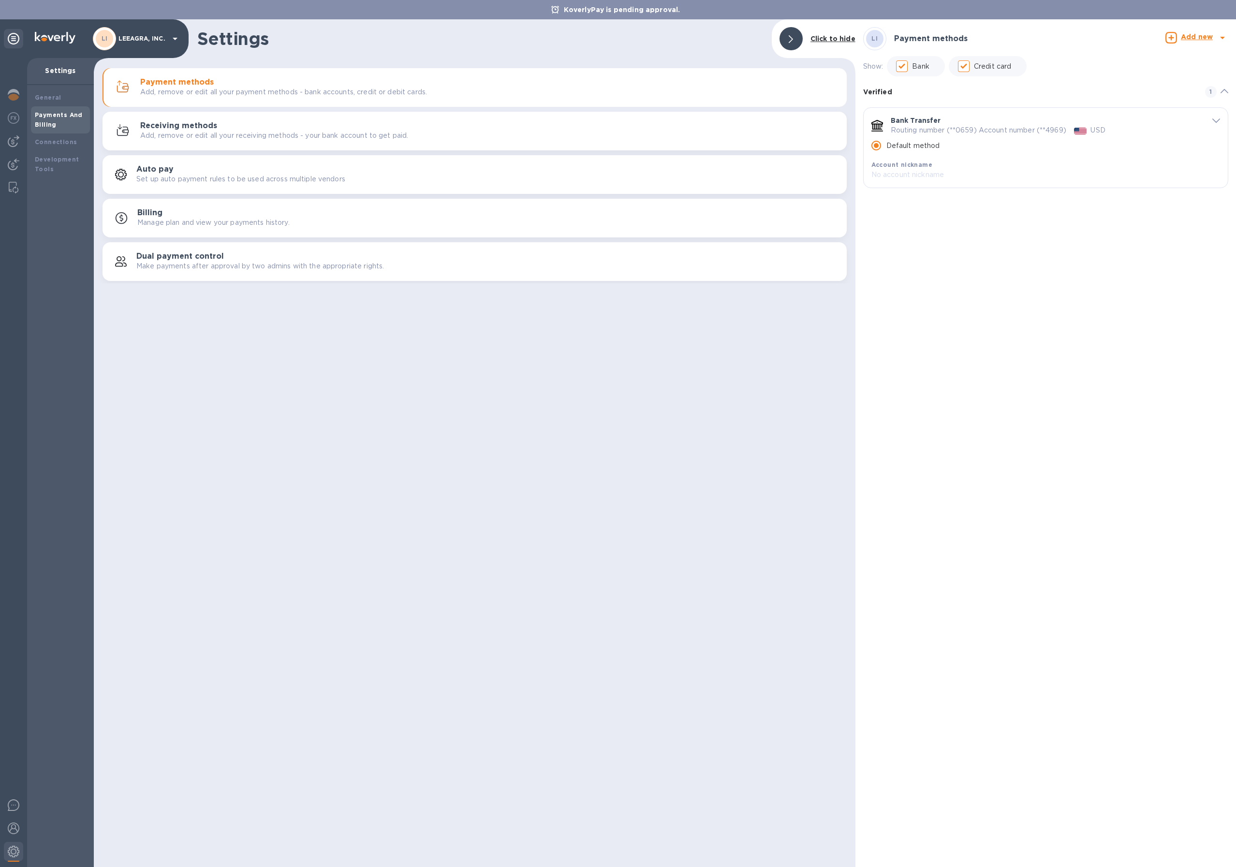
click at [1185, 37] on b "Add new" at bounding box center [1197, 37] width 32 height 8
click at [1162, 99] on b "Credit card" at bounding box center [1170, 103] width 41 height 8
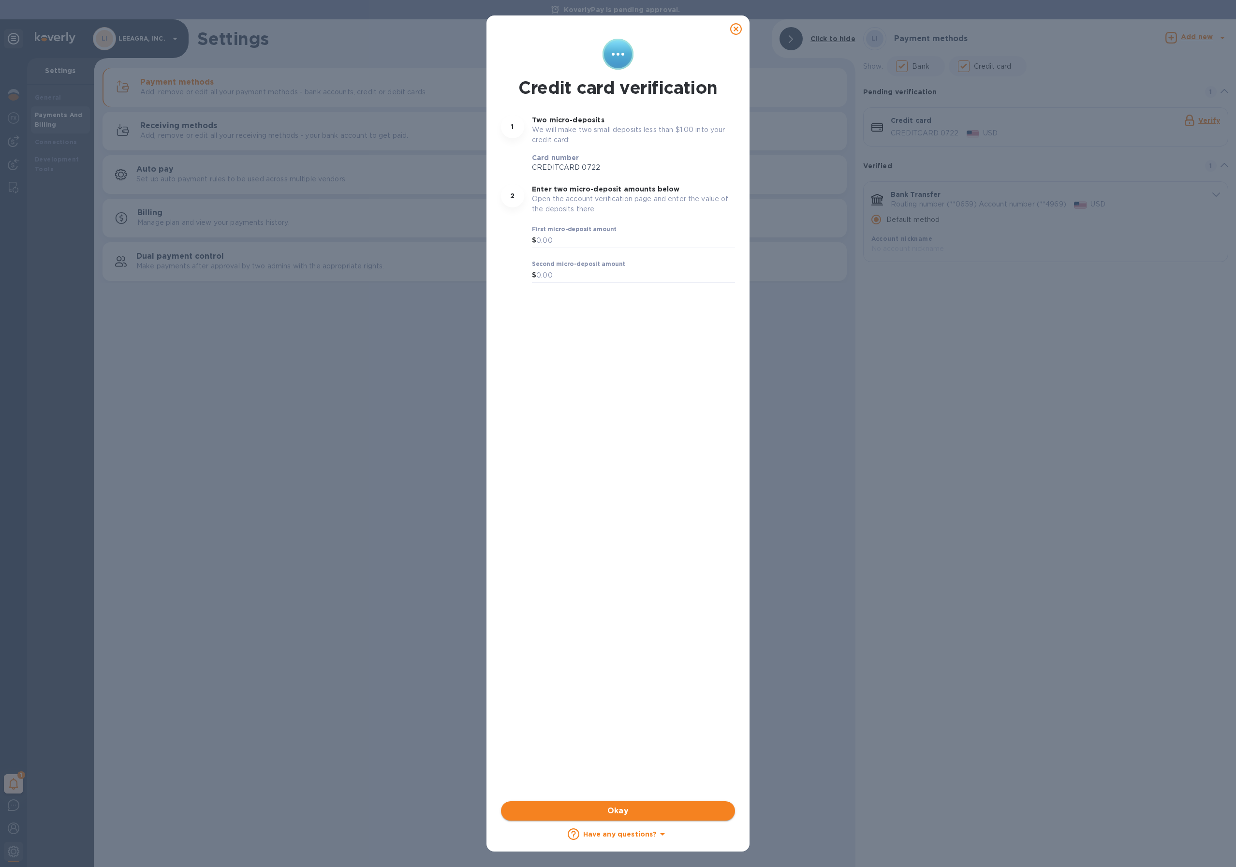
click at [608, 805] on span "Okay" at bounding box center [618, 811] width 219 height 12
click at [737, 29] on icon at bounding box center [736, 29] width 12 height 12
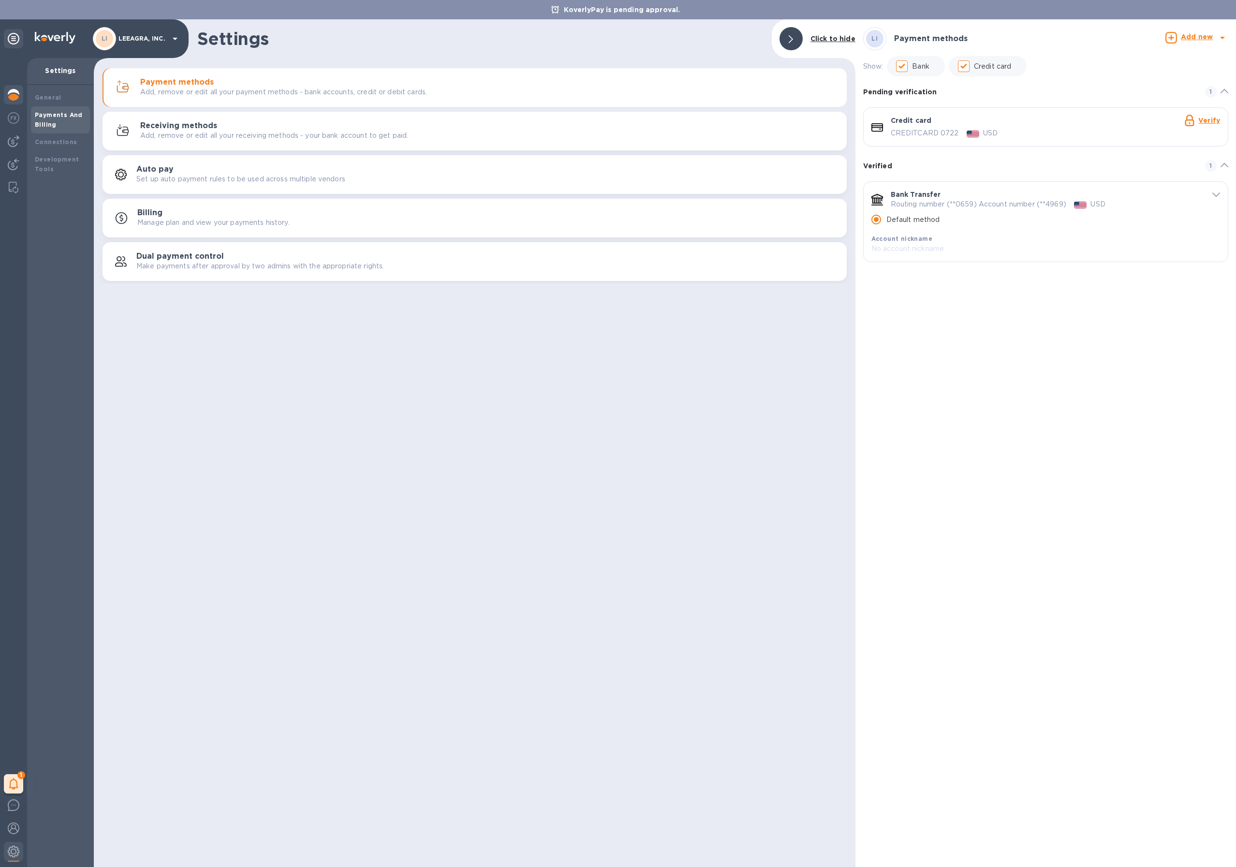
click at [14, 96] on img at bounding box center [14, 95] width 12 height 12
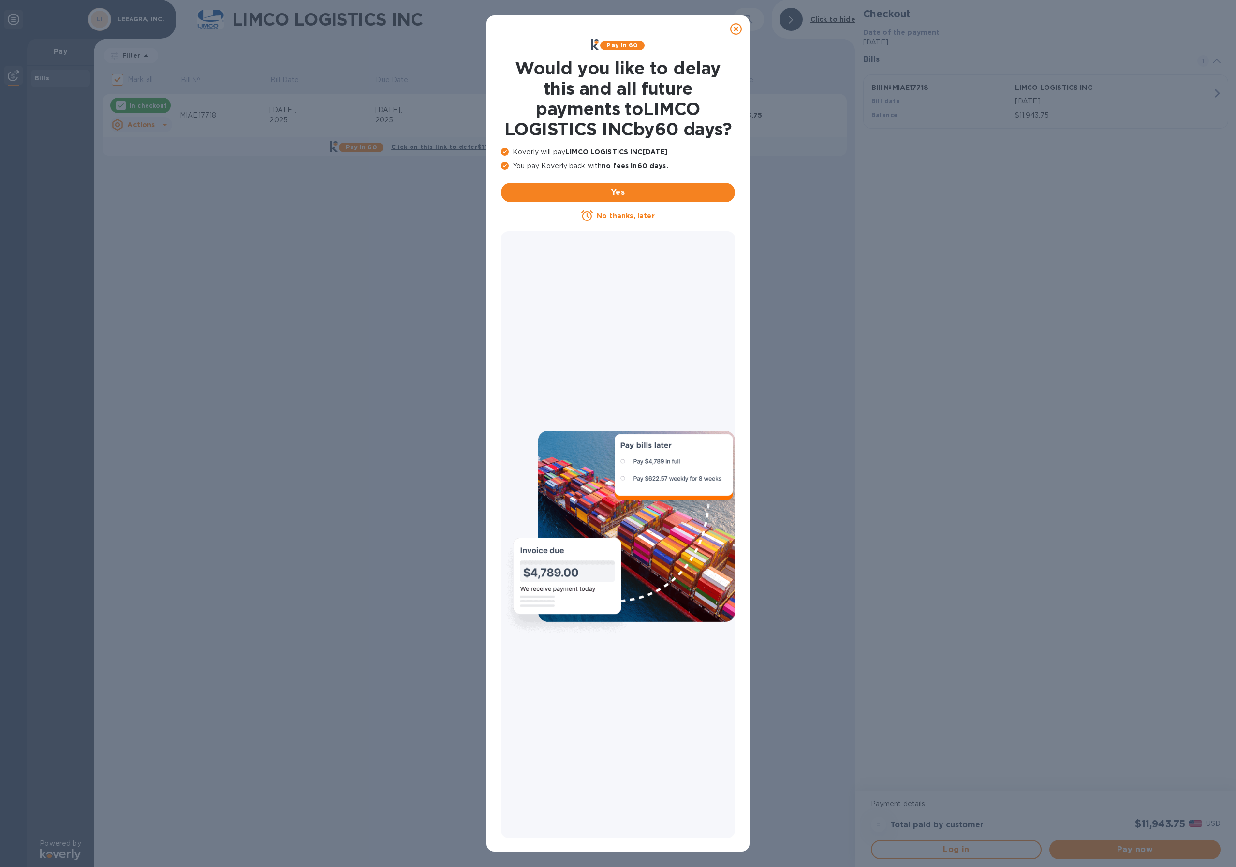
click at [733, 29] on icon at bounding box center [736, 29] width 12 height 12
